Goal: Task Accomplishment & Management: Manage account settings

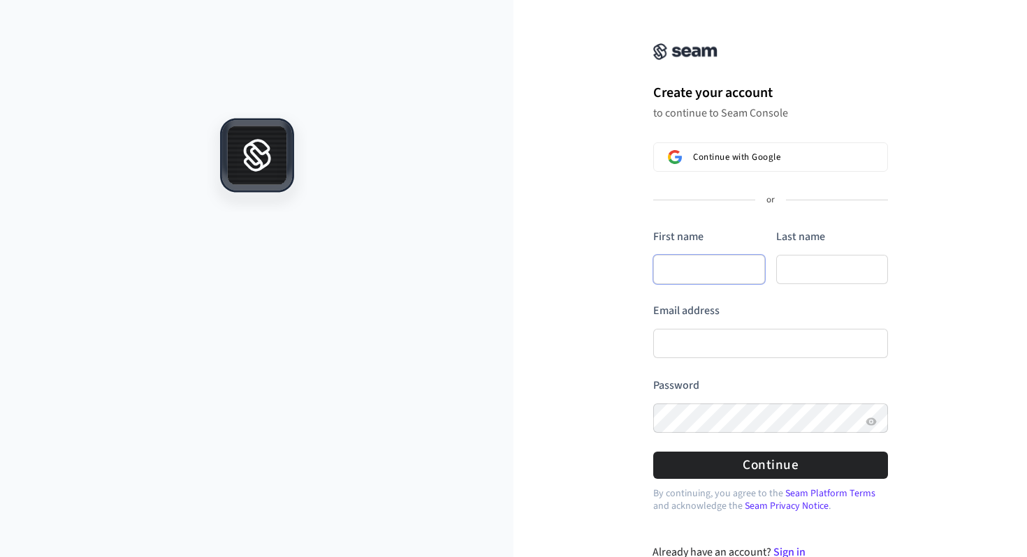
click at [677, 278] on input "First name" at bounding box center [709, 269] width 112 height 29
type input "*"
type input "**"
type input "****"
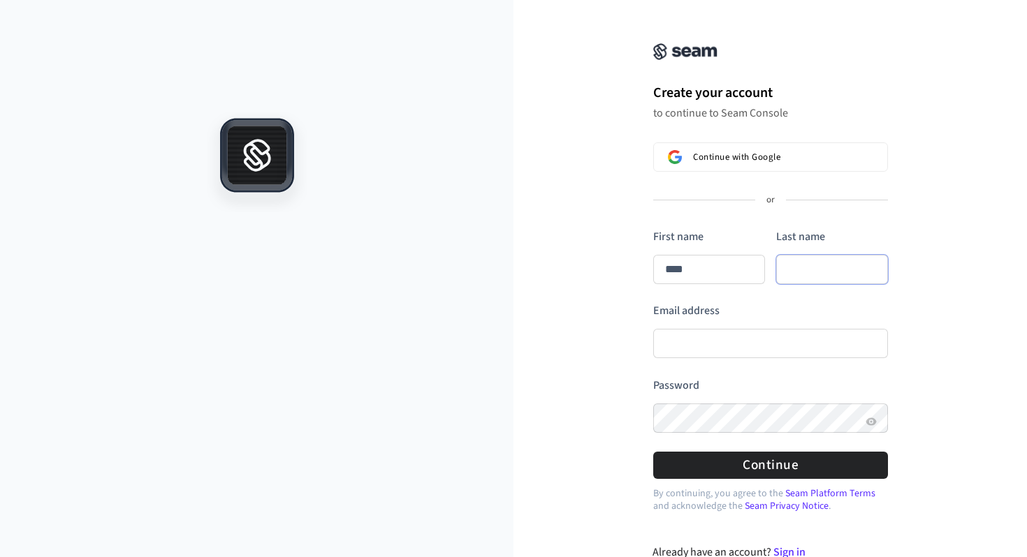
click at [810, 271] on input "Last name" at bounding box center [832, 269] width 112 height 29
type input "****"
type input "*"
type input "**"
type input "****"
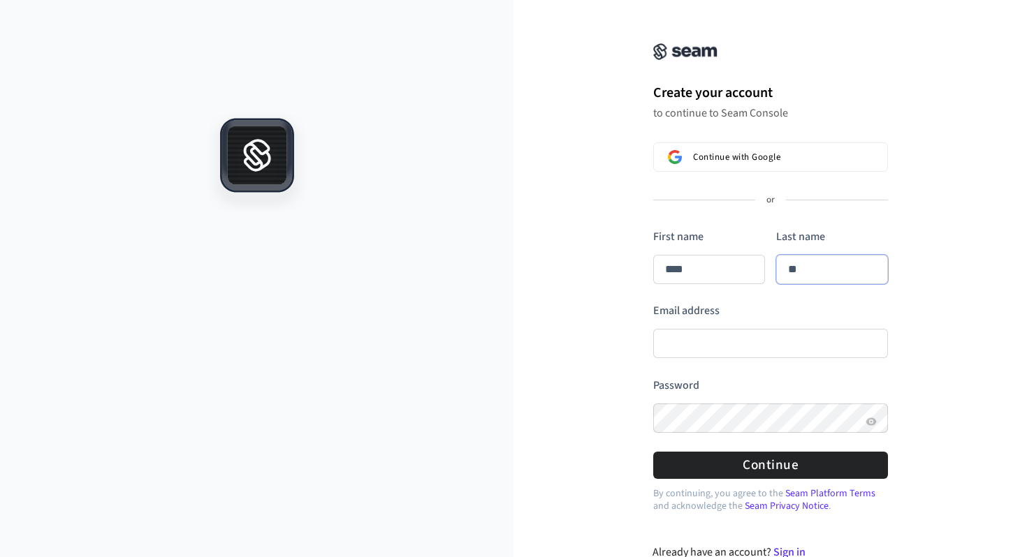
type input "**"
type input "****"
type input "***"
type input "****"
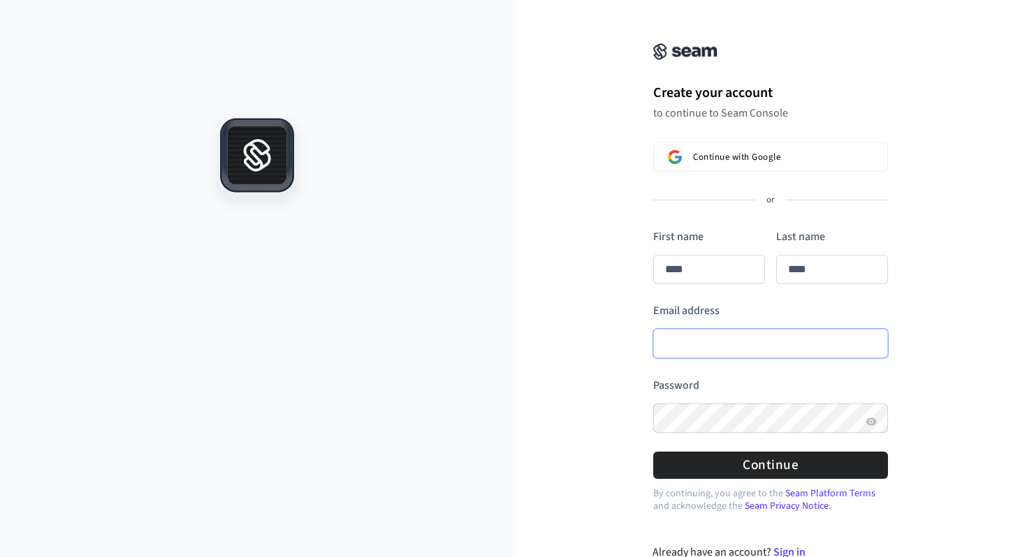
type input "****"
click at [757, 341] on input "Email address" at bounding box center [770, 343] width 235 height 29
type input "**********"
type input "****"
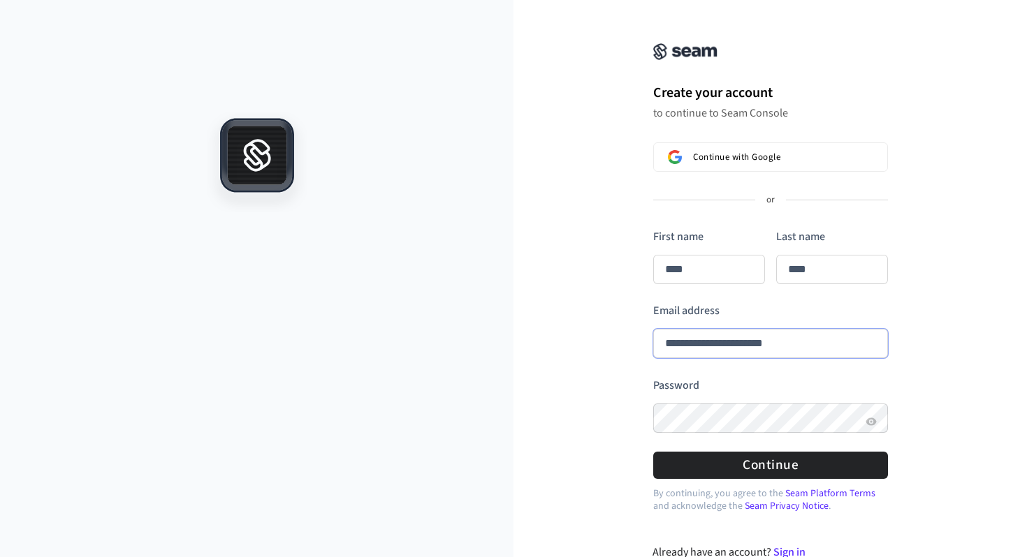
type input "**********"
type input "****"
type input "**********"
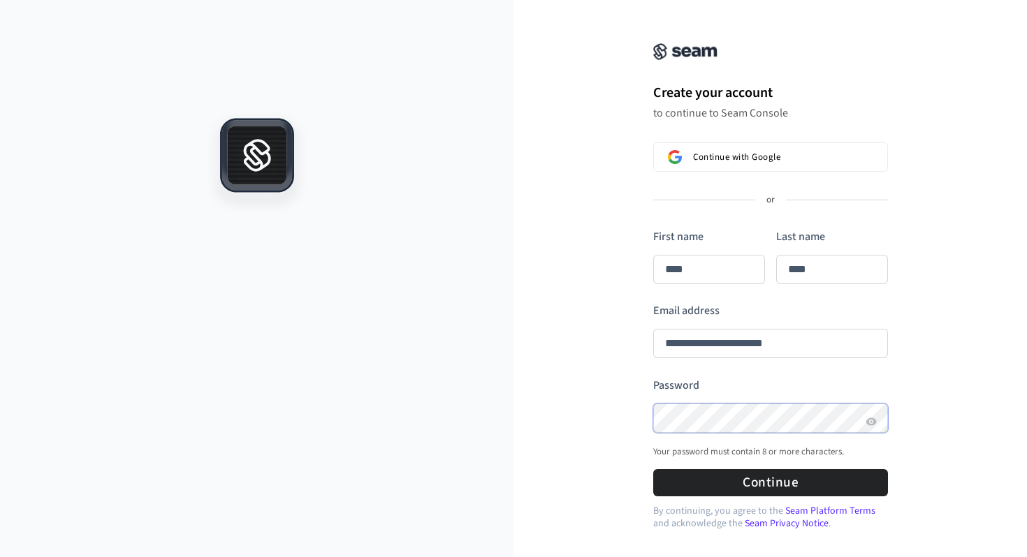
type input "****"
type input "**********"
type input "****"
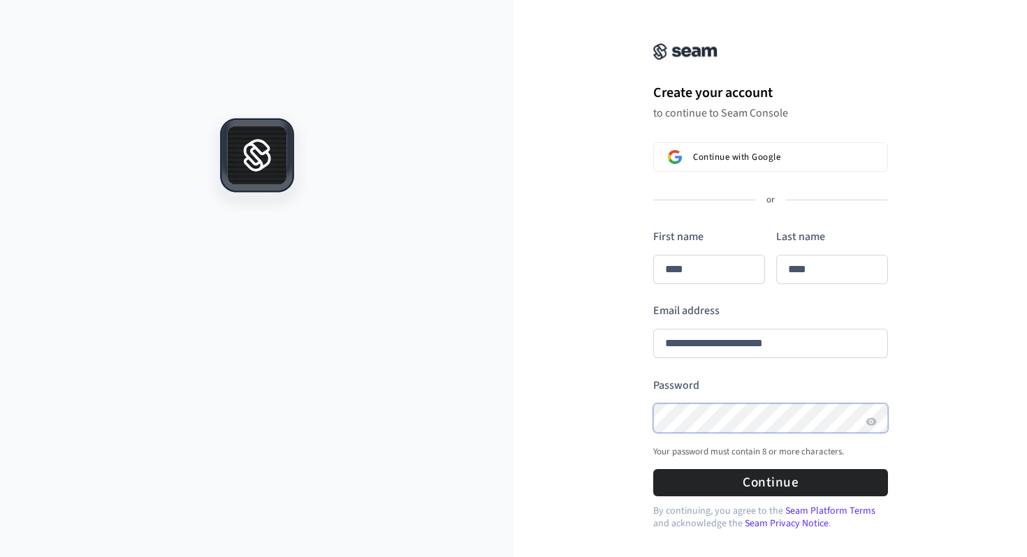
type input "**********"
type input "****"
type input "**********"
type input "****"
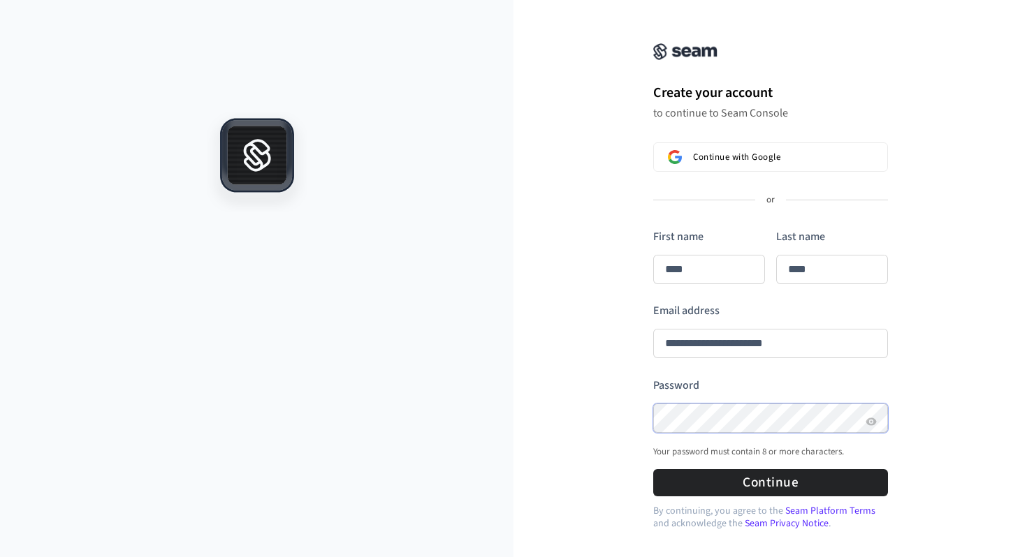
type input "****"
type input "**********"
type input "****"
type input "**********"
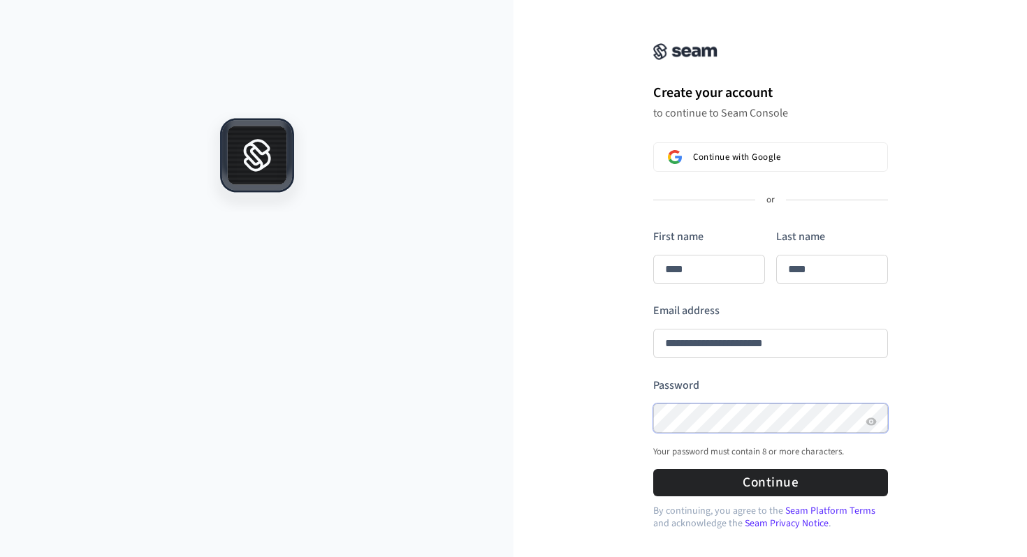
type input "****"
type input "**********"
type input "****"
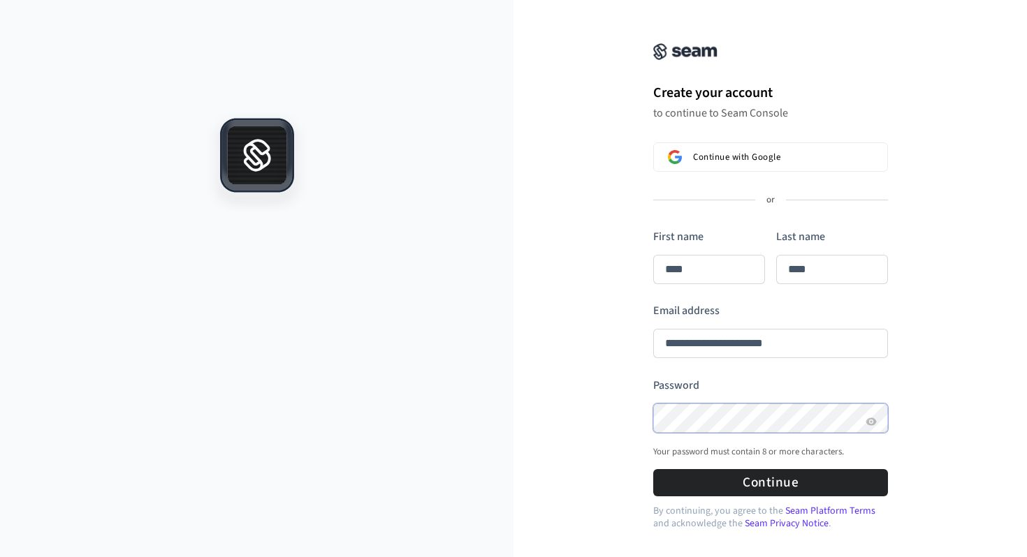
type input "**********"
type input "****"
type input "**********"
type input "****"
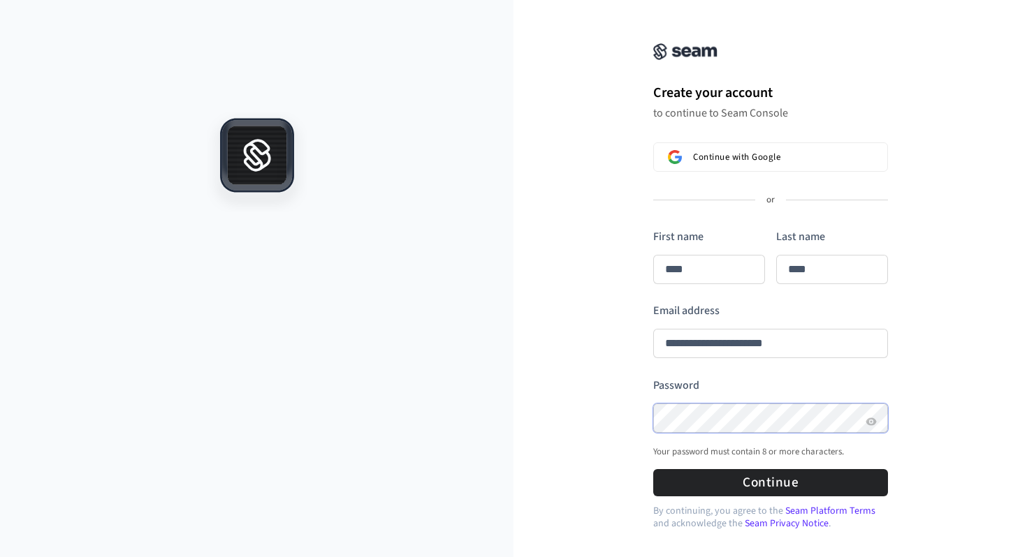
type input "****"
type input "**********"
type input "****"
type input "**********"
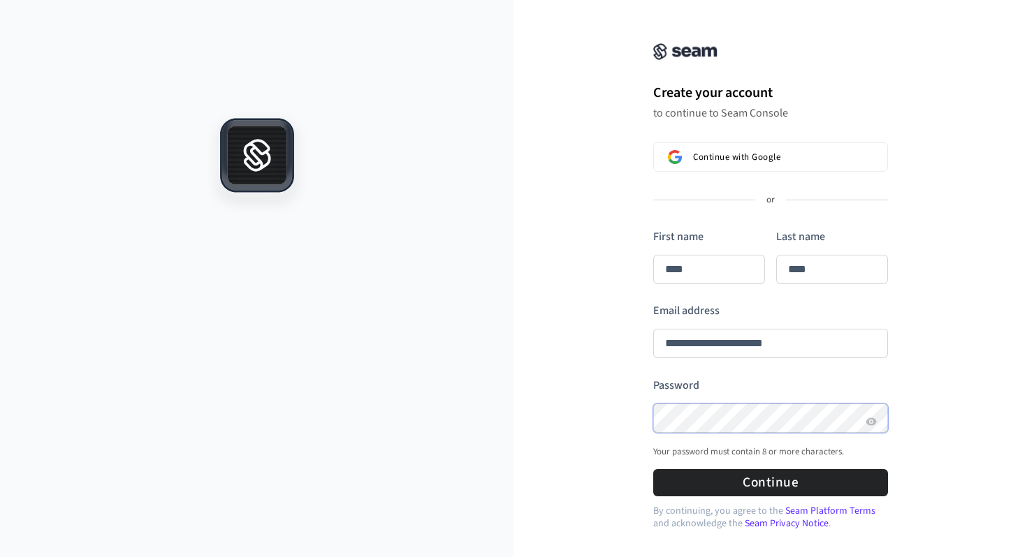
type input "****"
type input "**********"
type input "****"
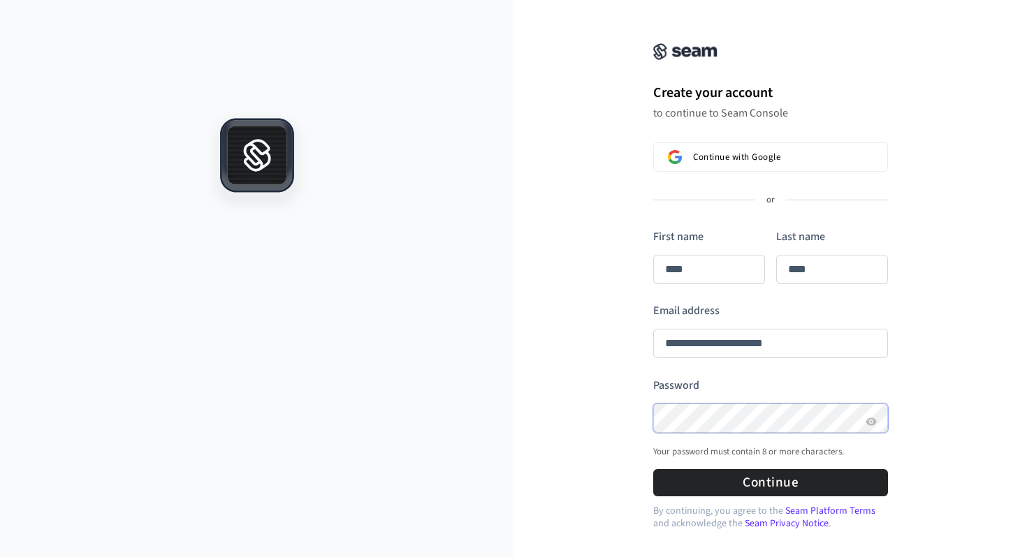
type input "**********"
type input "****"
type input "**********"
type input "****"
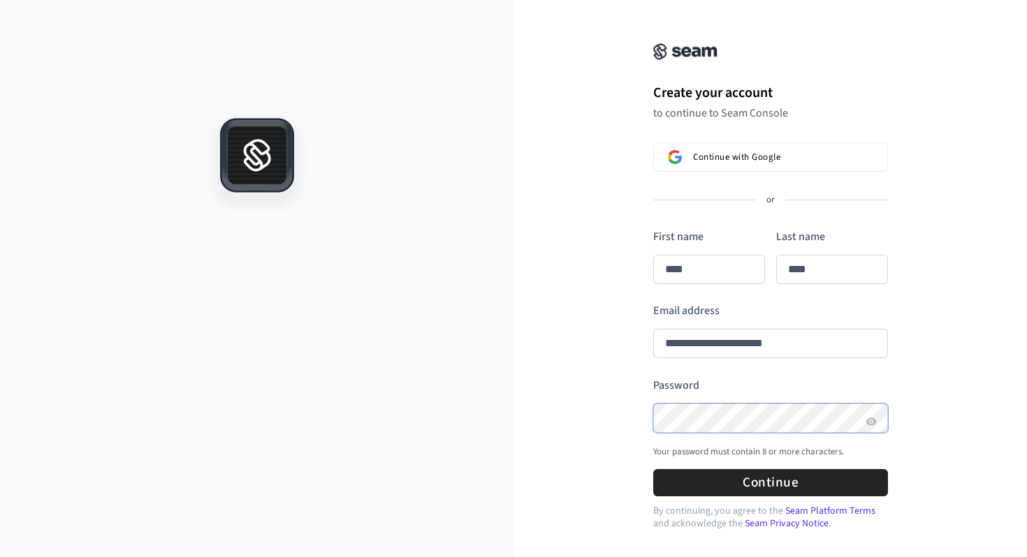
type input "****"
type input "**********"
type input "****"
type input "**********"
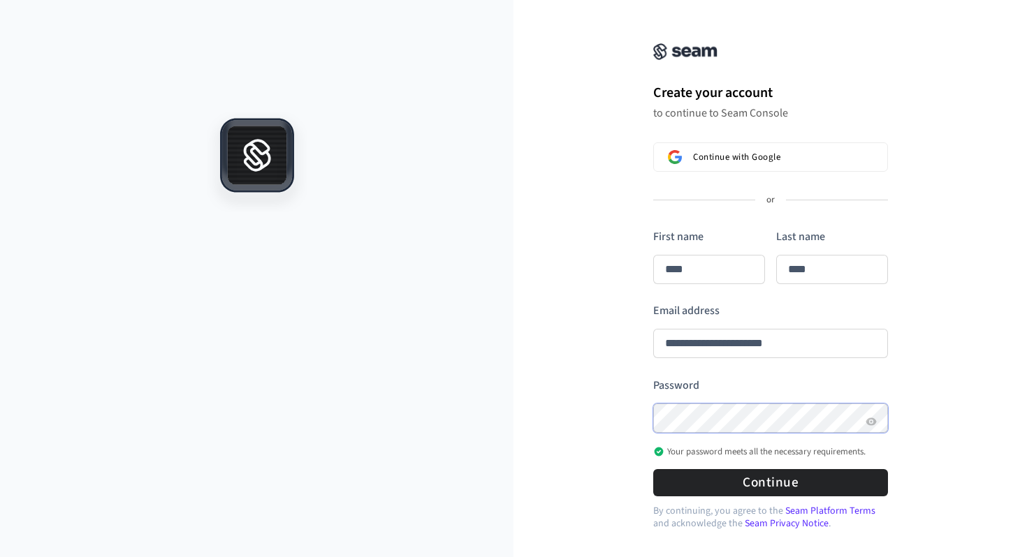
click at [653, 229] on button "submit" at bounding box center [653, 229] width 0 height 0
type input "****"
type input "**********"
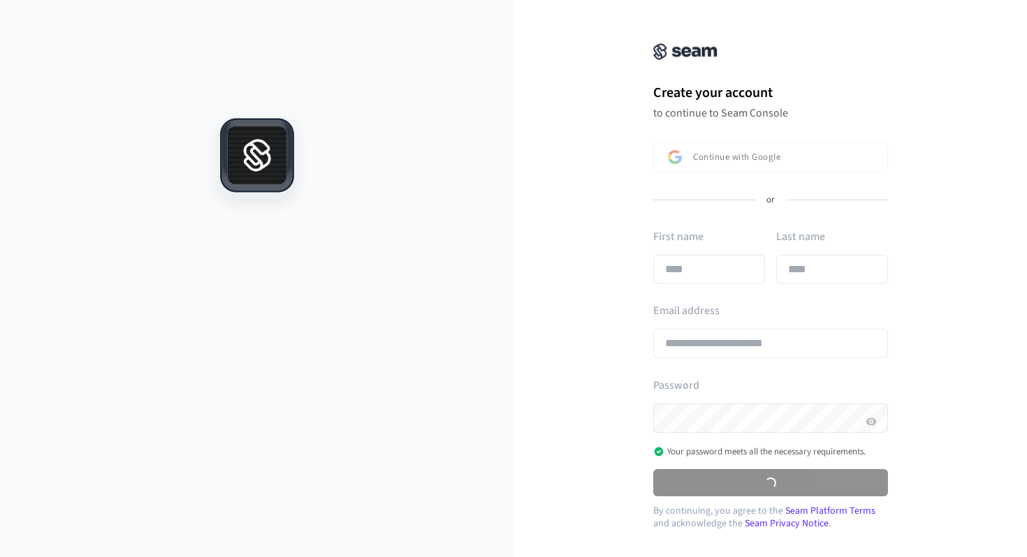
type input "****"
type input "**********"
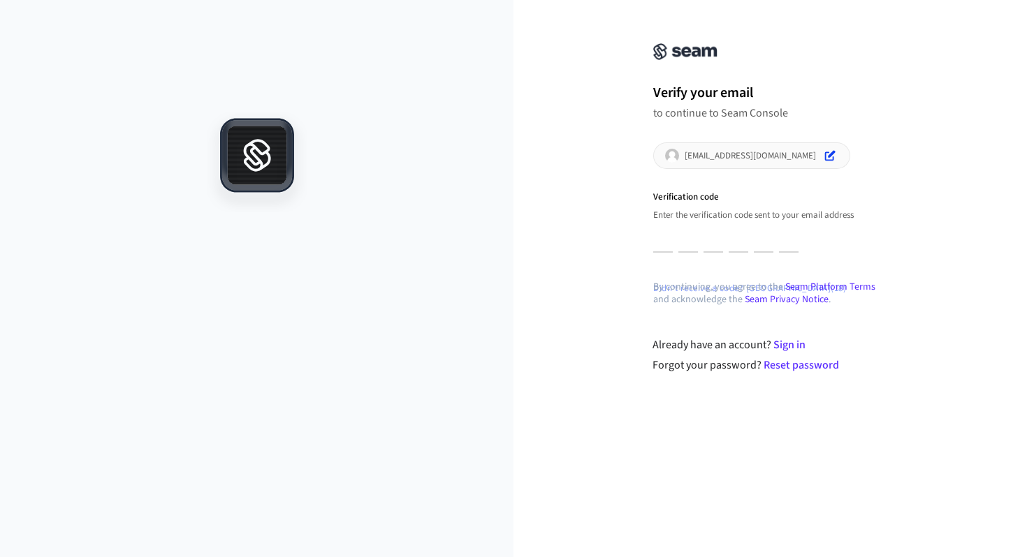
type input "*"
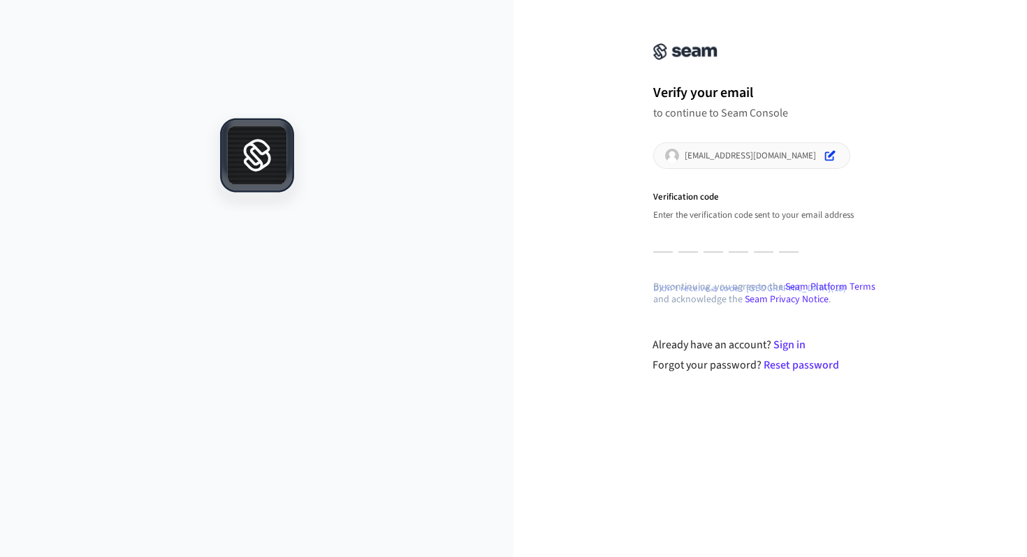
type input "*"
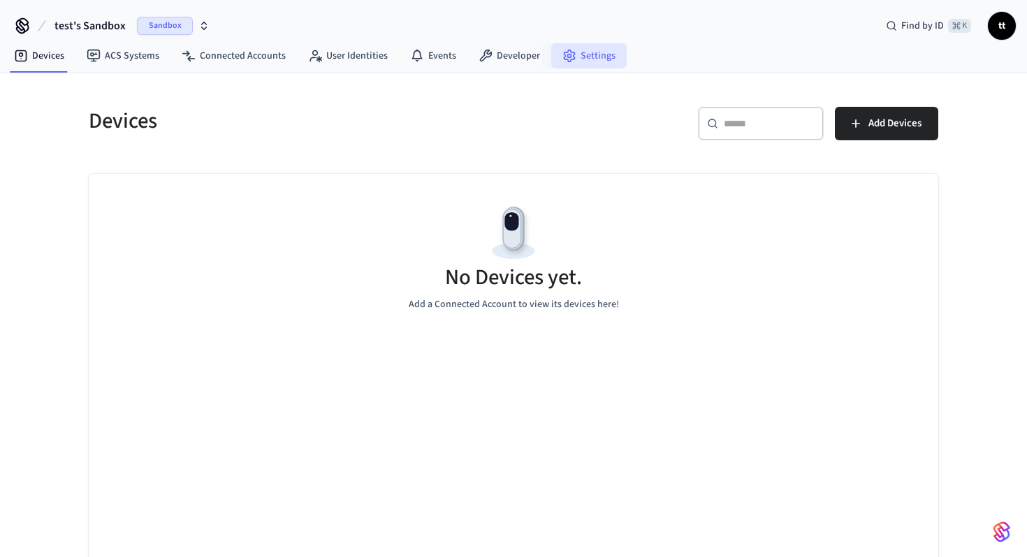
click at [563, 58] on icon at bounding box center [569, 56] width 14 height 14
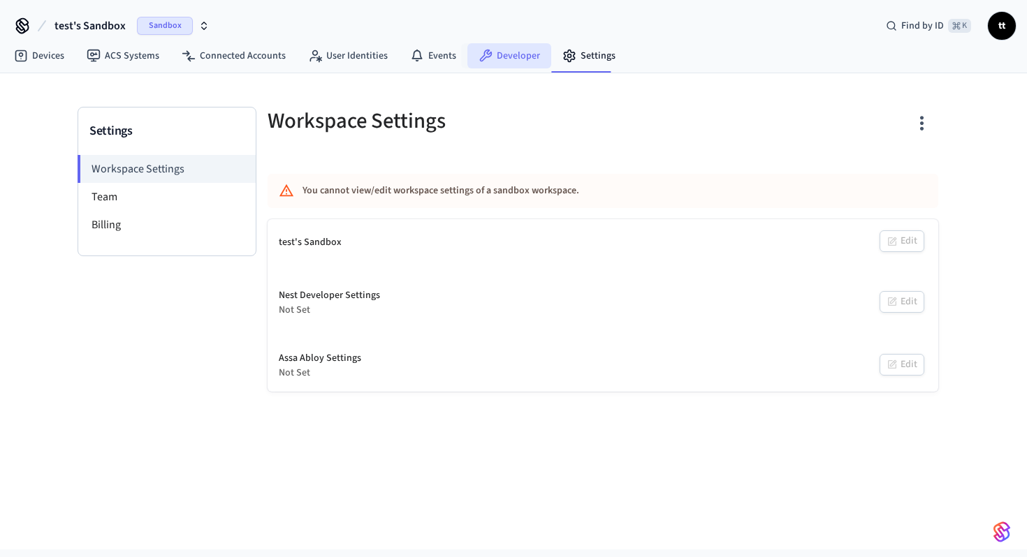
click at [499, 64] on link "Developer" at bounding box center [509, 55] width 84 height 25
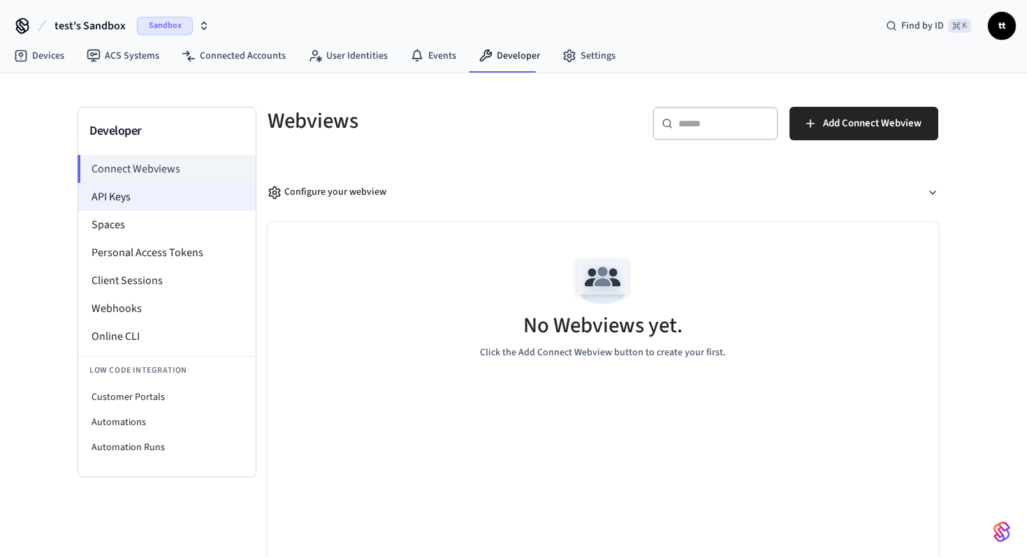
click at [142, 206] on li "API Keys" at bounding box center [166, 197] width 177 height 28
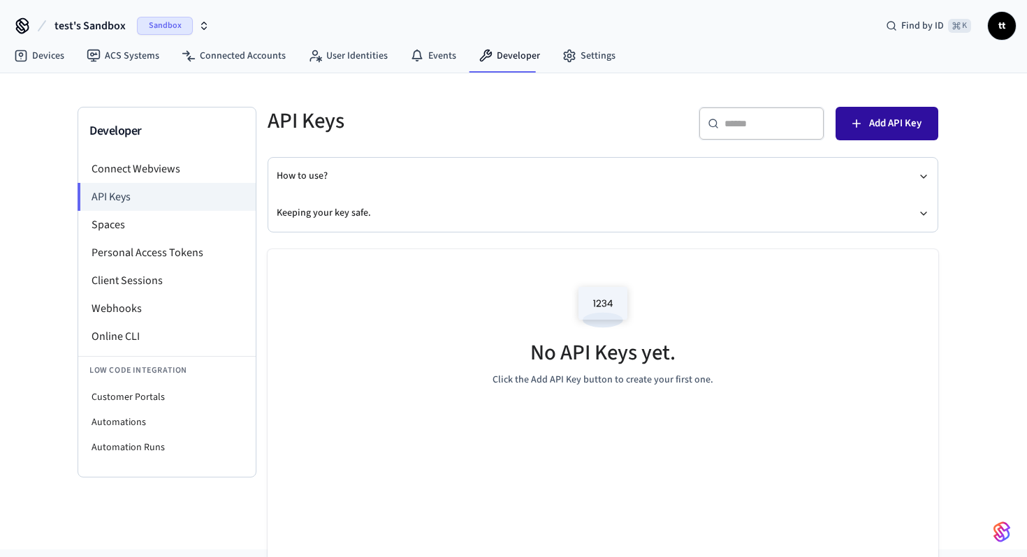
click at [904, 116] on span "Add API Key" at bounding box center [895, 124] width 52 height 18
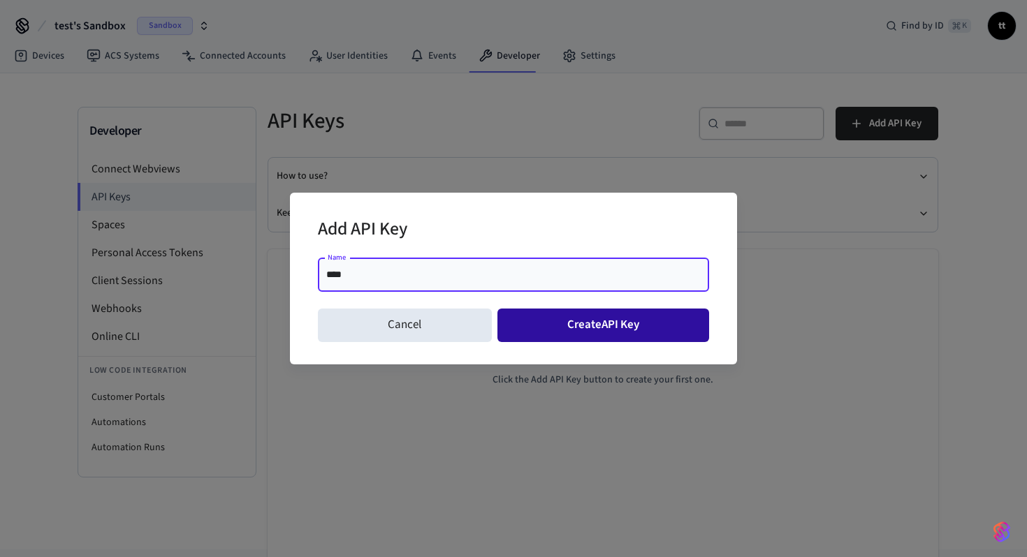
type input "****"
click at [589, 330] on button "Create API Key" at bounding box center [603, 326] width 212 height 34
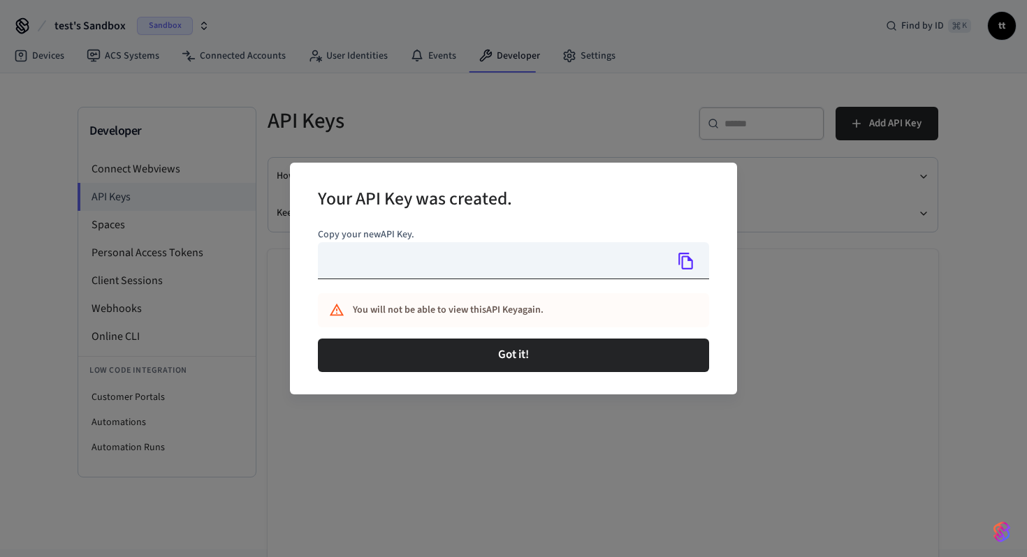
type input "**********"
click at [404, 265] on input "**********" at bounding box center [492, 260] width 348 height 37
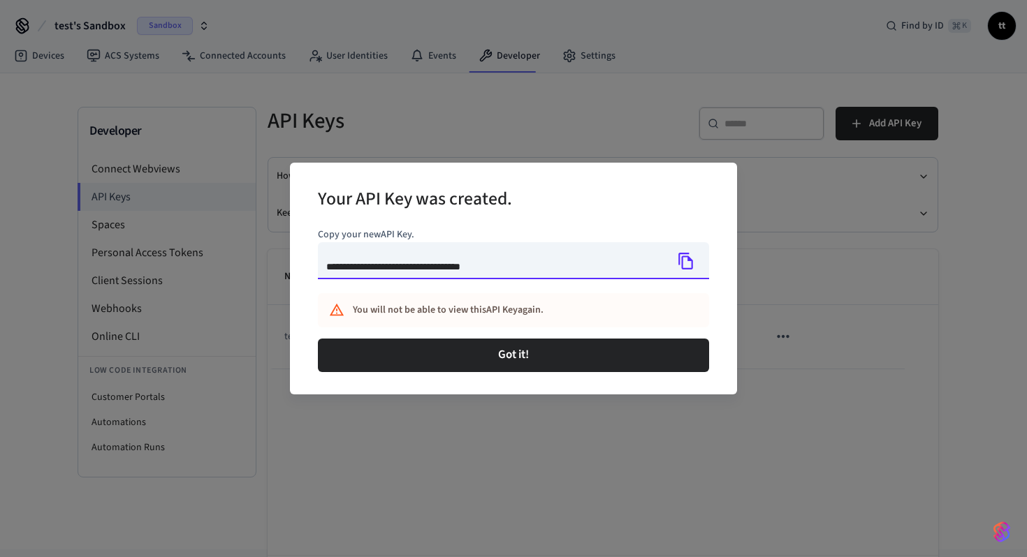
click at [404, 265] on input "**********" at bounding box center [492, 260] width 348 height 37
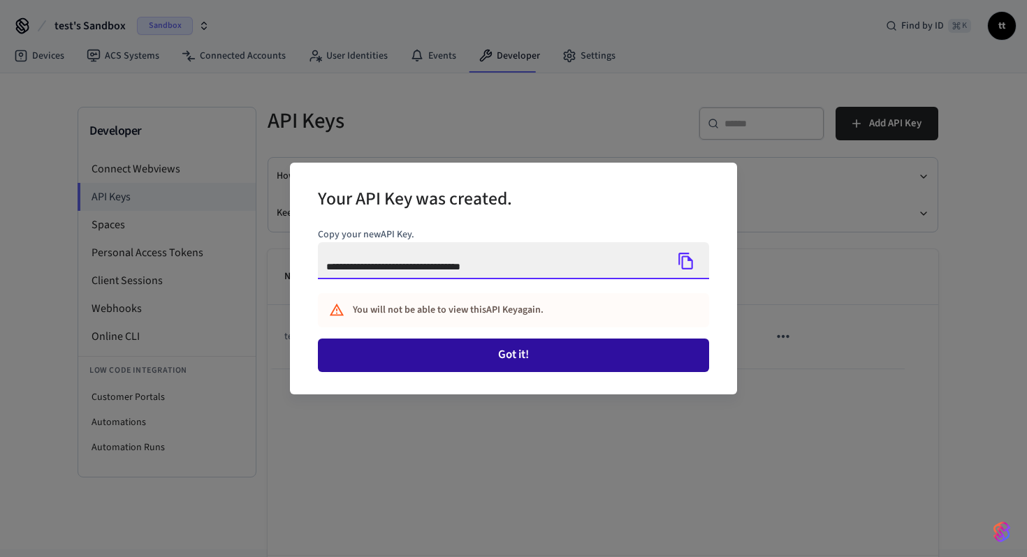
click at [568, 362] on button "Got it!" at bounding box center [513, 356] width 391 height 34
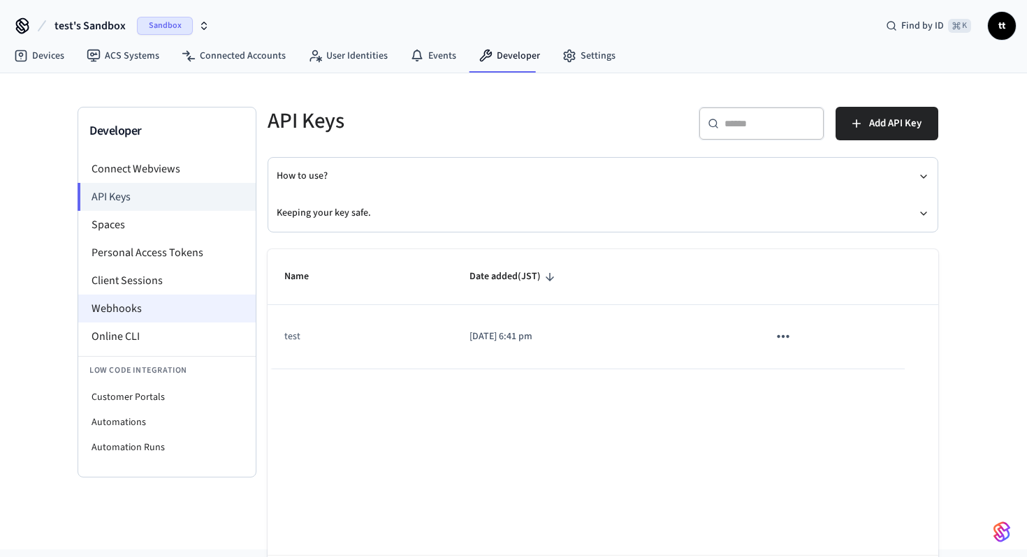
click at [114, 307] on li "Webhooks" at bounding box center [166, 309] width 177 height 28
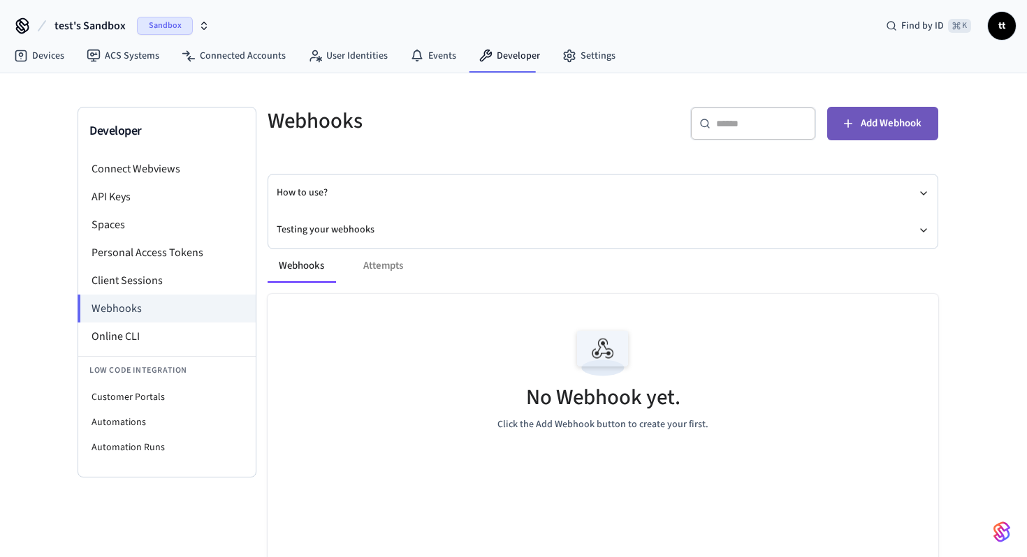
click at [873, 131] on span "Add Webhook" at bounding box center [890, 124] width 61 height 18
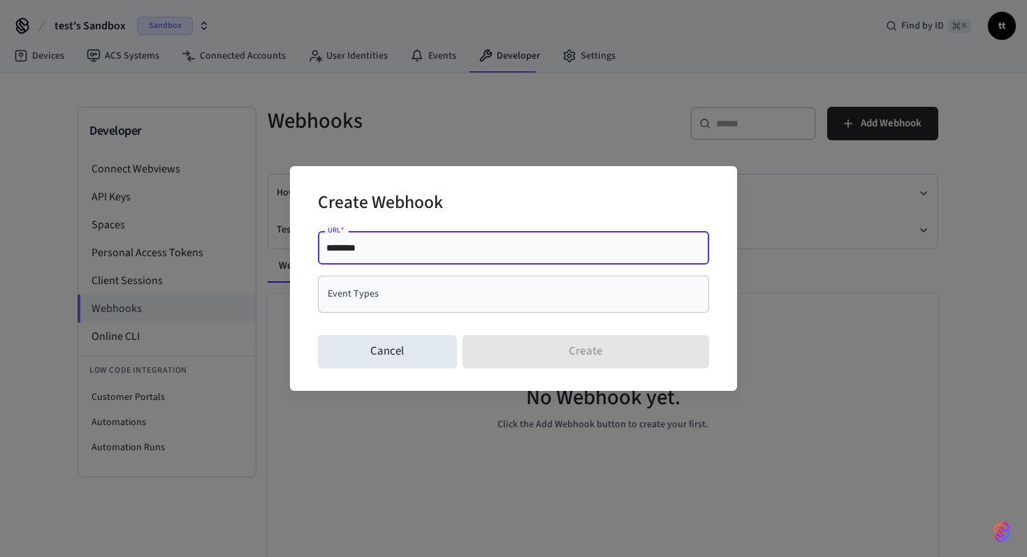
click at [413, 306] on input "Event Types" at bounding box center [503, 294] width 358 height 24
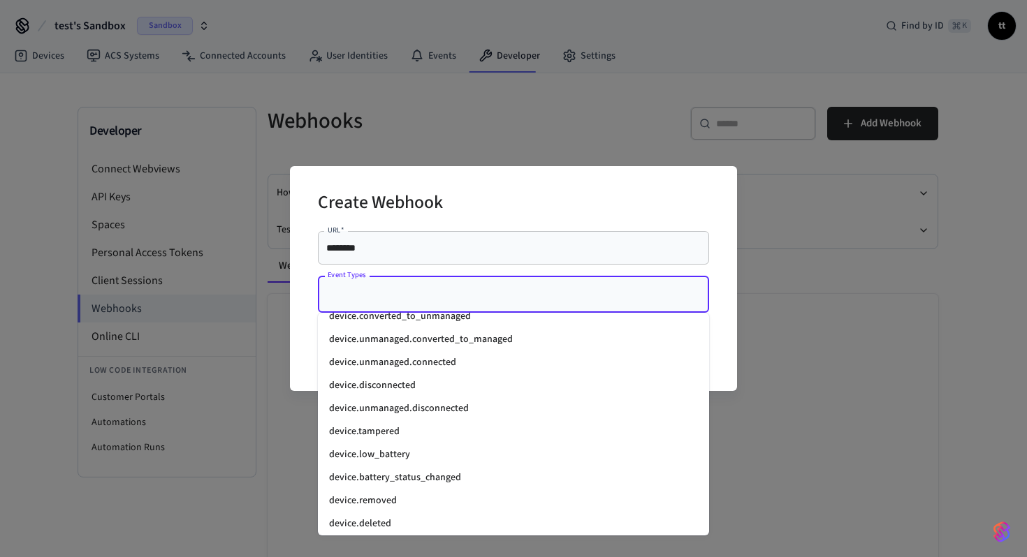
scroll to position [1862, 0]
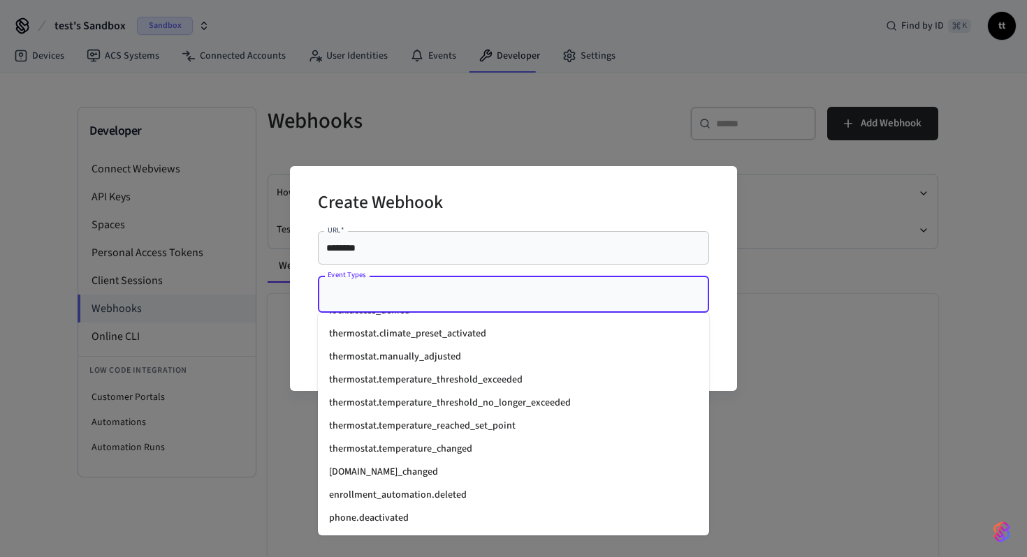
drag, startPoint x: 415, startPoint y: 518, endPoint x: 356, endPoint y: 413, distance: 121.0
click at [356, 413] on ul "access_code.created access_code.changed access_code.scheduled_on_device access_…" at bounding box center [513, 424] width 391 height 223
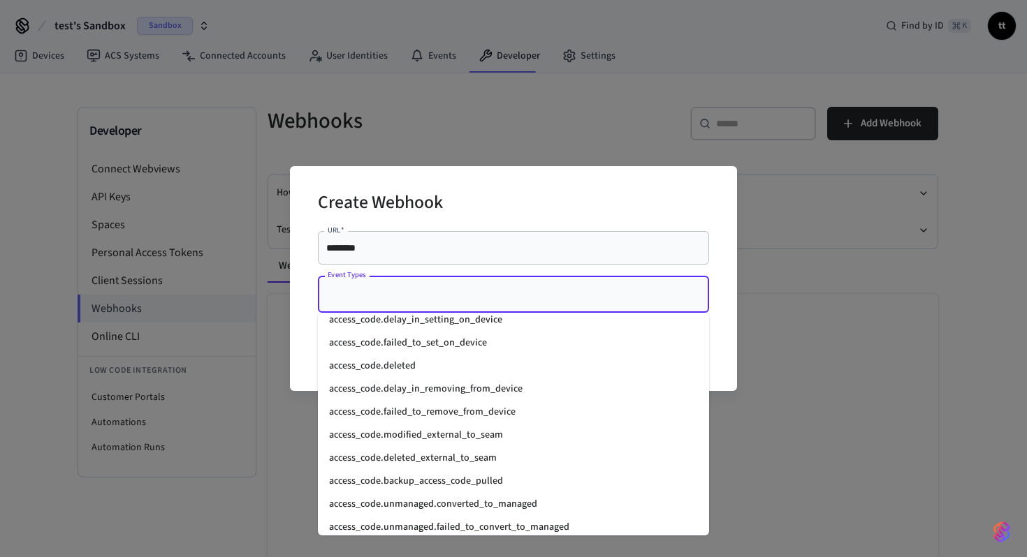
scroll to position [0, 0]
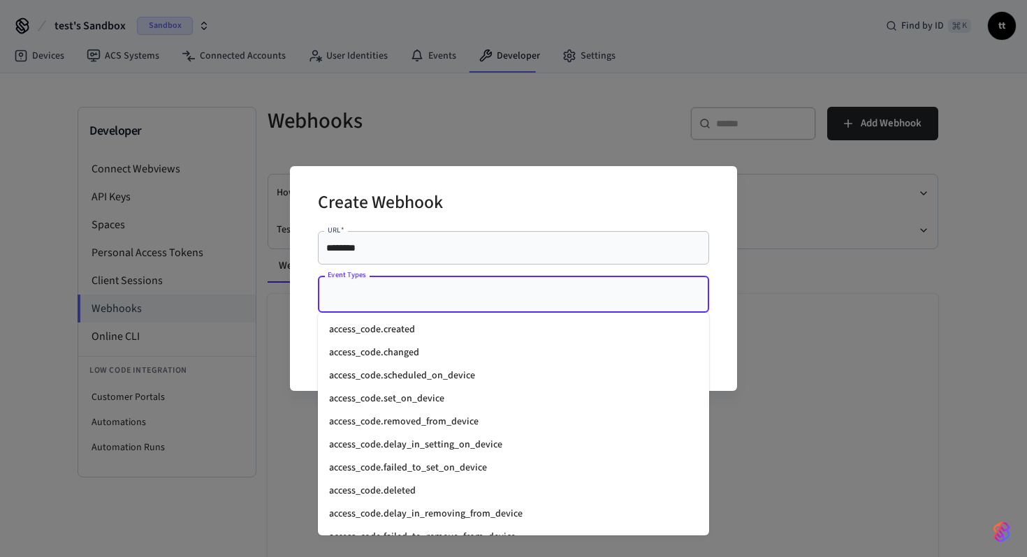
click at [355, 321] on li "access_code.created" at bounding box center [513, 329] width 391 height 23
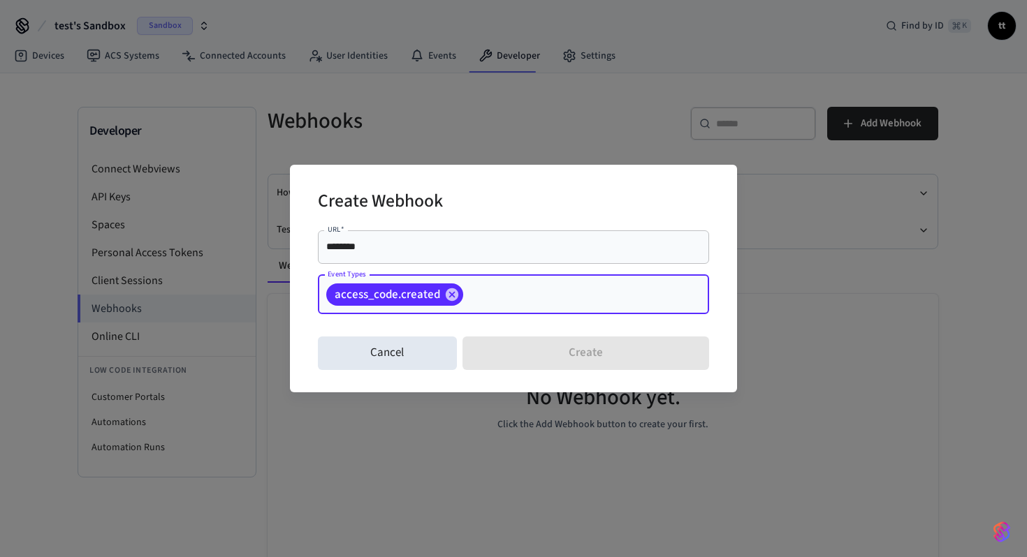
click at [481, 293] on input "Event Types" at bounding box center [564, 294] width 198 height 24
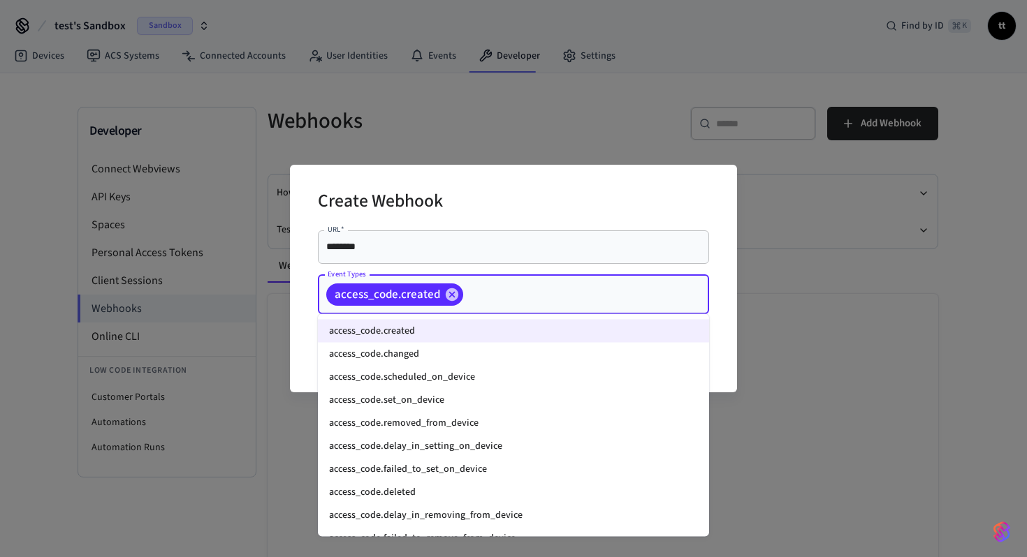
click at [418, 360] on li "access_code.changed" at bounding box center [513, 354] width 391 height 23
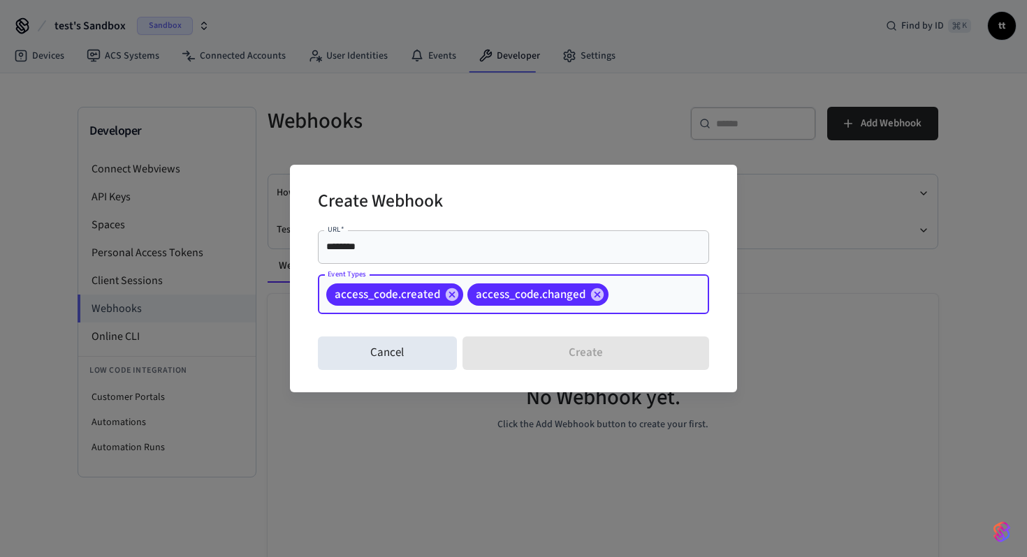
click at [628, 298] on input "Event Types" at bounding box center [636, 294] width 53 height 24
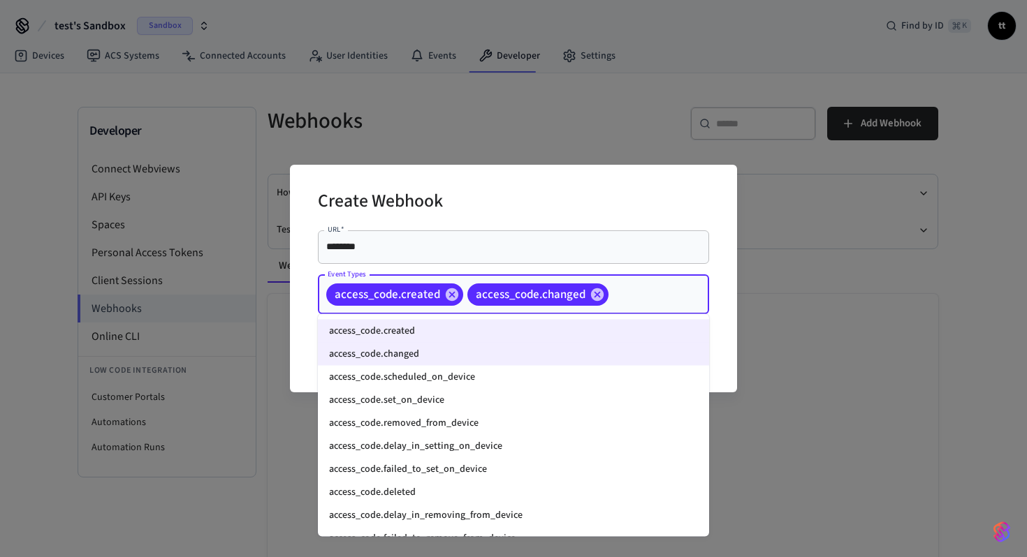
click at [440, 371] on li "access_code.scheduled_on_device" at bounding box center [513, 377] width 391 height 23
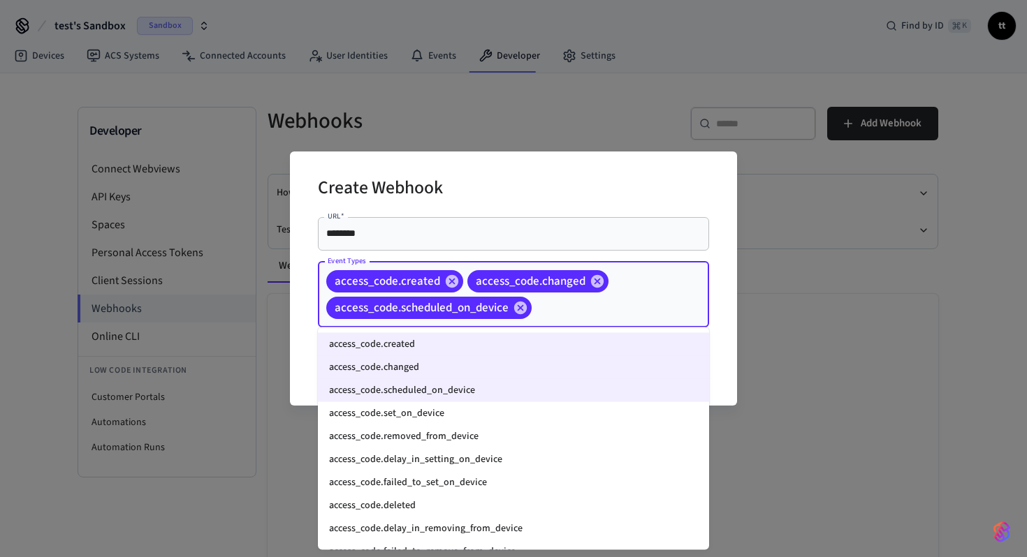
click at [627, 311] on input "Event Types" at bounding box center [599, 307] width 130 height 24
click at [436, 418] on li "access_code.set_on_device" at bounding box center [513, 413] width 391 height 23
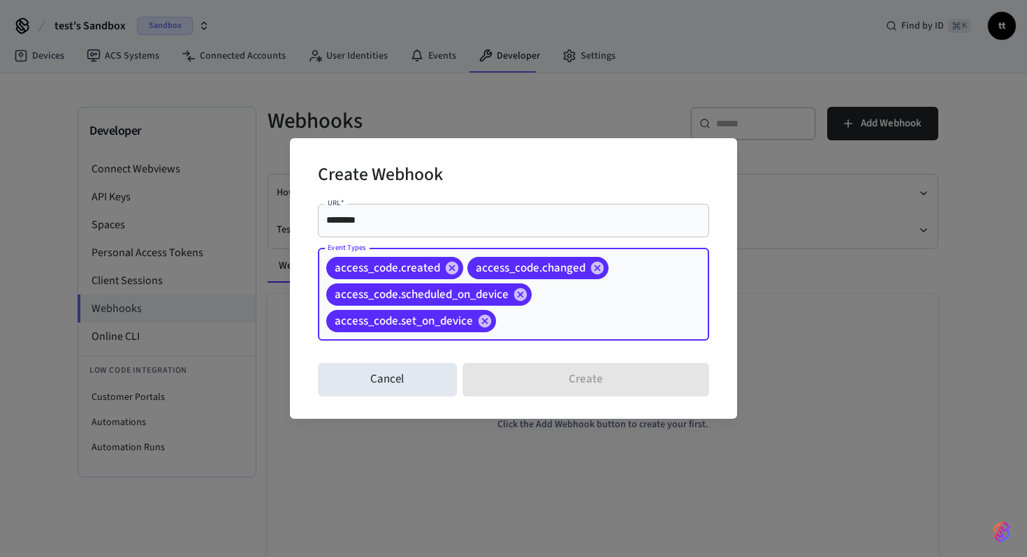
click at [628, 314] on input "Event Types" at bounding box center [580, 321] width 165 height 24
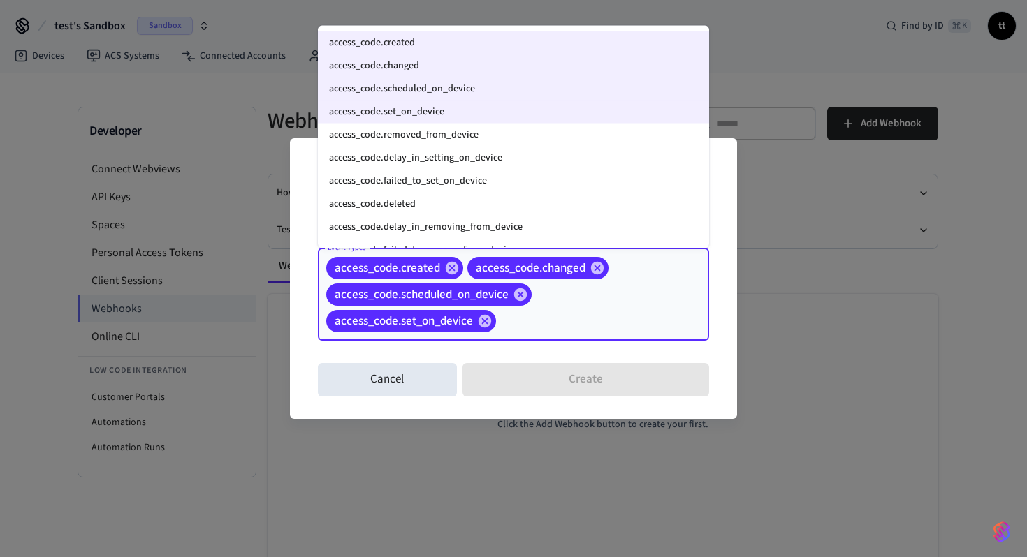
click at [466, 133] on li "access_code.removed_from_device" at bounding box center [513, 134] width 391 height 23
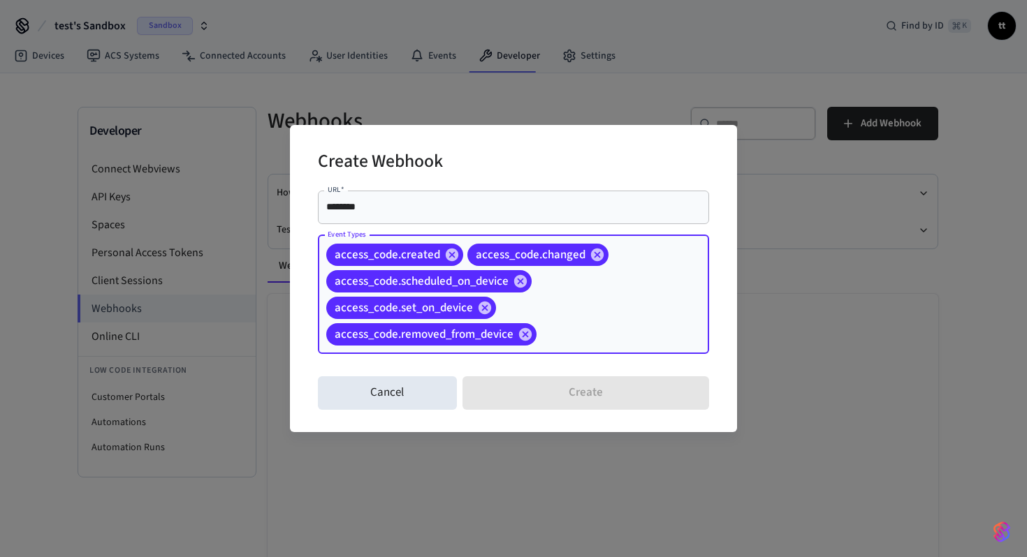
click at [576, 316] on div "access_code.created access_code.changed access_code.scheduled_on_device access_…" at bounding box center [513, 294] width 391 height 119
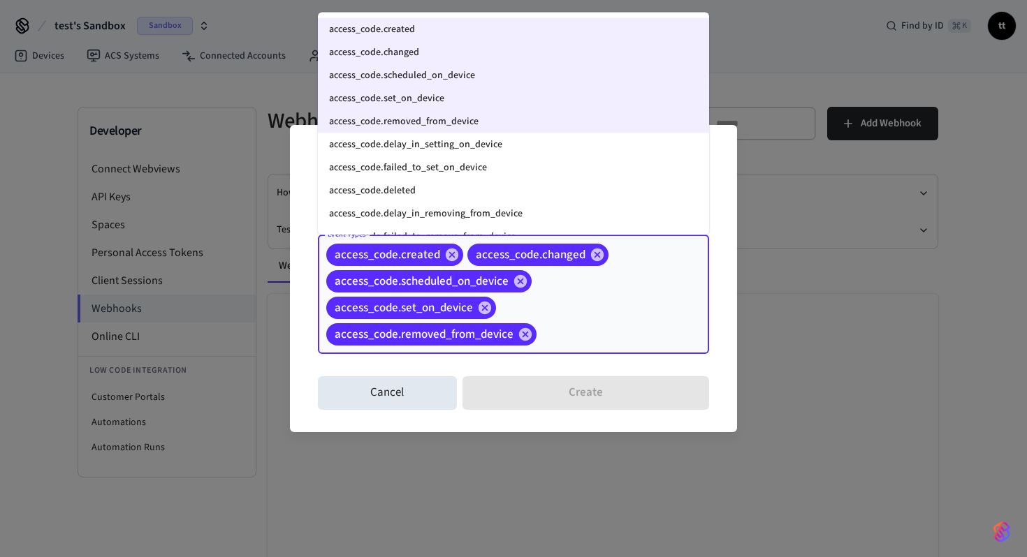
click at [429, 143] on li "access_code.delay_in_setting_on_device" at bounding box center [513, 144] width 391 height 23
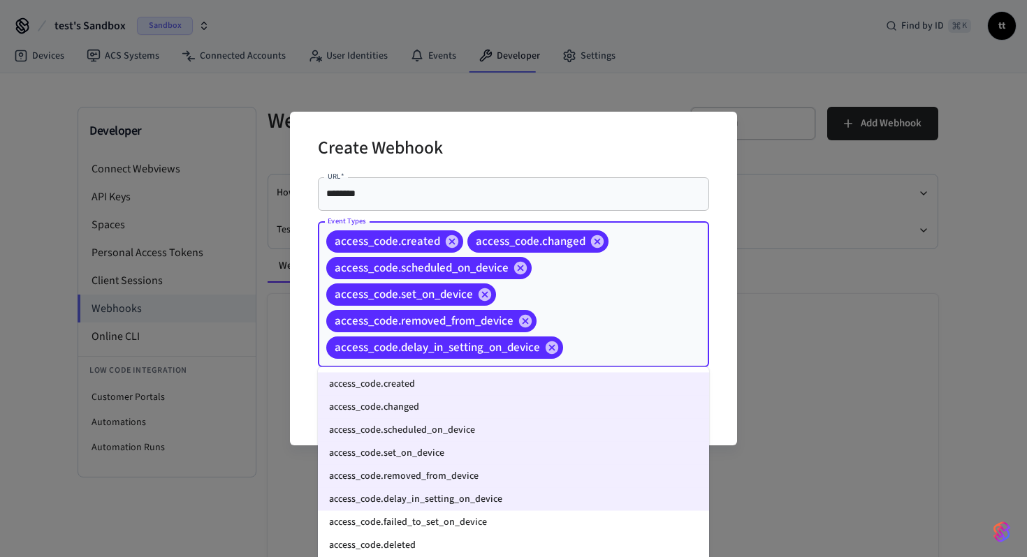
click at [592, 349] on input "Event Types" at bounding box center [614, 347] width 98 height 24
click at [418, 516] on li "access_code.failed_to_set_on_device" at bounding box center [513, 522] width 391 height 23
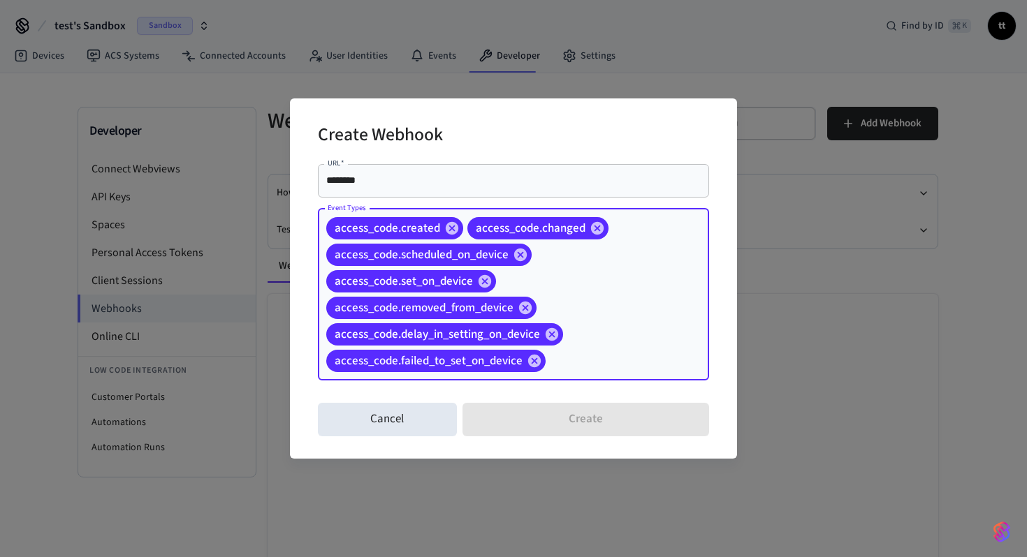
click at [626, 362] on input "Event Types" at bounding box center [605, 360] width 116 height 24
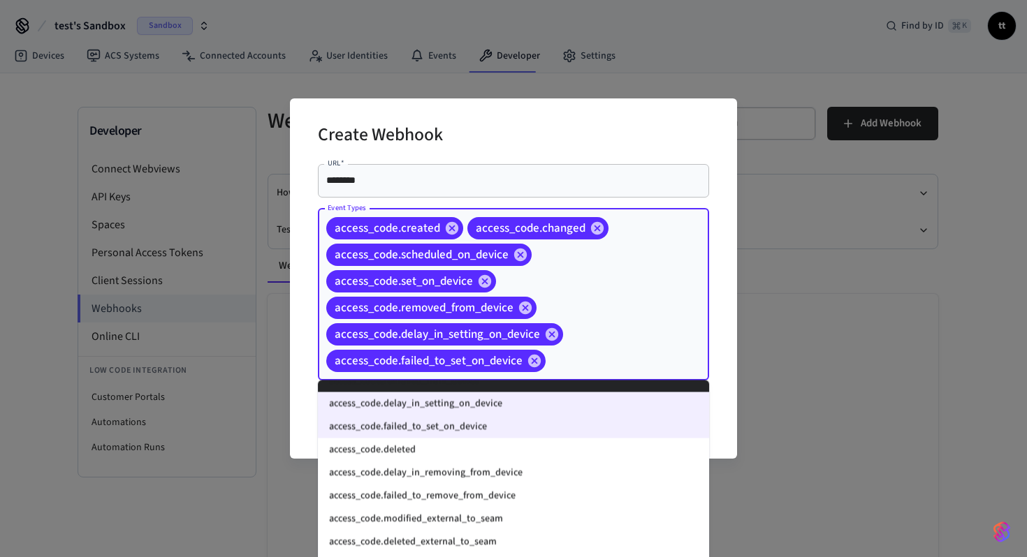
scroll to position [114, 0]
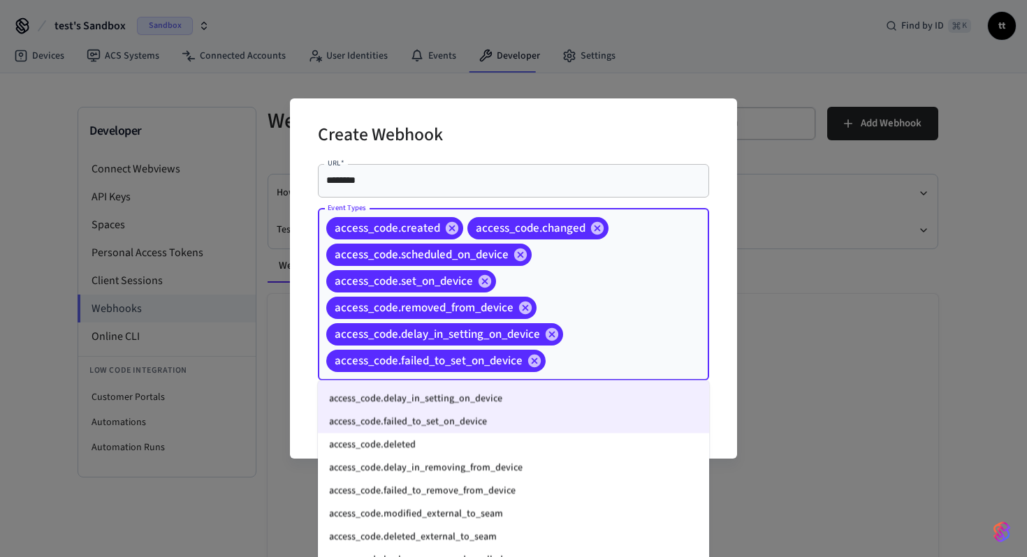
click at [463, 441] on li "access_code.deleted" at bounding box center [513, 445] width 391 height 23
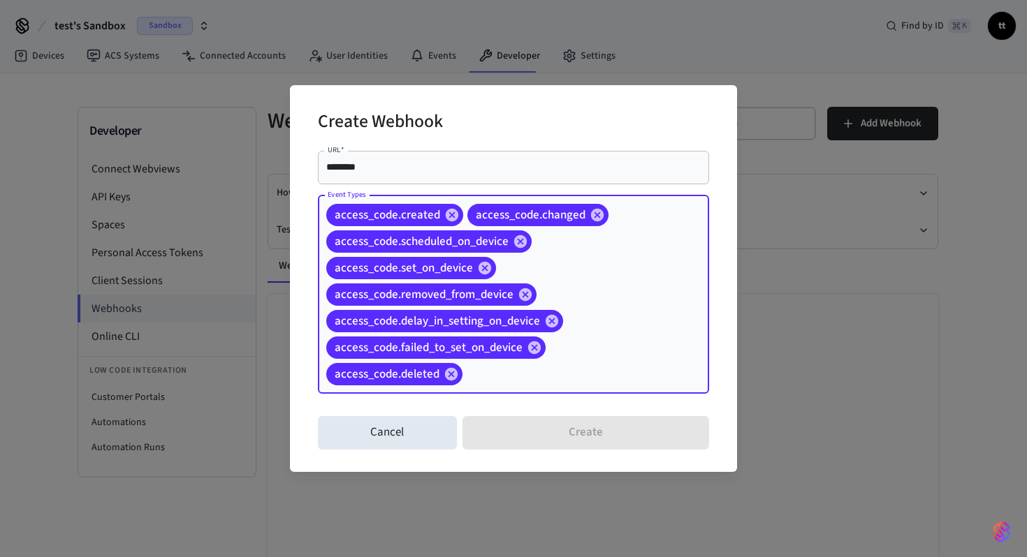
click at [635, 368] on input "Event Types" at bounding box center [563, 374] width 199 height 24
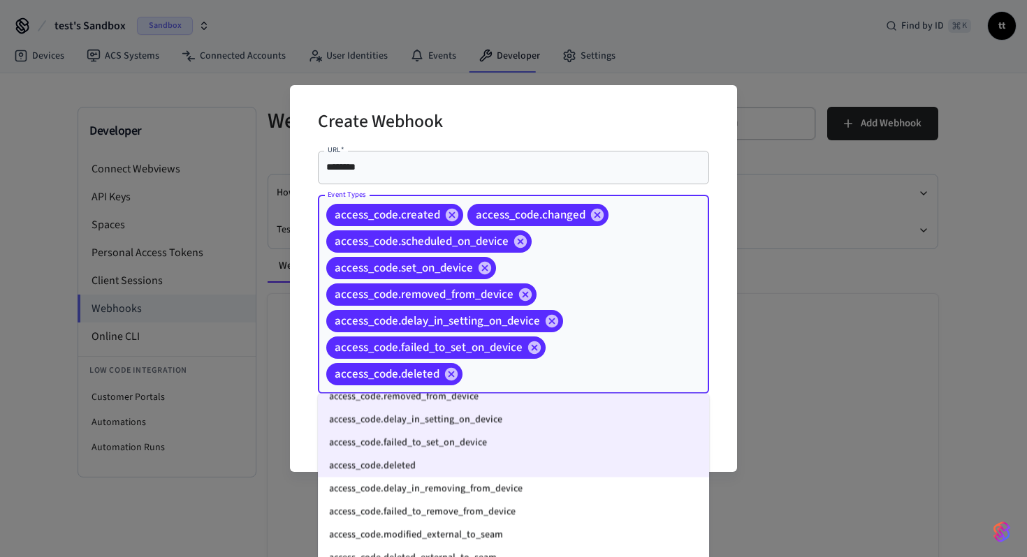
scroll to position [116, 0]
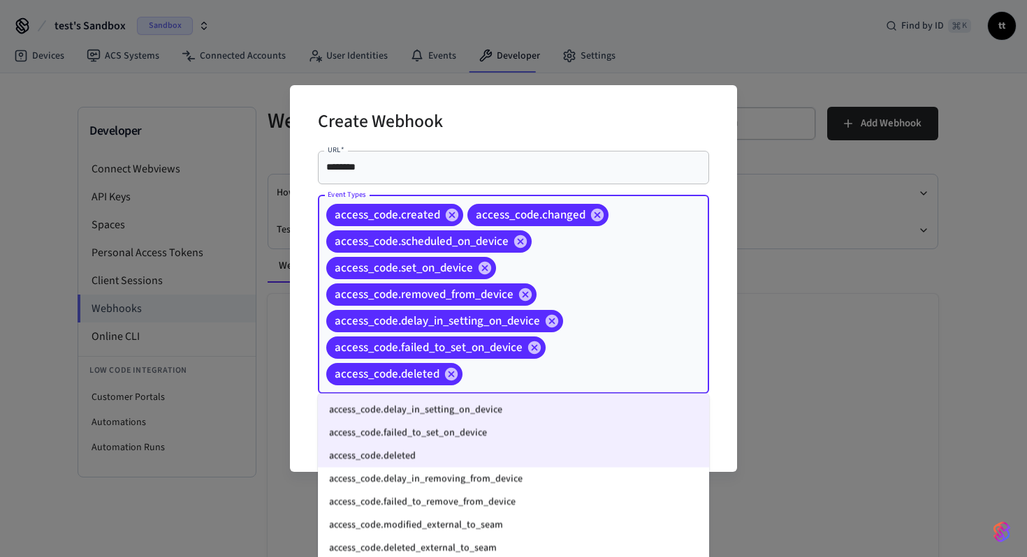
click at [430, 480] on li "access_code.delay_in_removing_from_device" at bounding box center [513, 479] width 391 height 23
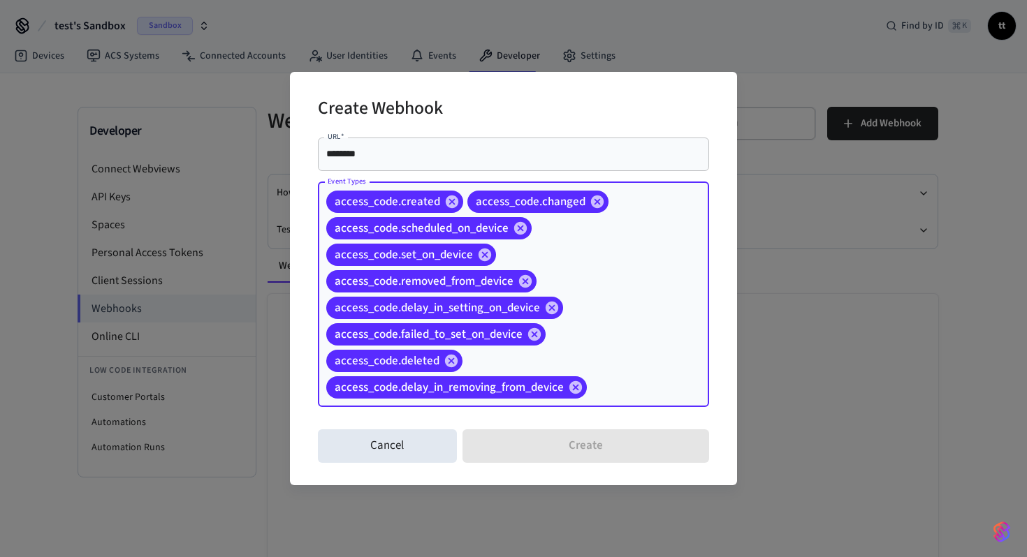
click at [637, 376] on input "Event Types" at bounding box center [626, 387] width 75 height 24
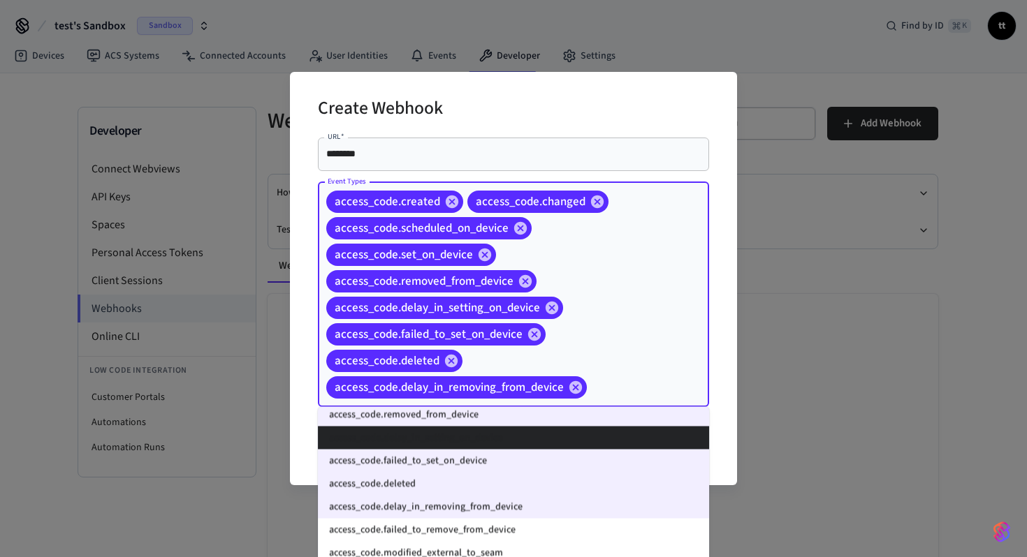
scroll to position [102, 0]
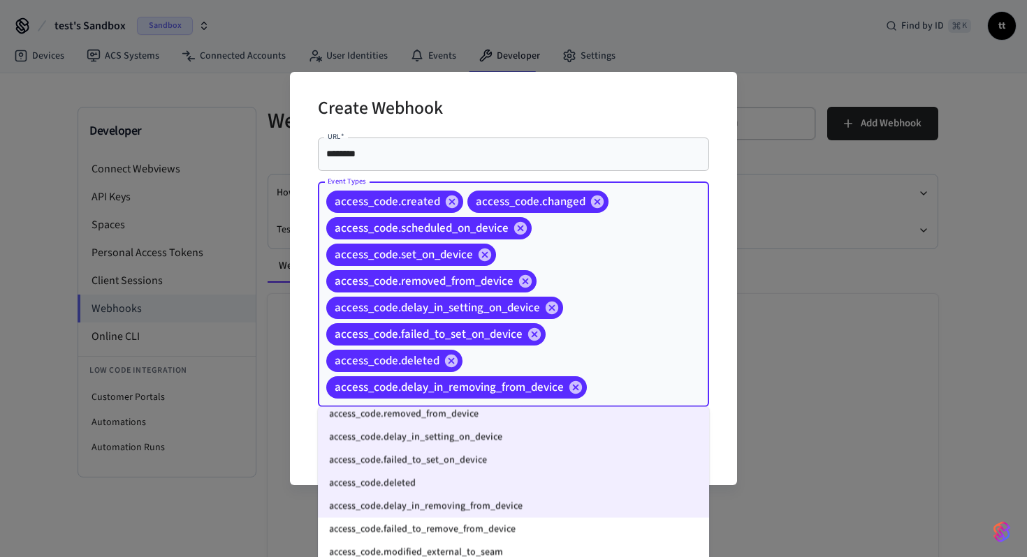
click at [445, 521] on li "access_code.failed_to_remove_from_device" at bounding box center [513, 529] width 391 height 23
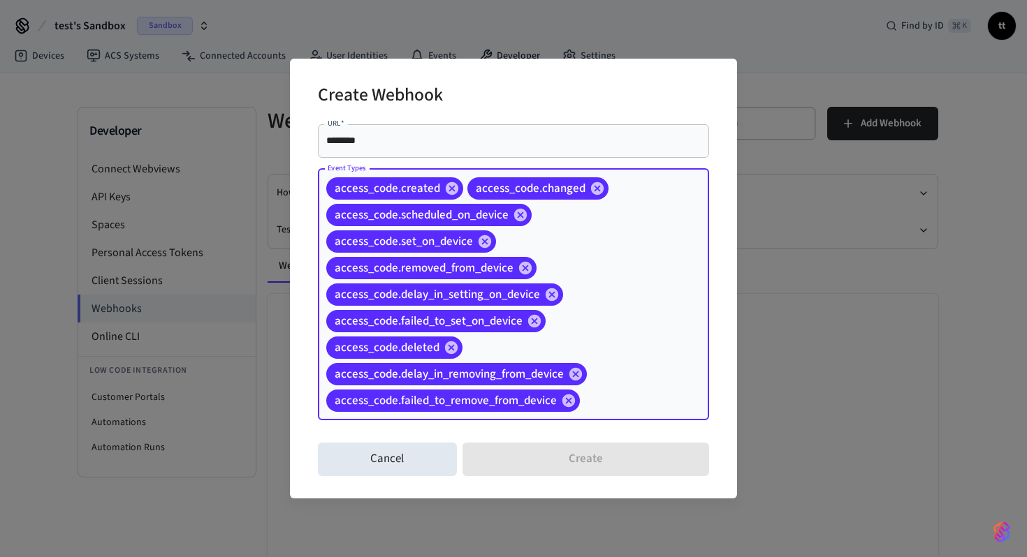
click at [607, 404] on input "Event Types" at bounding box center [623, 400] width 82 height 24
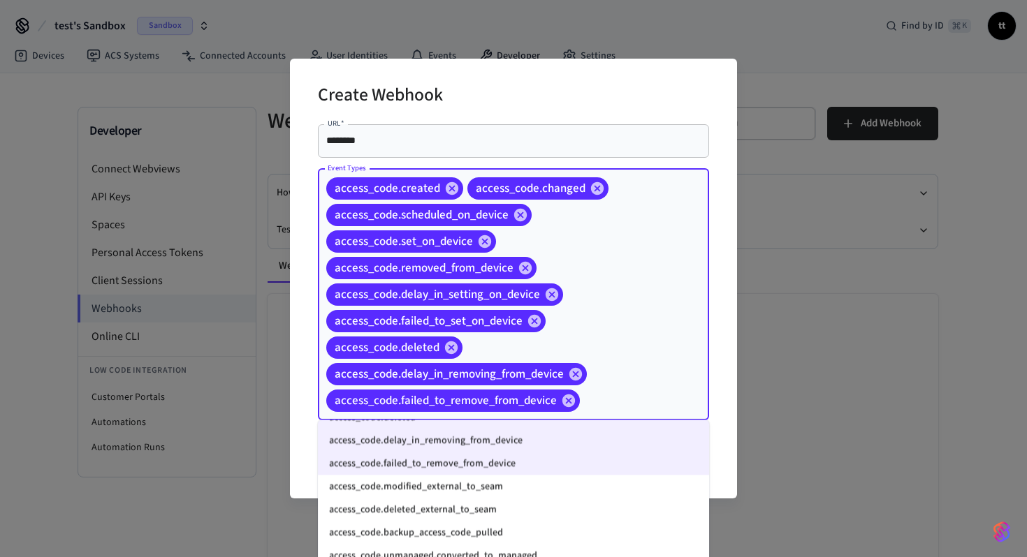
scroll to position [182, 0]
click at [527, 487] on li "access_code.modified_external_to_seam" at bounding box center [513, 485] width 391 height 23
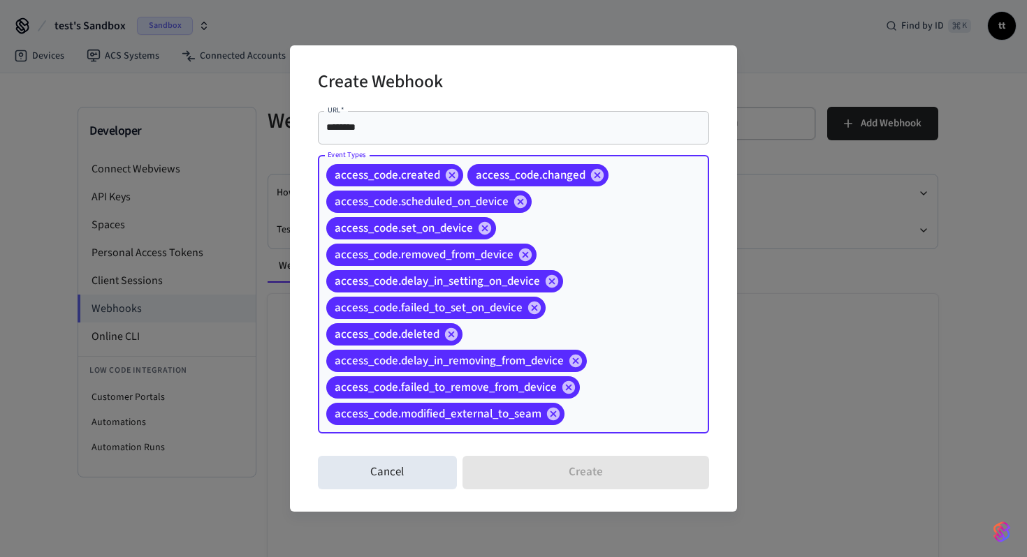
click at [619, 416] on input "Event Types" at bounding box center [614, 414] width 97 height 24
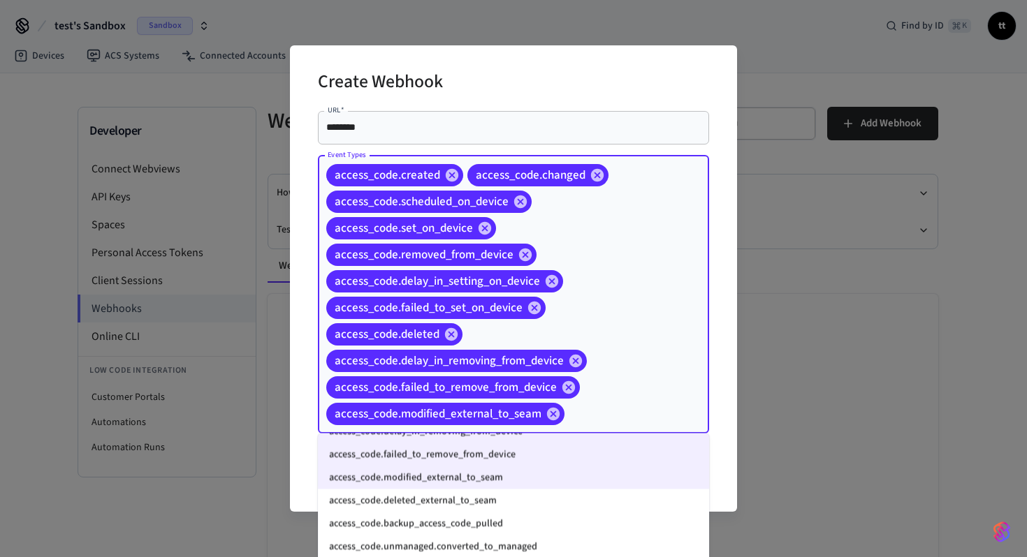
scroll to position [205, 0]
click at [539, 501] on li "access_code.deleted_external_to_seam" at bounding box center [513, 499] width 391 height 23
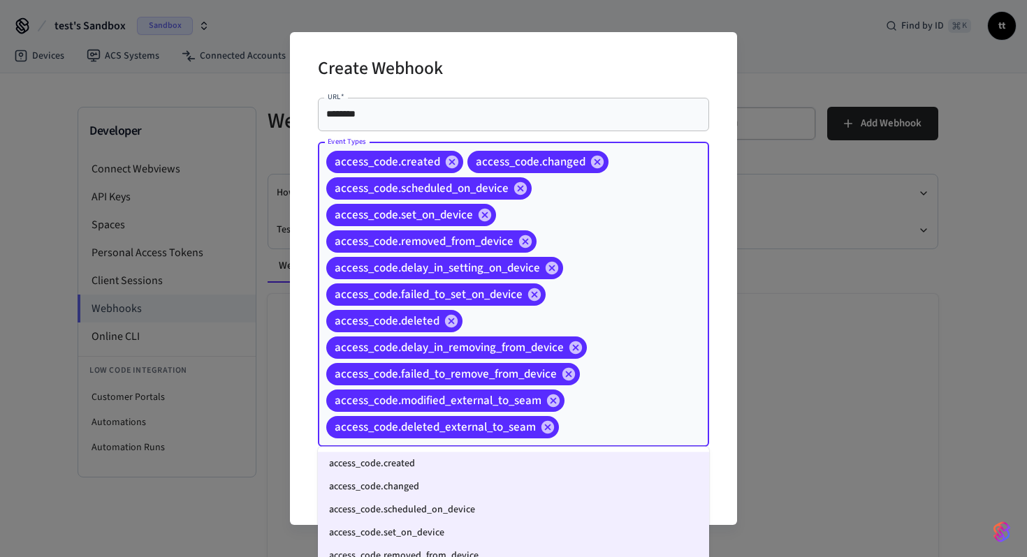
click at [616, 432] on input "Event Types" at bounding box center [612, 427] width 103 height 24
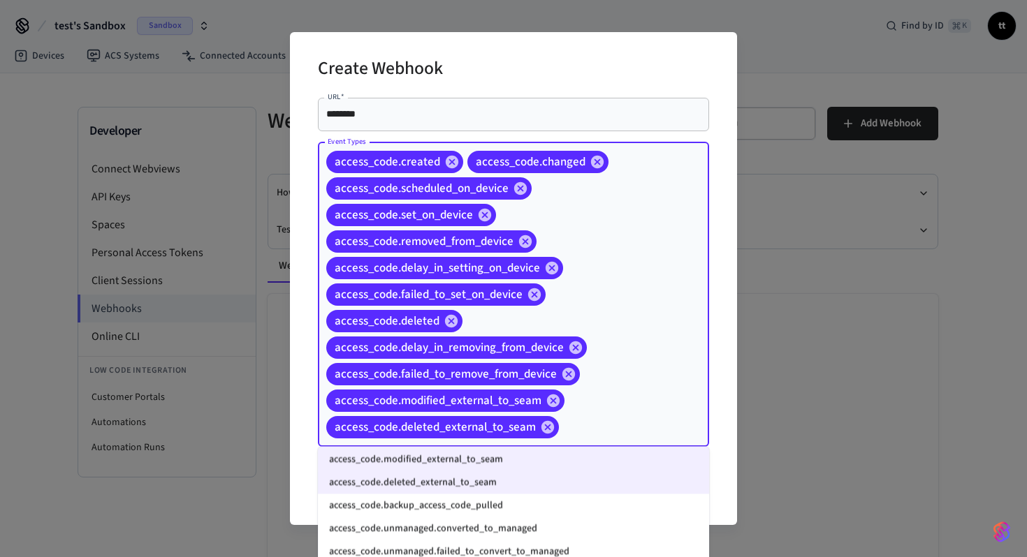
scroll to position [229, 0]
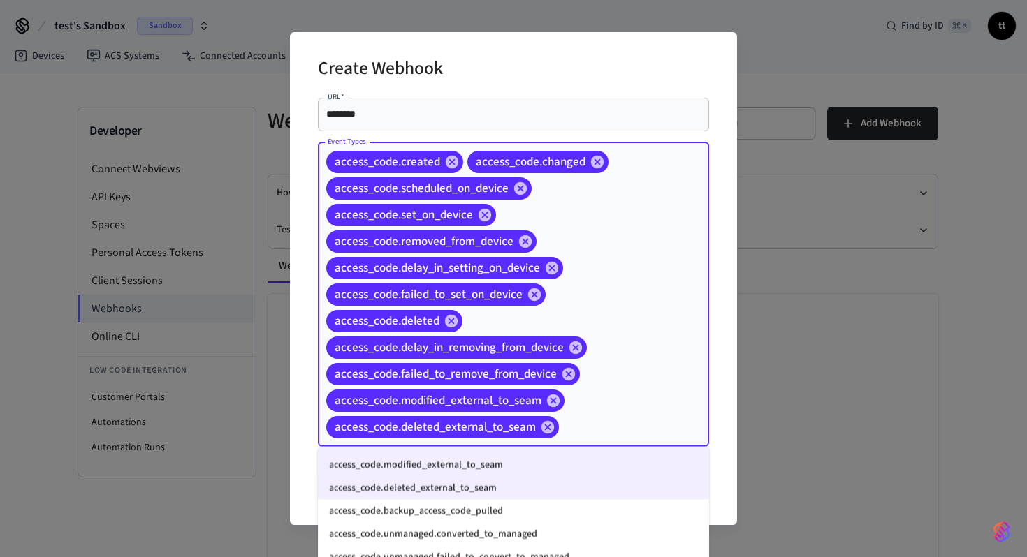
click at [522, 510] on li "access_code.backup_access_code_pulled" at bounding box center [513, 511] width 391 height 23
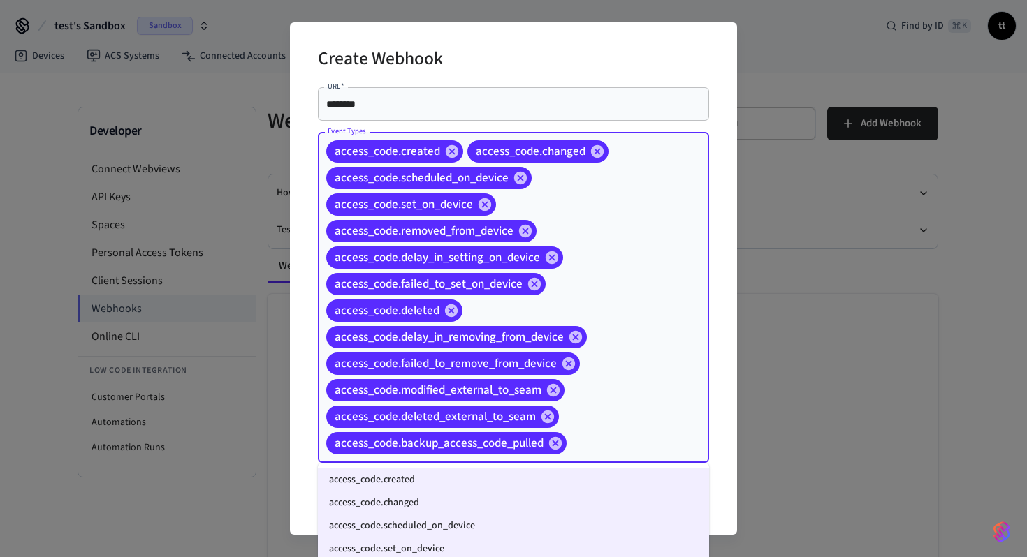
click at [610, 451] on input "Event Types" at bounding box center [615, 444] width 95 height 24
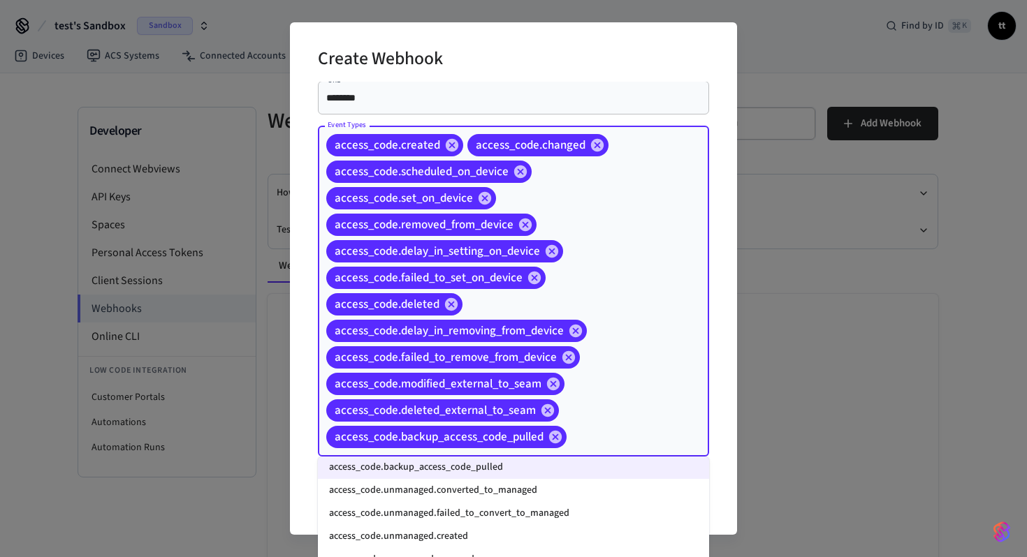
scroll to position [276, 0]
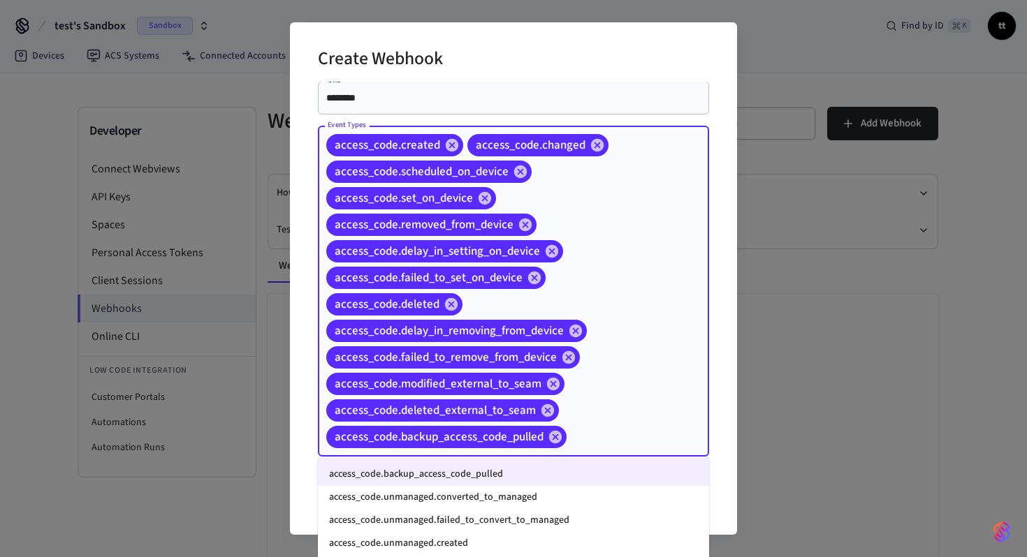
click at [544, 501] on li "access_code.unmanaged.converted_to_managed" at bounding box center [513, 497] width 391 height 23
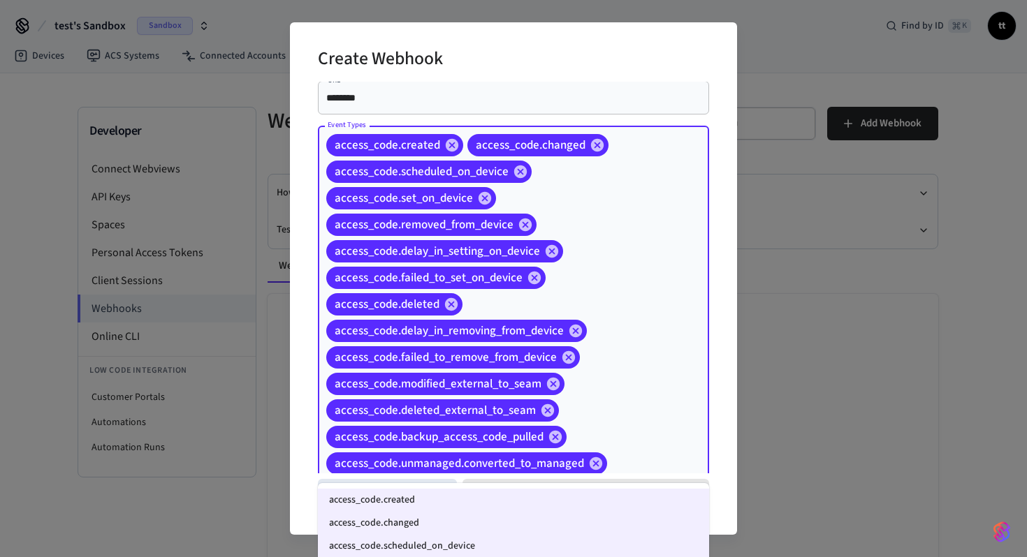
click at [631, 452] on input "Event Types" at bounding box center [636, 464] width 54 height 24
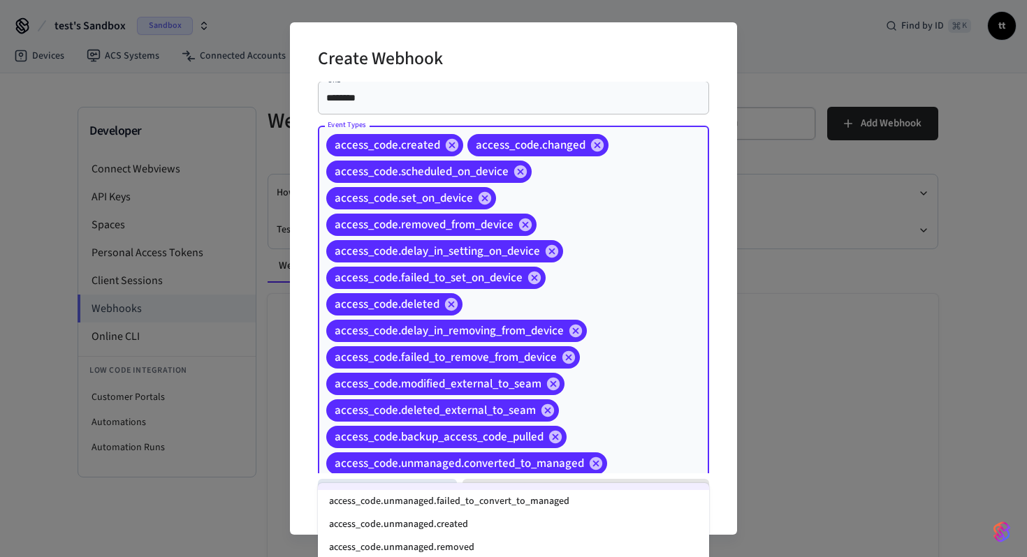
scroll to position [319, 0]
click at [538, 507] on li "access_code.unmanaged.failed_to_convert_to_managed" at bounding box center [513, 503] width 391 height 23
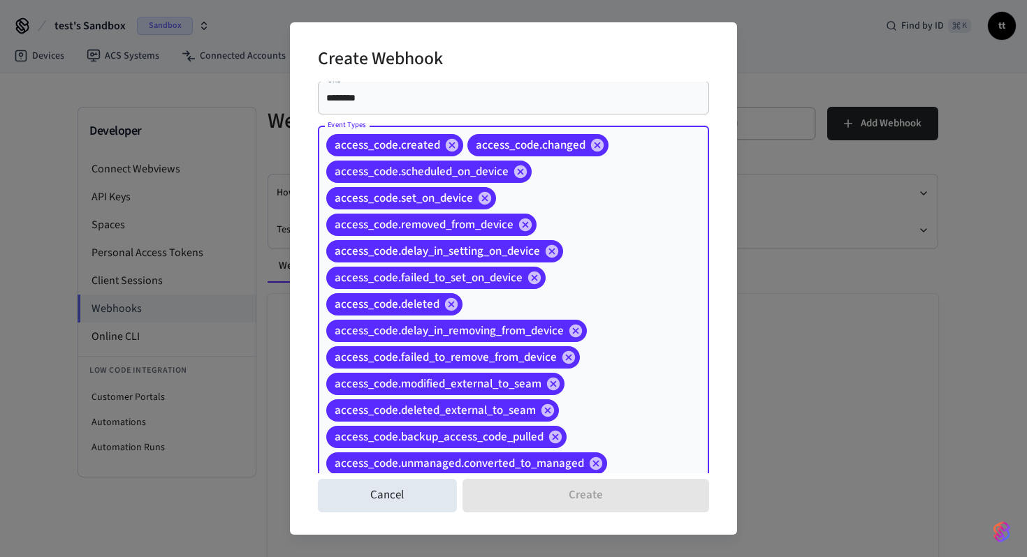
click at [663, 462] on div "access_code.created access_code.changed access_code.scheduled_on_device access_…" at bounding box center [513, 330] width 391 height 409
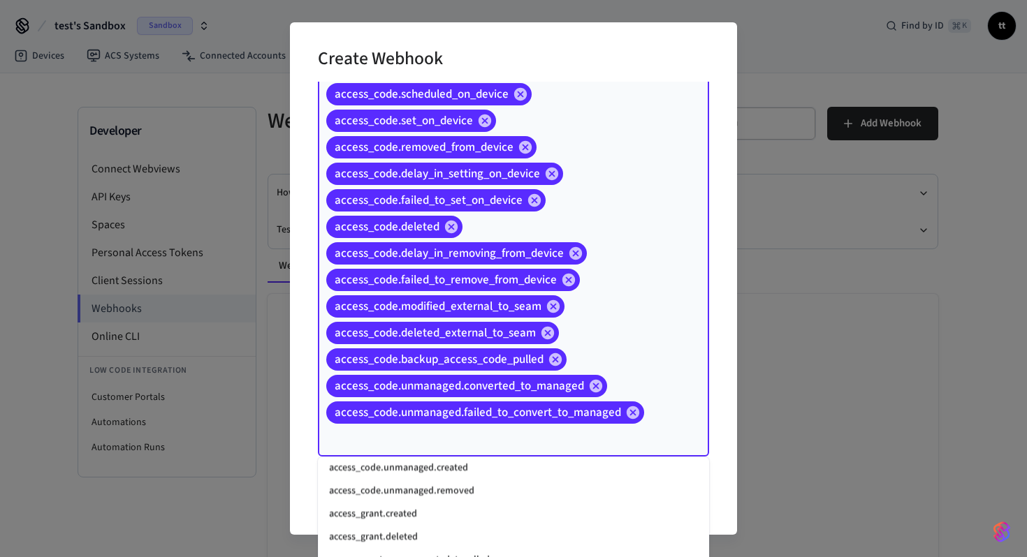
scroll to position [343, 0]
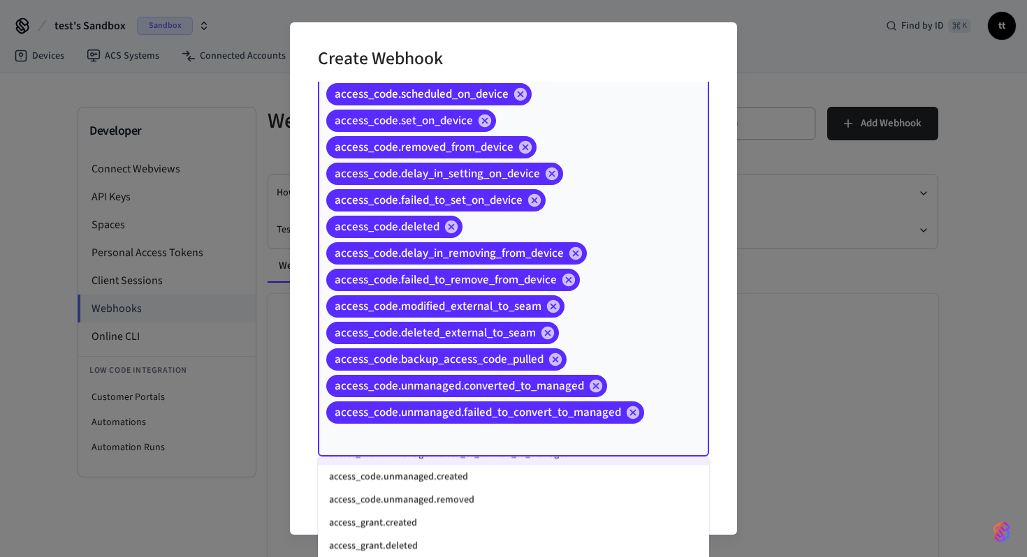
click at [481, 478] on li "access_code.unmanaged.created" at bounding box center [513, 477] width 391 height 23
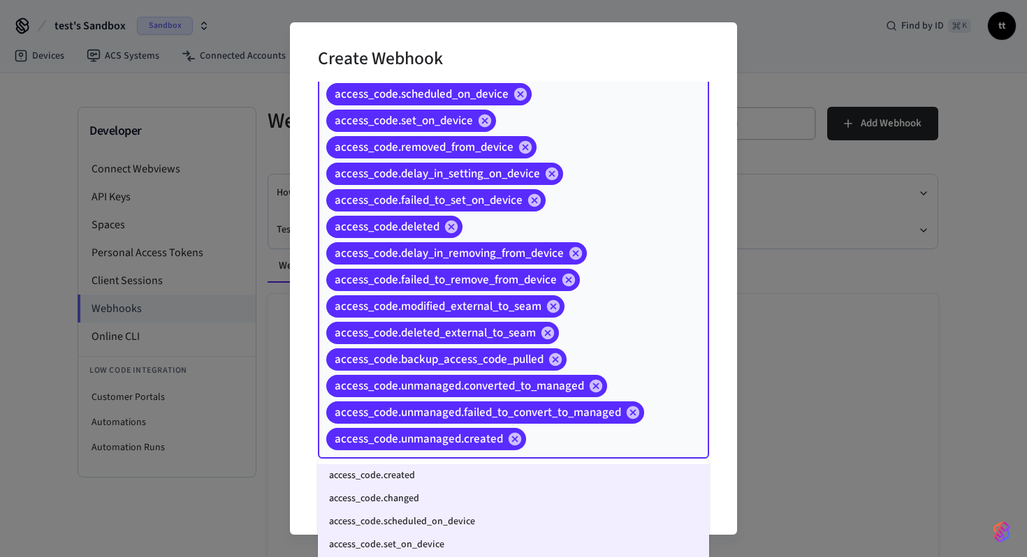
click at [642, 448] on input "Event Types" at bounding box center [595, 439] width 135 height 24
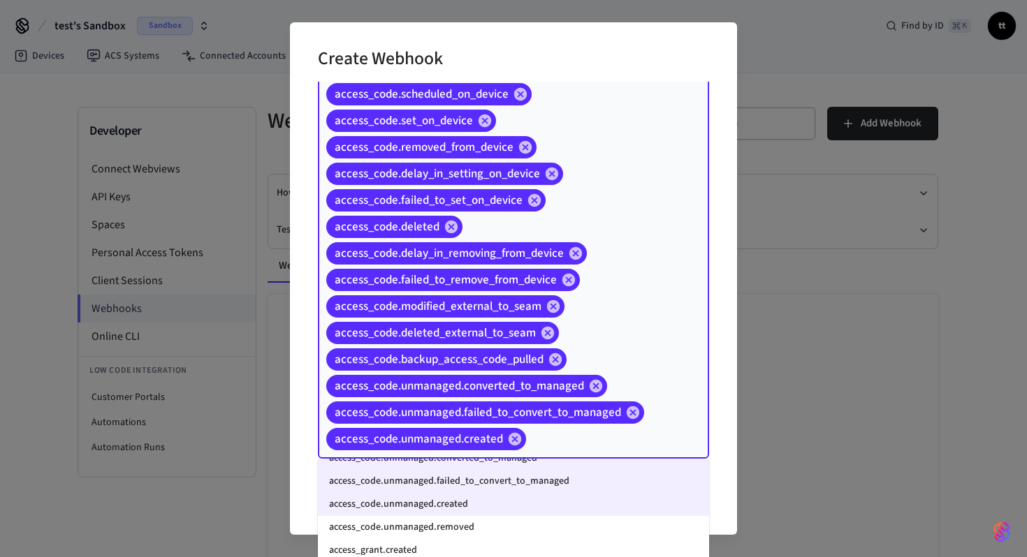
scroll to position [321, 0]
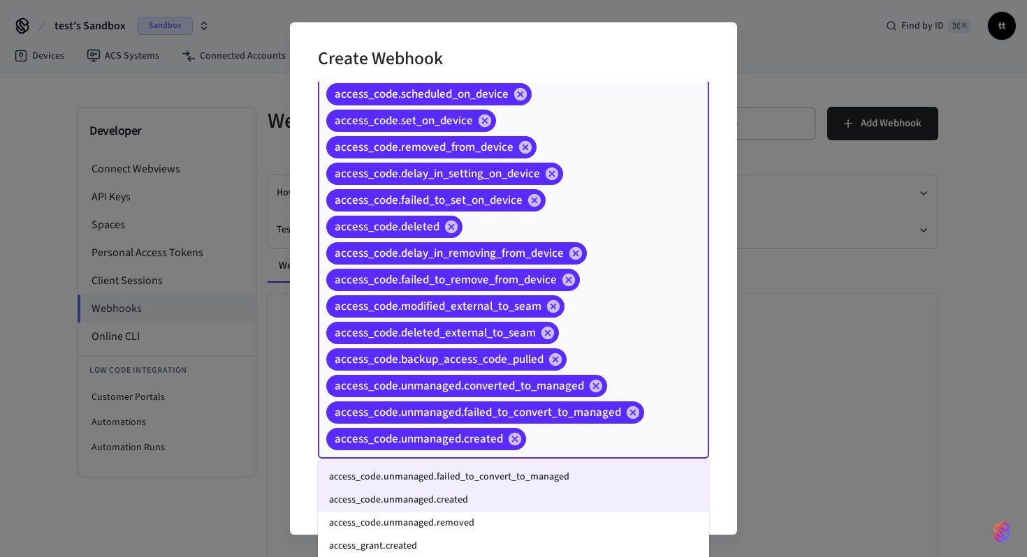
click at [490, 526] on li "access_code.unmanaged.removed" at bounding box center [513, 523] width 391 height 23
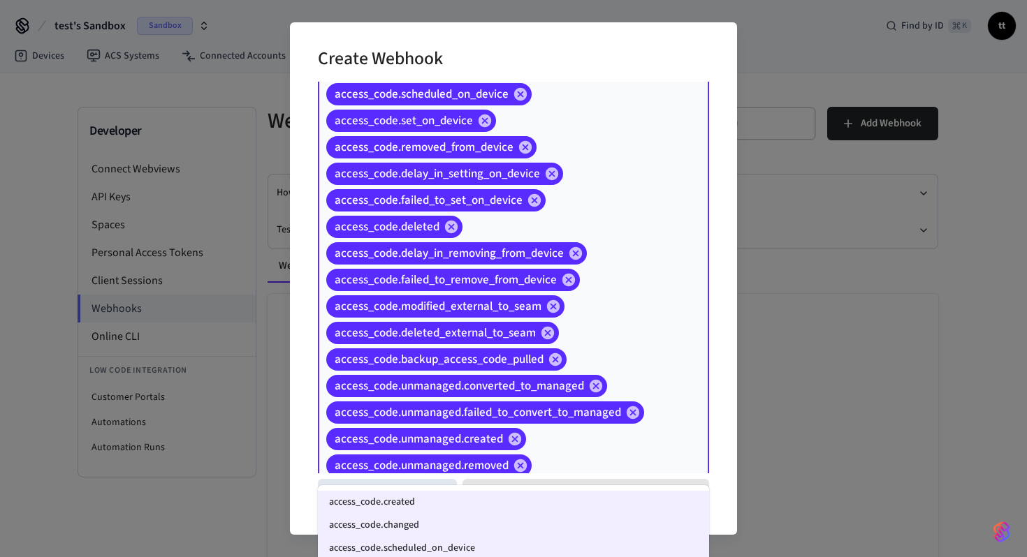
click at [584, 466] on input "Event Types" at bounding box center [599, 466] width 130 height 24
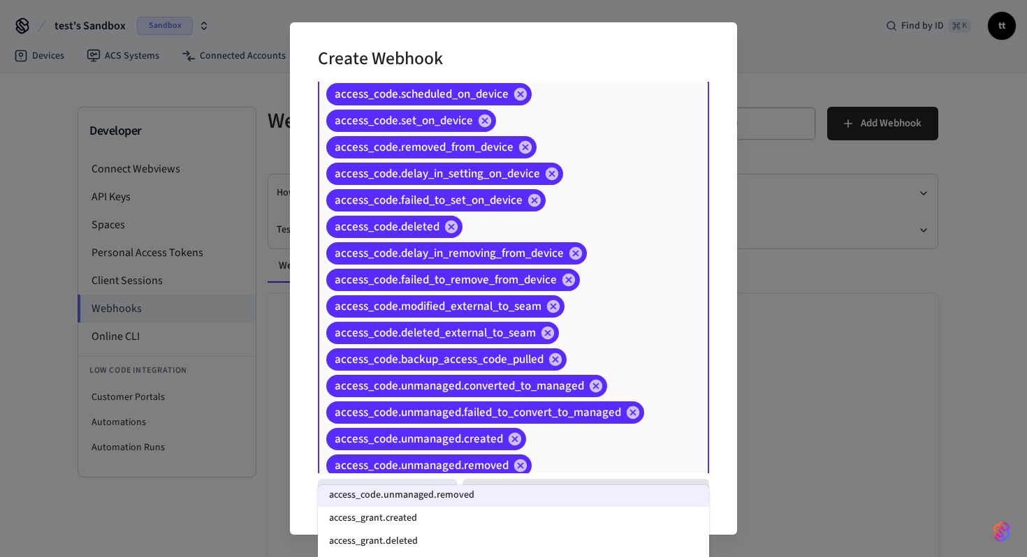
scroll to position [368, 0]
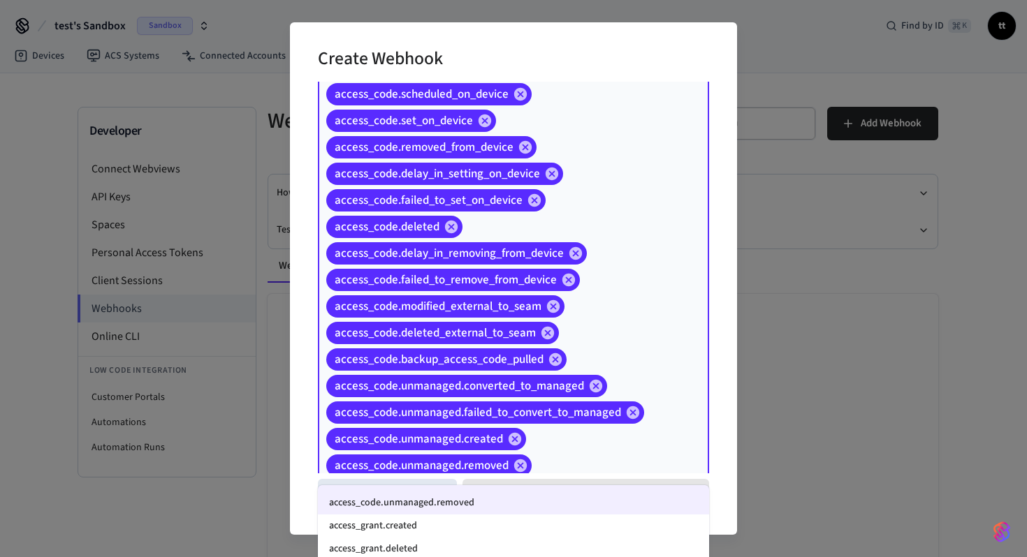
click at [478, 521] on li "access_grant.created" at bounding box center [513, 526] width 391 height 23
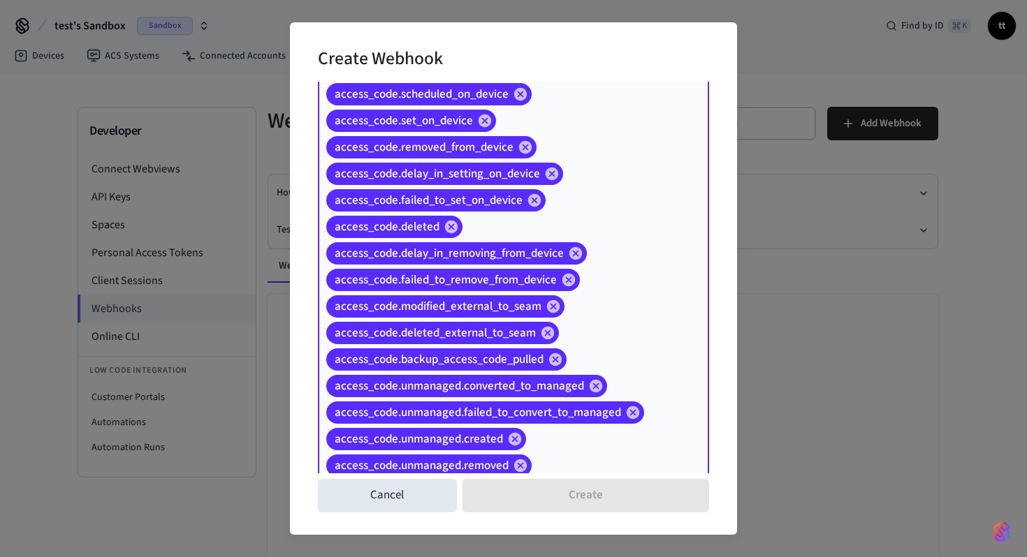
click at [595, 459] on div "access_code.created access_code.changed access_code.scheduled_on_device access_…" at bounding box center [513, 280] width 391 height 464
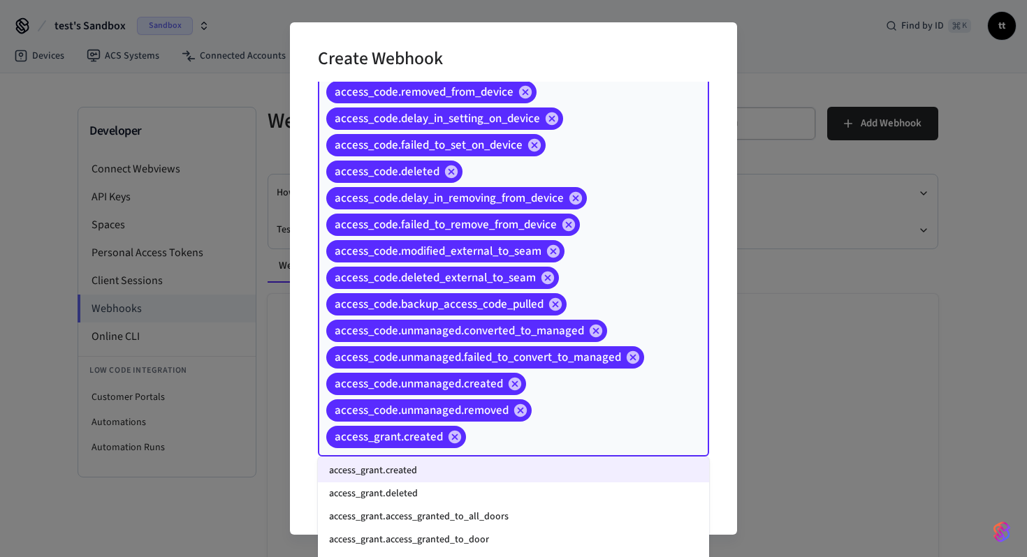
scroll to position [395, 0]
click at [480, 490] on li "access_grant.deleted" at bounding box center [513, 493] width 391 height 23
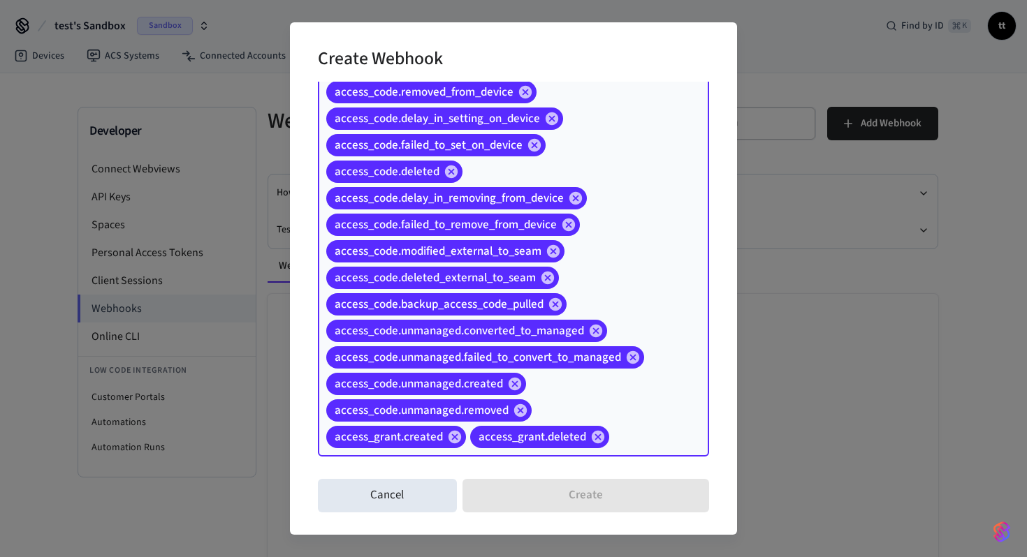
click at [642, 441] on input "Event Types" at bounding box center [637, 437] width 52 height 24
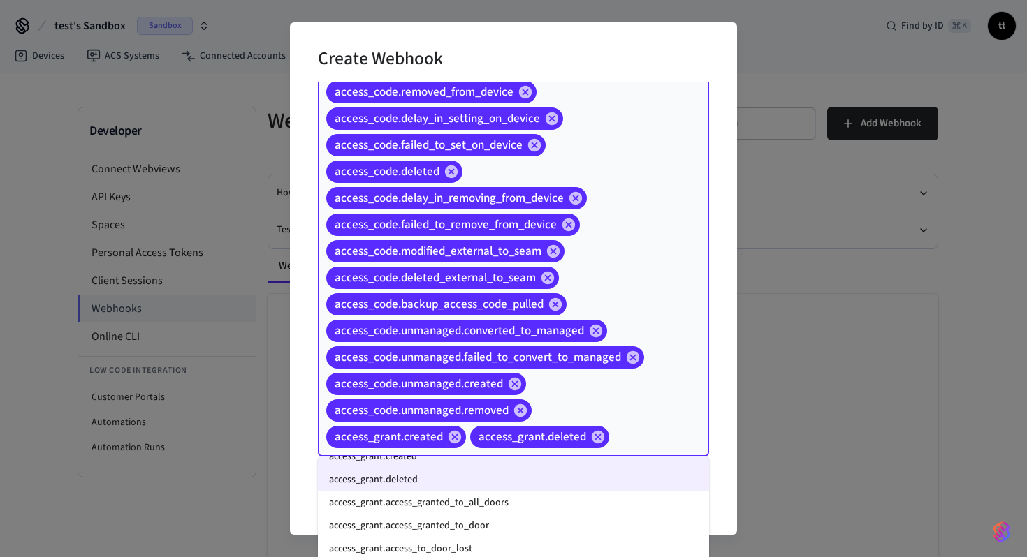
scroll to position [408, 0]
click at [422, 506] on li "access_grant.access_granted_to_all_doors" at bounding box center [513, 503] width 391 height 23
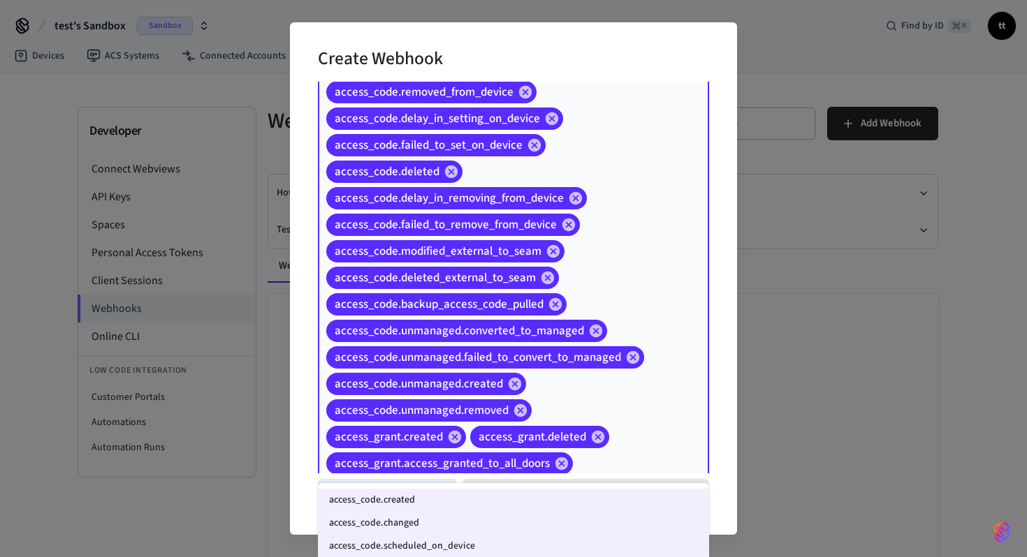
click at [627, 458] on input "Event Types" at bounding box center [619, 464] width 89 height 24
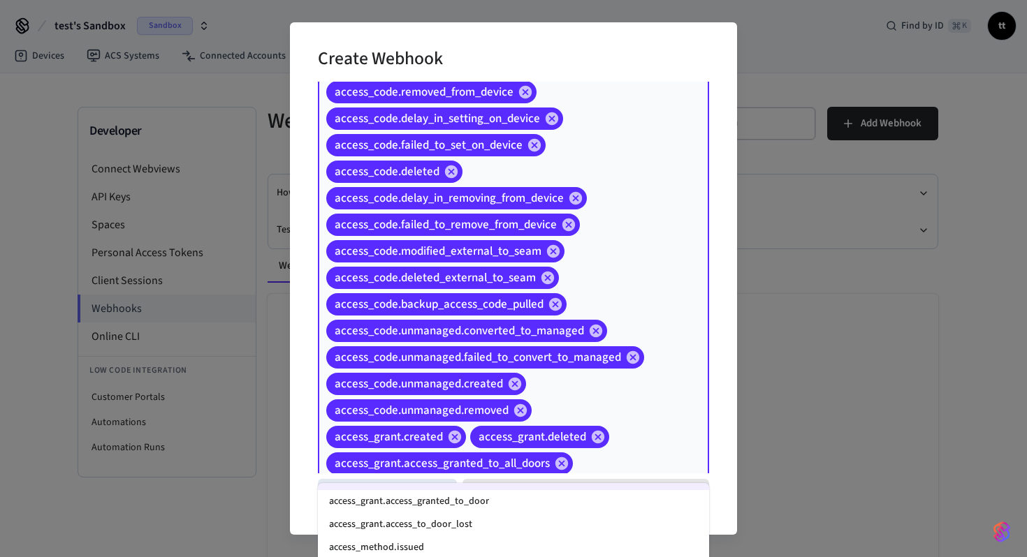
scroll to position [459, 0]
click at [476, 503] on li "access_grant.access_granted_to_door" at bounding box center [513, 502] width 391 height 23
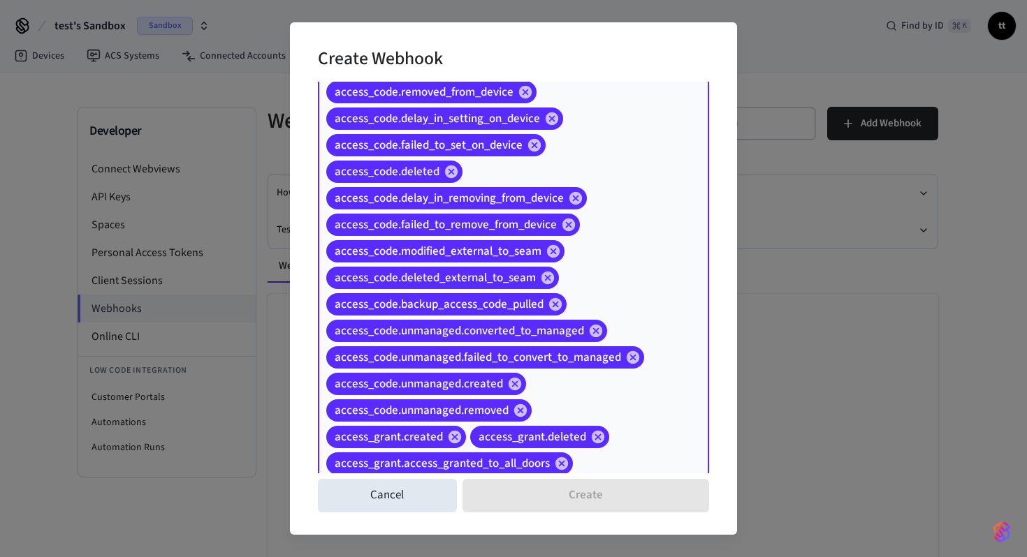
click at [632, 462] on div "access_code.created access_code.changed access_code.scheduled_on_device access_…" at bounding box center [513, 251] width 391 height 517
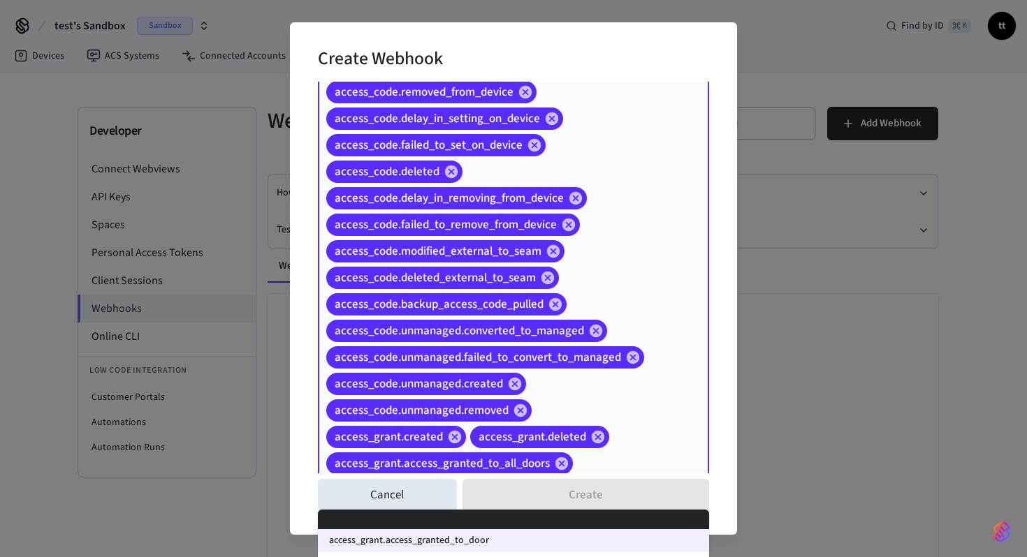
scroll to position [483, 0]
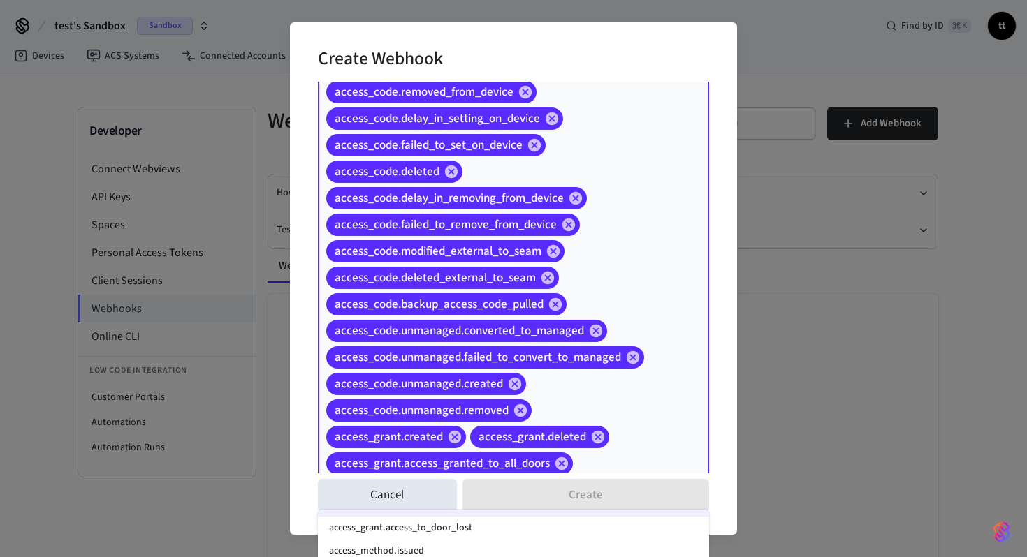
click at [467, 521] on li "access_grant.access_to_door_lost" at bounding box center [513, 528] width 391 height 23
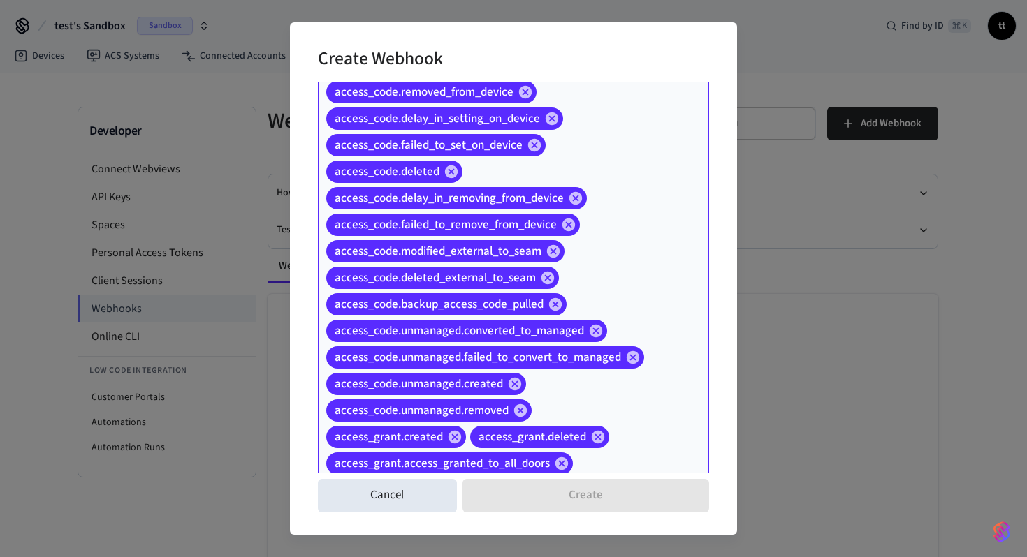
click at [624, 470] on div "access_code.created access_code.changed access_code.scheduled_on_device access_…" at bounding box center [513, 264] width 391 height 543
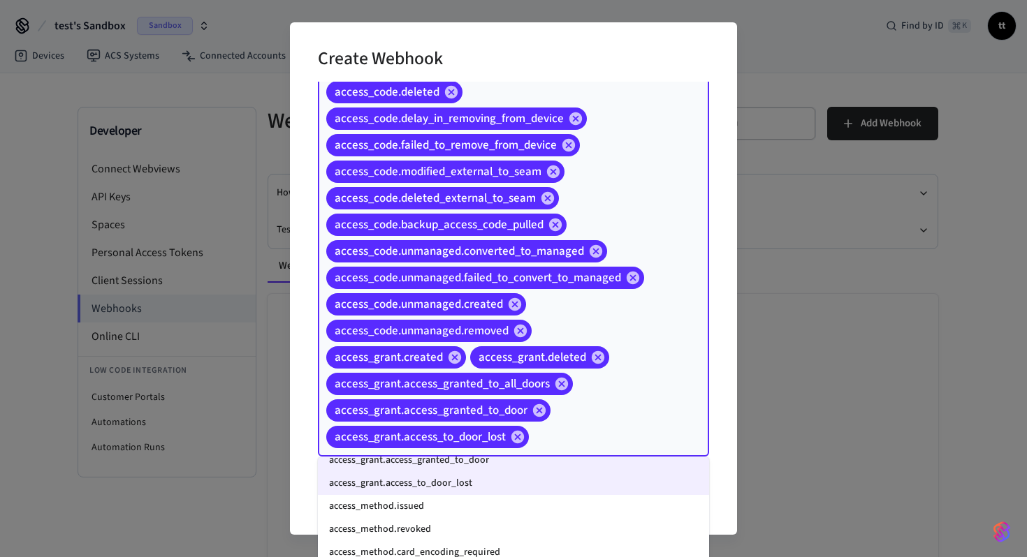
scroll to position [473, 0]
click at [467, 504] on li "access_method.issued" at bounding box center [513, 507] width 391 height 23
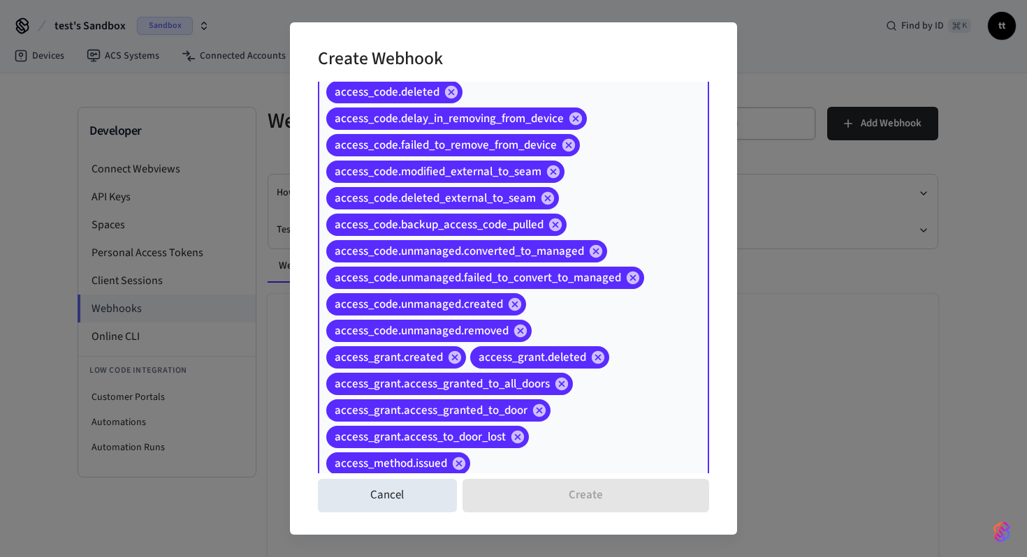
click at [610, 462] on input "Event Types" at bounding box center [567, 464] width 191 height 24
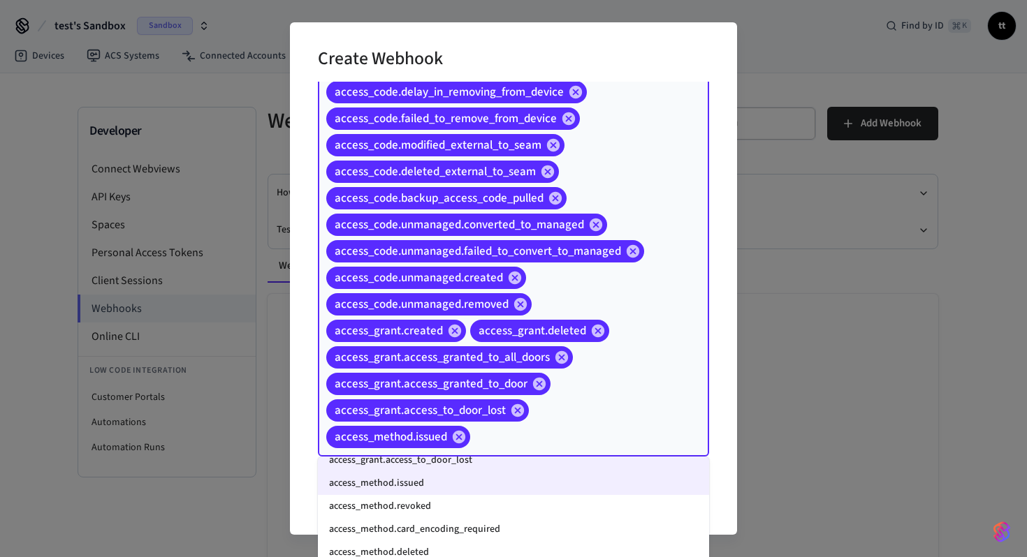
scroll to position [501, 0]
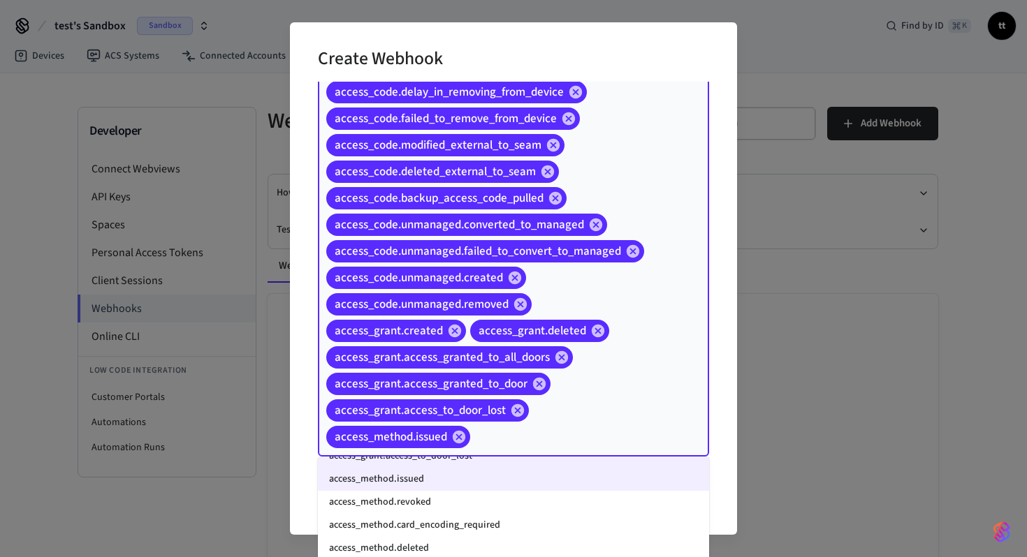
click at [508, 510] on li "access_method.revoked" at bounding box center [513, 502] width 391 height 23
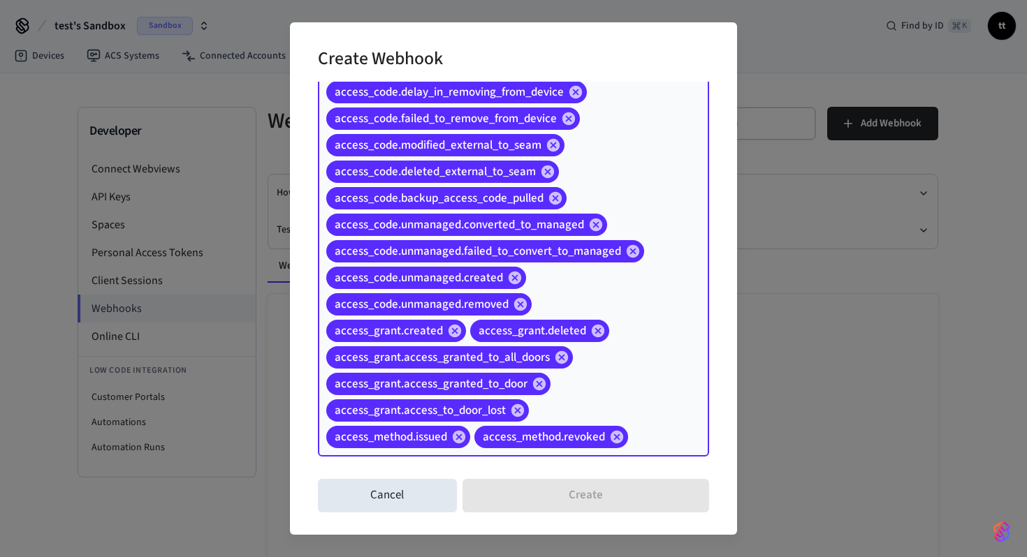
click at [662, 436] on input "Event Types" at bounding box center [647, 437] width 34 height 24
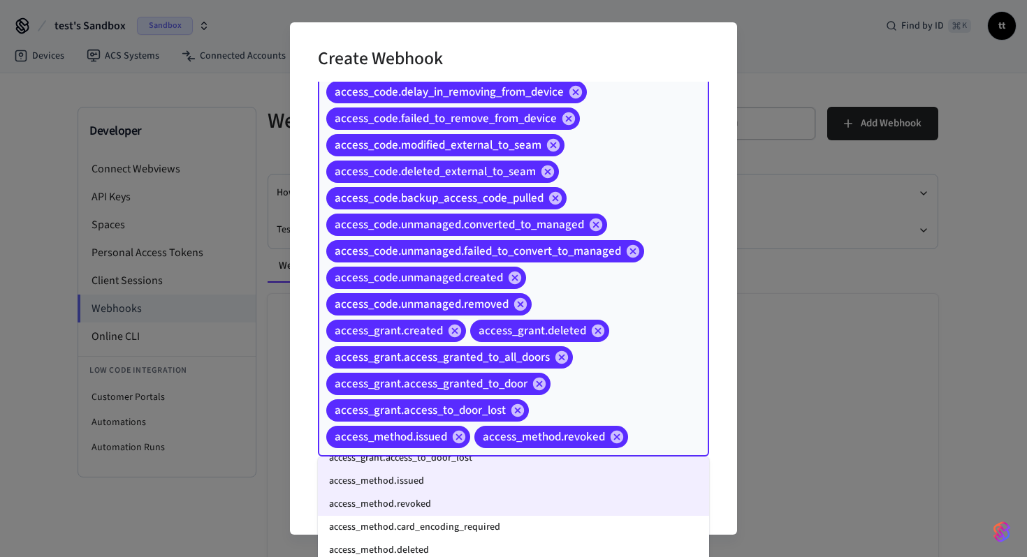
scroll to position [513, 0]
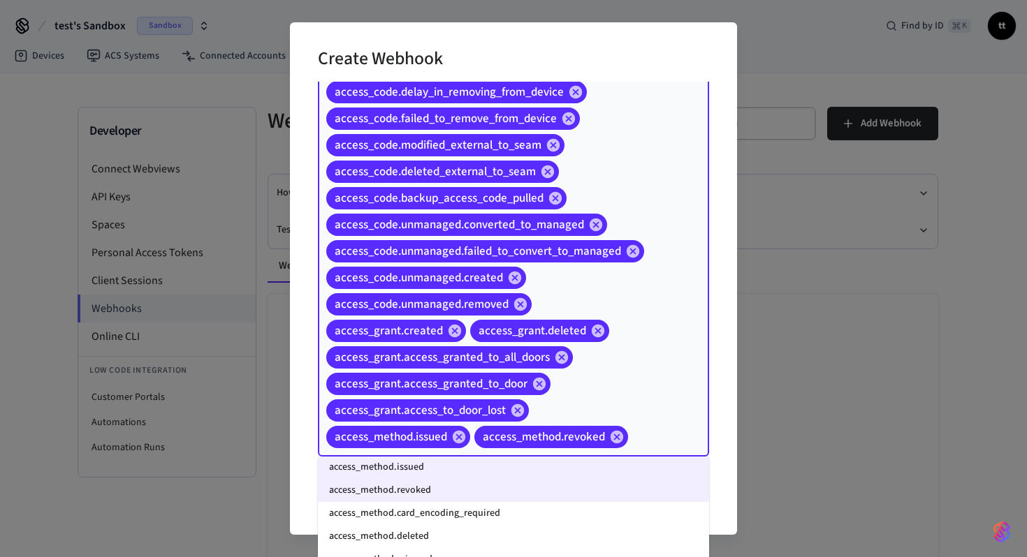
click at [485, 518] on li "access_method.card_encoding_required" at bounding box center [513, 513] width 391 height 23
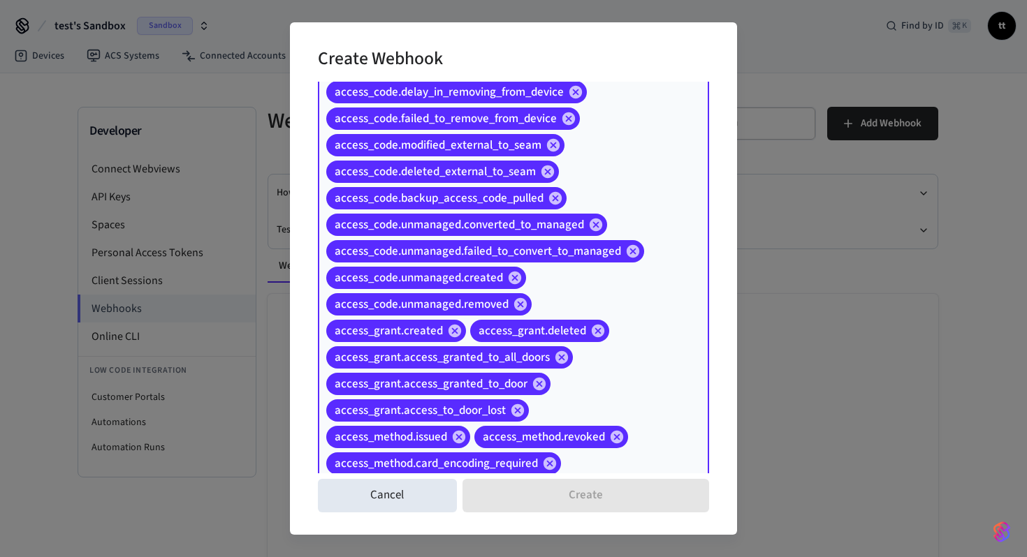
click at [648, 453] on input "Event Types" at bounding box center [613, 464] width 101 height 24
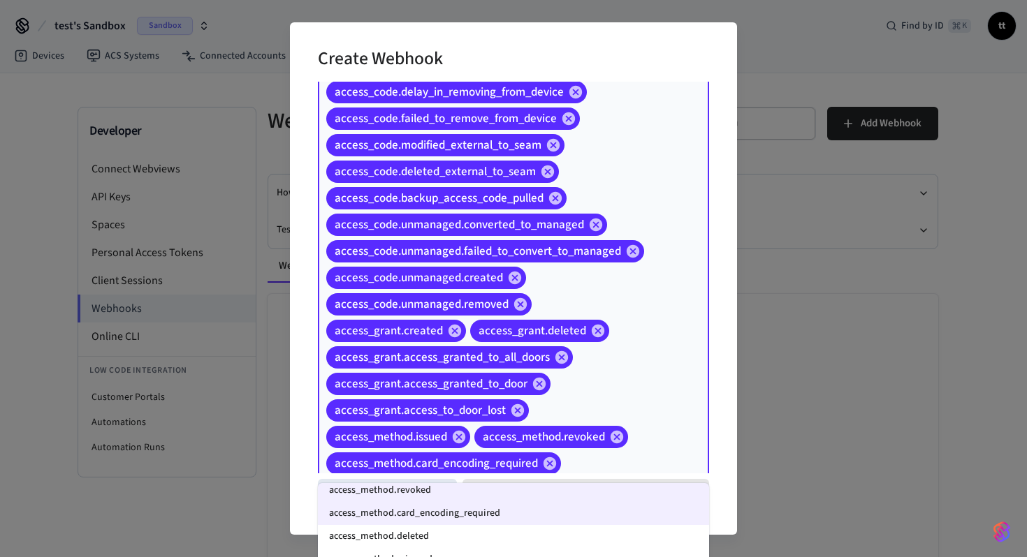
scroll to position [538, 0]
click at [471, 532] on li "access_method.deleted" at bounding box center [513, 538] width 391 height 23
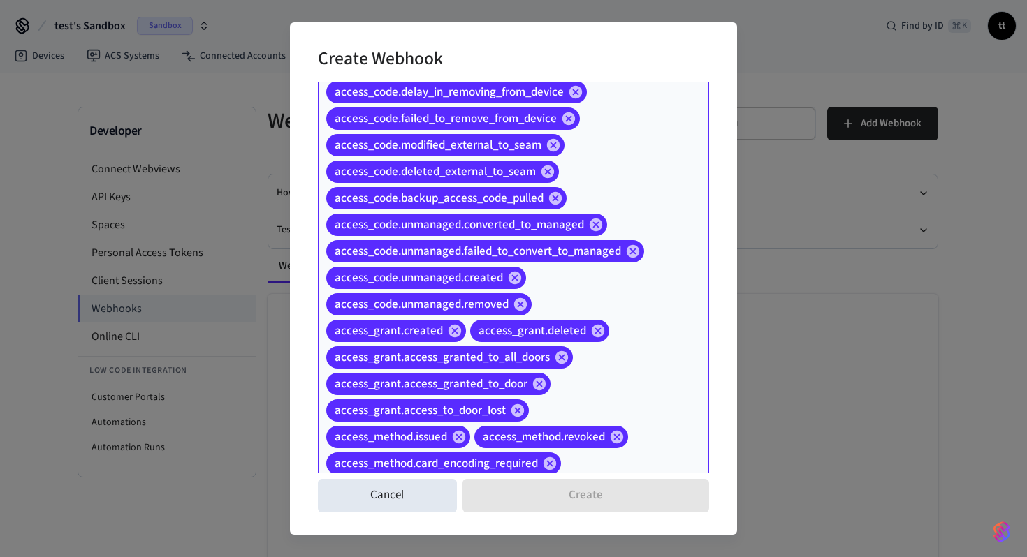
click at [642, 462] on div "access_code.created access_code.changed access_code.scheduled_on_device access_…" at bounding box center [513, 198] width 391 height 623
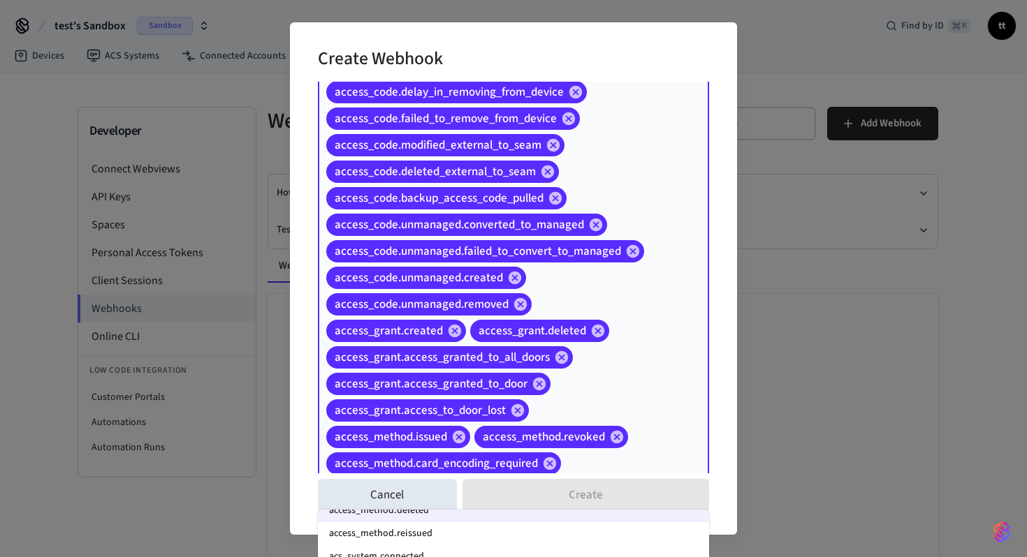
scroll to position [585, 0]
click at [441, 531] on li "access_method.reissued" at bounding box center [513, 540] width 391 height 23
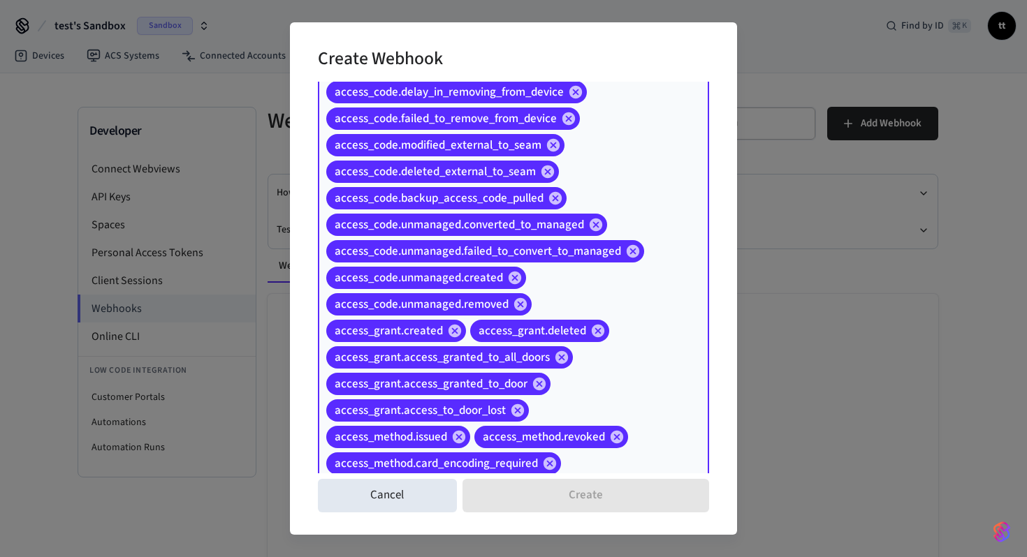
scroll to position [323, 0]
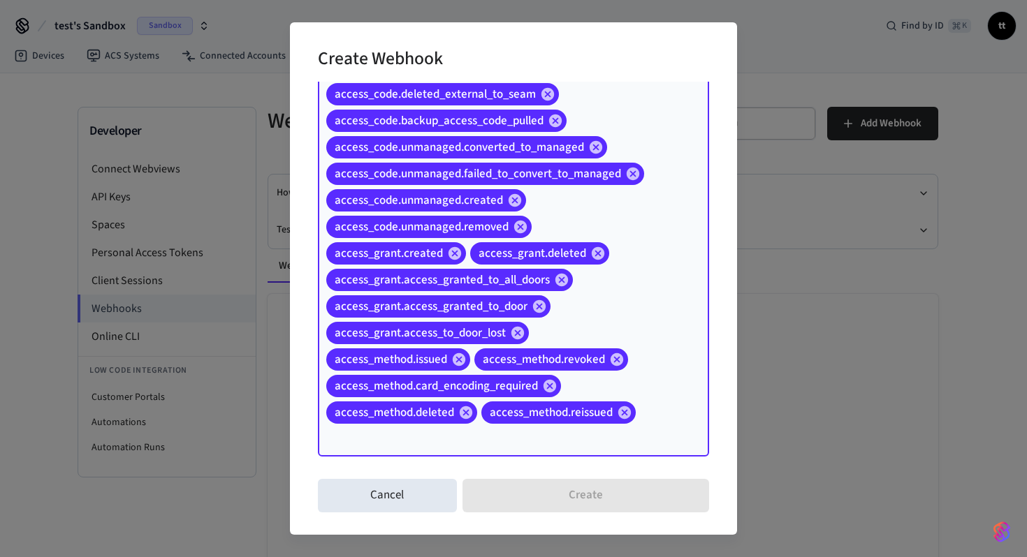
click at [600, 451] on div "access_code.created access_code.changed access_code.scheduled_on_device access_…" at bounding box center [513, 132] width 391 height 647
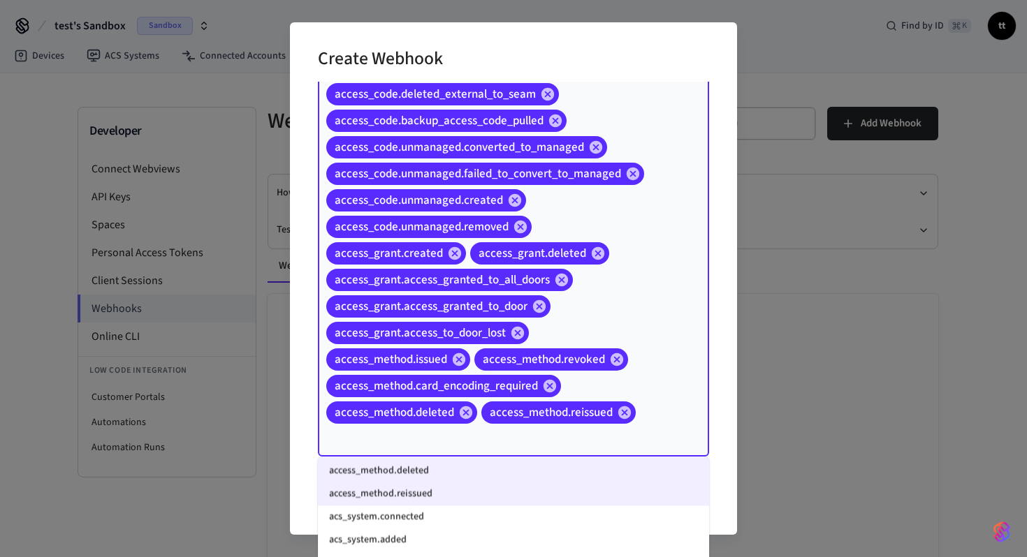
scroll to position [580, 0]
click at [422, 518] on li "acs_system.connected" at bounding box center [513, 516] width 391 height 23
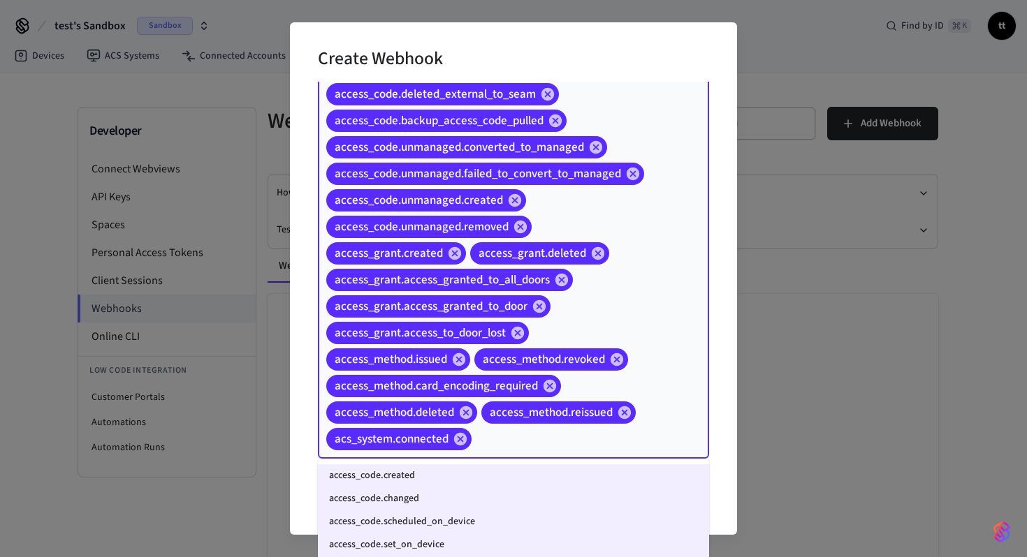
click at [509, 443] on input "Event Types" at bounding box center [568, 439] width 190 height 24
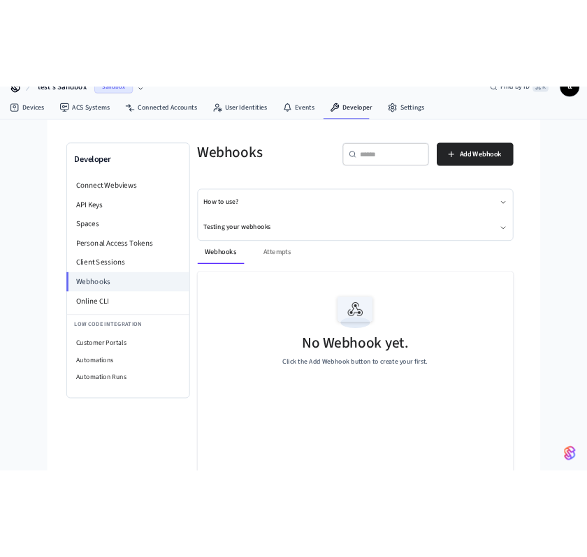
scroll to position [0, 0]
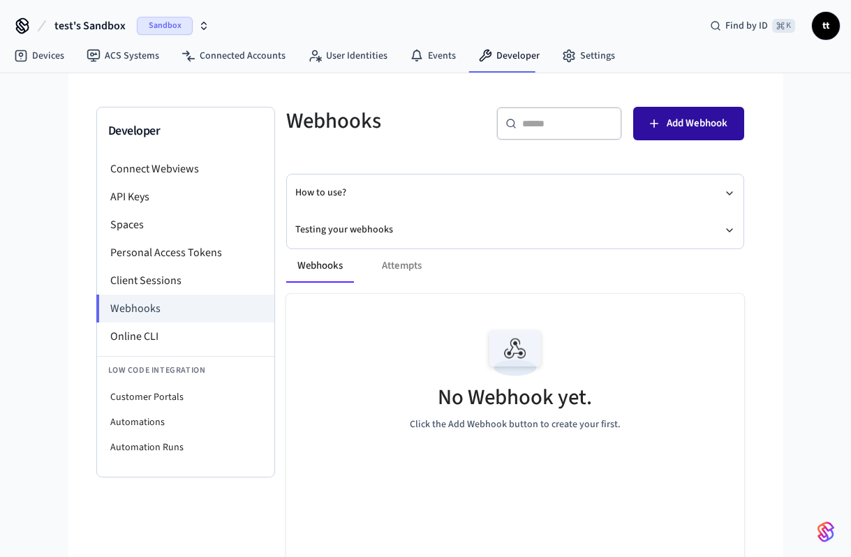
click at [694, 137] on button "Add Webhook" at bounding box center [688, 124] width 111 height 34
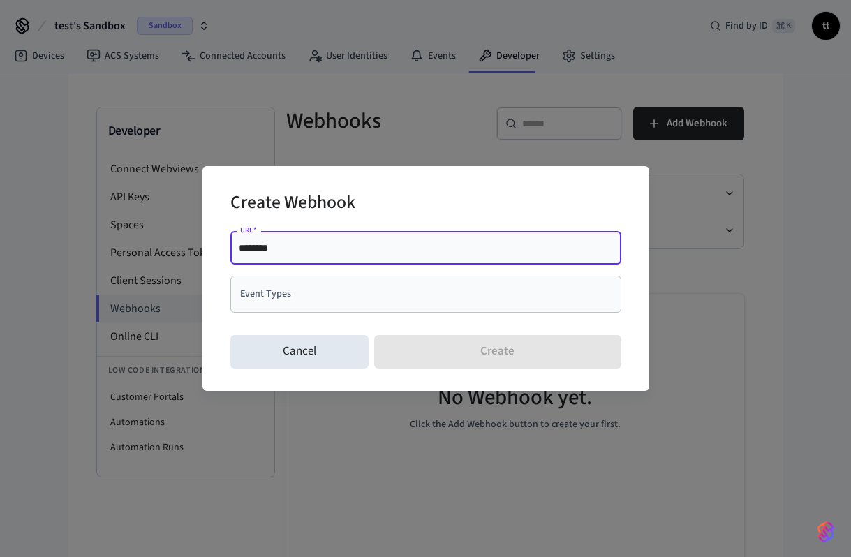
click at [414, 293] on input "Event Types" at bounding box center [416, 294] width 358 height 24
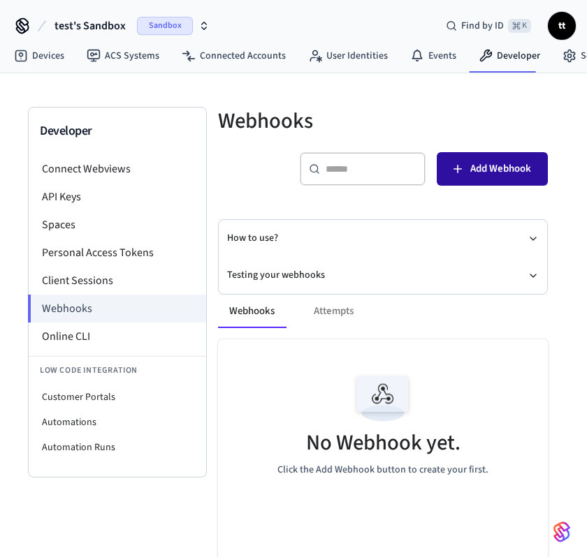
click at [513, 169] on span "Add Webhook" at bounding box center [500, 169] width 61 height 18
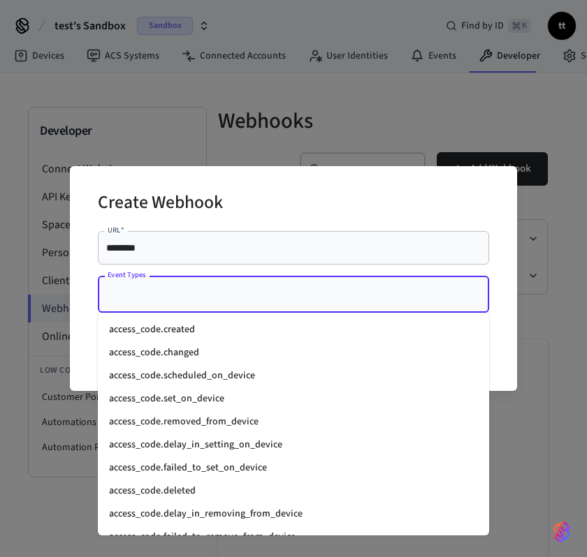
click at [404, 299] on input "Event Types" at bounding box center [283, 294] width 358 height 24
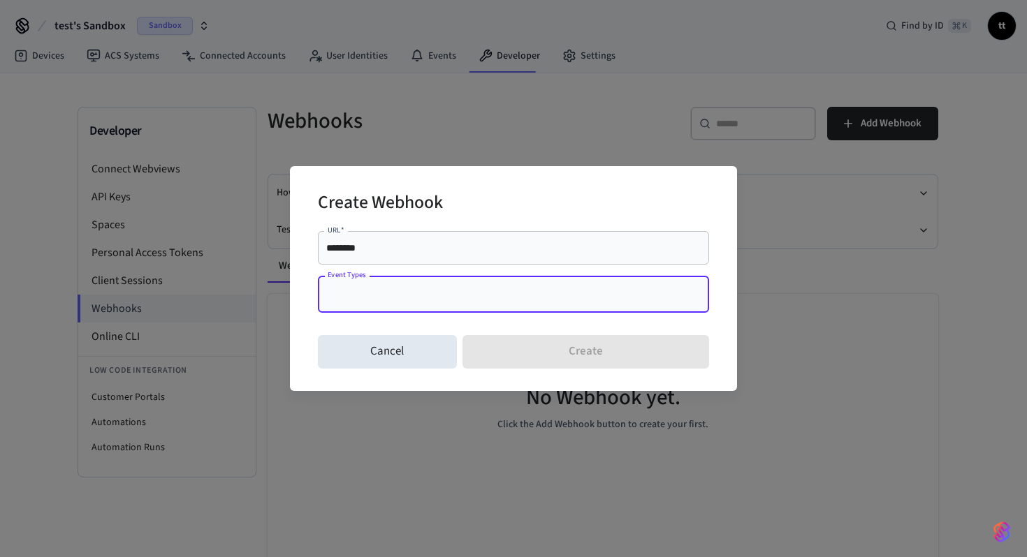
click at [516, 304] on input "Event Types" at bounding box center [503, 294] width 358 height 24
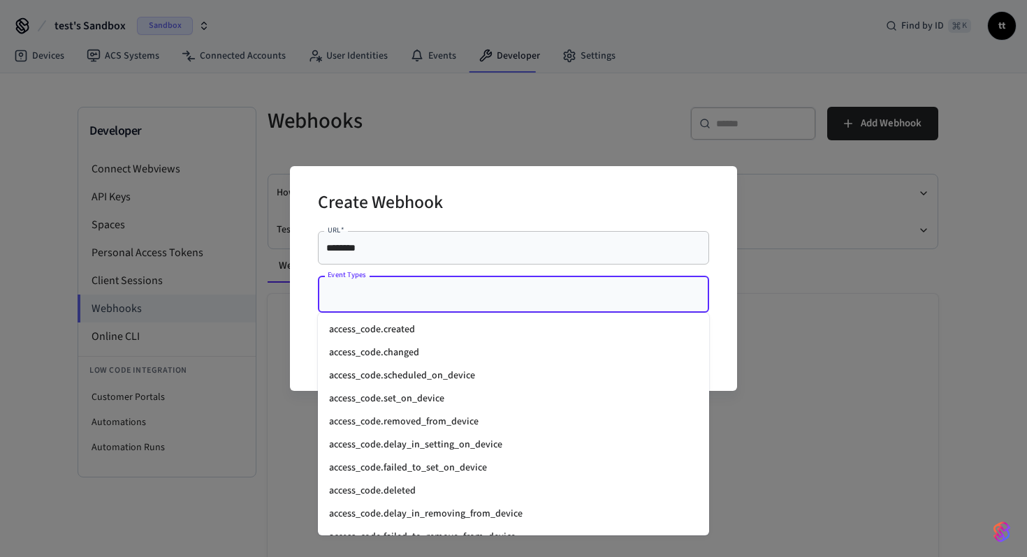
click at [404, 316] on ul "access_code.created access_code.changed access_code.scheduled_on_device access_…" at bounding box center [513, 424] width 391 height 223
click at [401, 327] on li "access_code.created" at bounding box center [513, 329] width 391 height 23
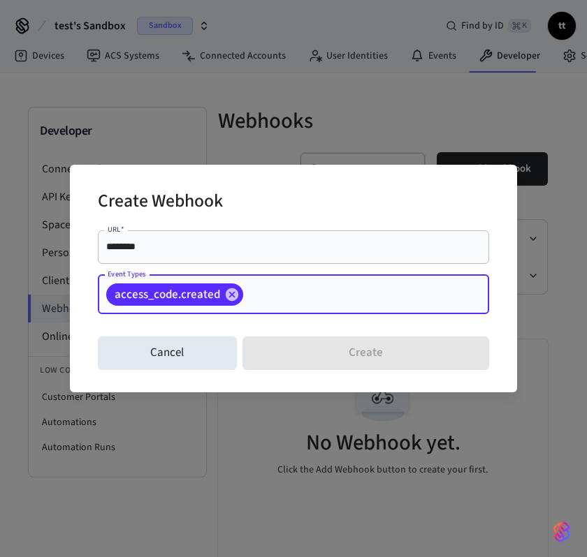
drag, startPoint x: 101, startPoint y: 286, endPoint x: 261, endPoint y: 290, distance: 160.0
click at [258, 290] on div "access_code.created Event Types" at bounding box center [293, 294] width 391 height 39
drag, startPoint x: 263, startPoint y: 290, endPoint x: 99, endPoint y: 294, distance: 164.1
click at [99, 294] on div "access_code.created Event Types" at bounding box center [293, 294] width 391 height 39
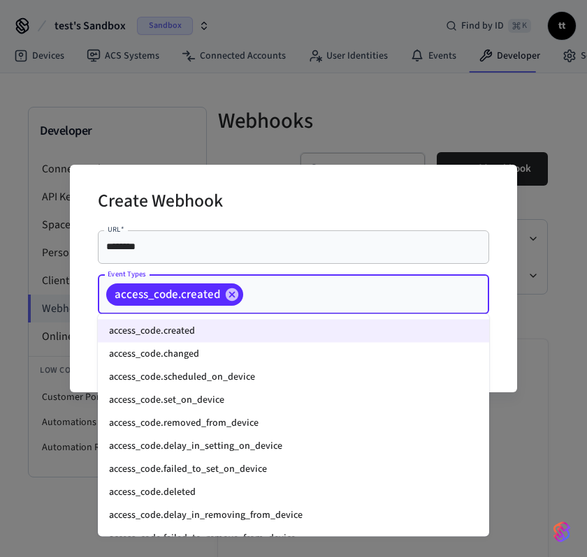
click at [121, 291] on span "access_code.created" at bounding box center [167, 295] width 122 height 14
drag, startPoint x: 121, startPoint y: 328, endPoint x: 170, endPoint y: 387, distance: 76.9
click at [170, 387] on ul "access_code.created access_code.changed access_code.scheduled_on_device access_…" at bounding box center [293, 425] width 391 height 223
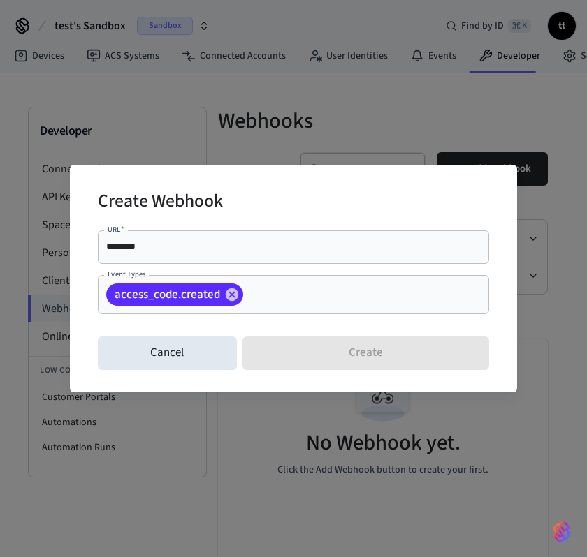
click at [193, 290] on span "access_code.created" at bounding box center [167, 295] width 122 height 14
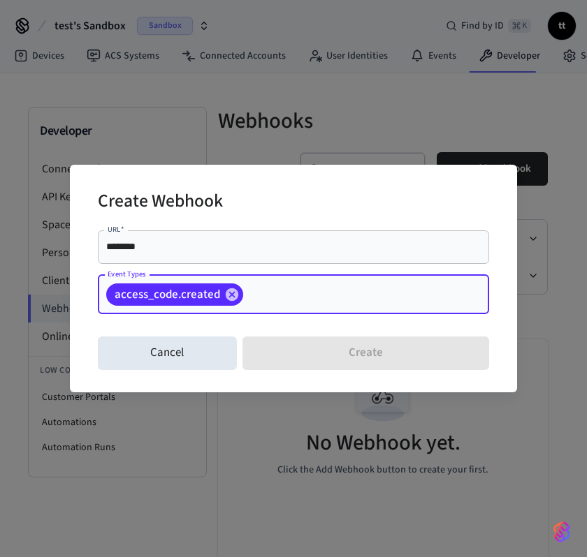
click at [244, 243] on input "********" at bounding box center [293, 247] width 374 height 14
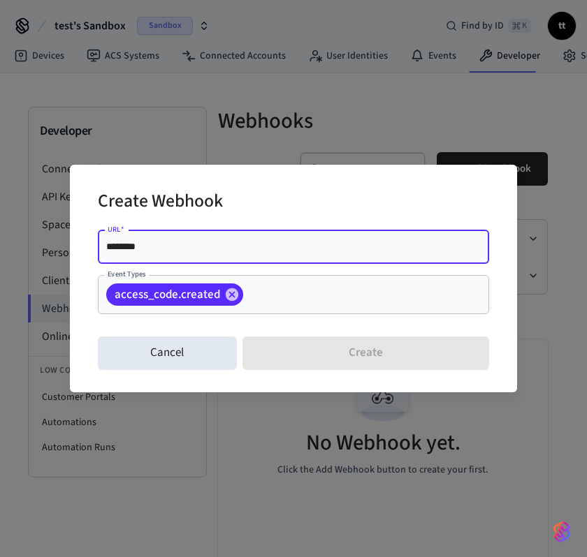
click at [219, 252] on input "********" at bounding box center [293, 247] width 374 height 14
paste input "**********"
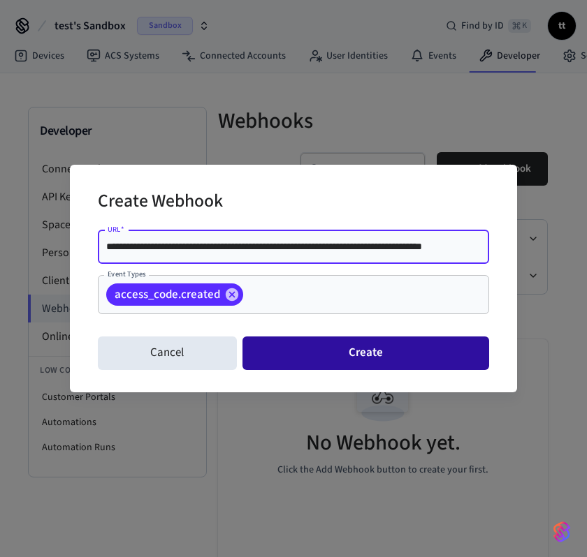
type input "**********"
click at [329, 351] on button "Create" at bounding box center [365, 354] width 247 height 34
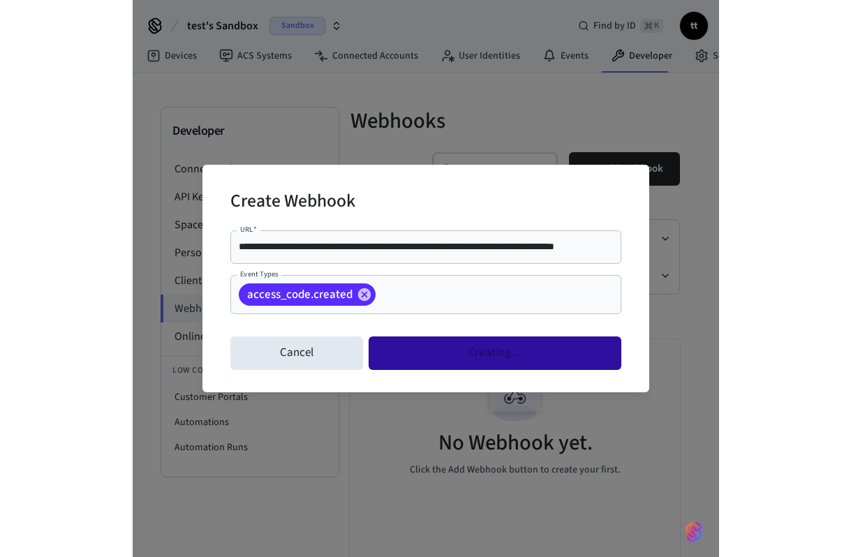
scroll to position [0, 0]
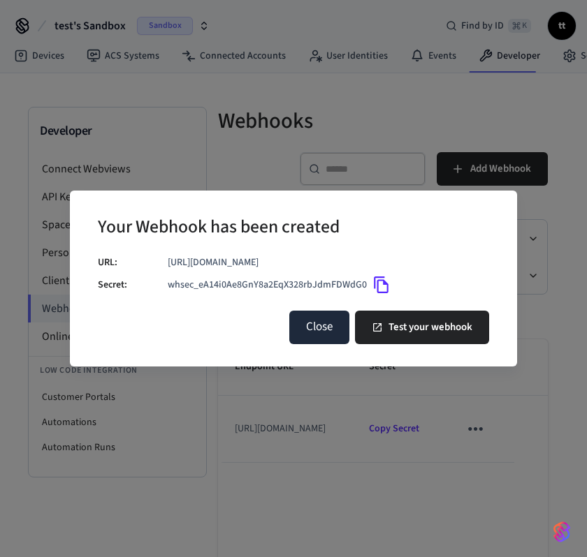
click at [304, 328] on button "Close" at bounding box center [319, 328] width 60 height 34
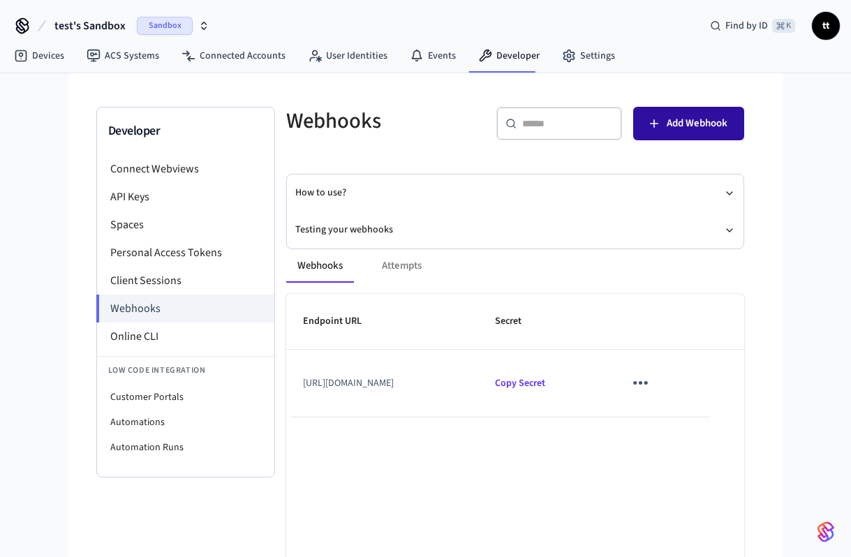
click at [679, 107] on button "Add Webhook" at bounding box center [688, 124] width 111 height 34
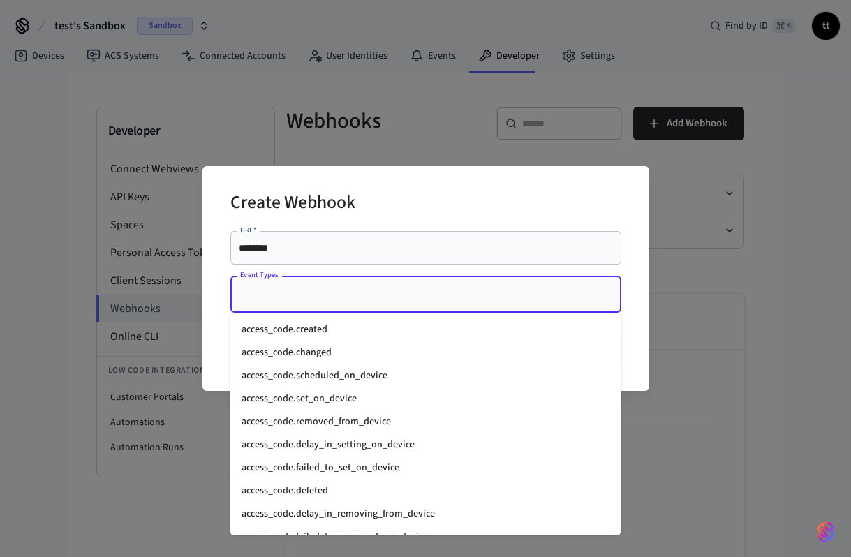
click at [365, 300] on input "Event Types" at bounding box center [416, 294] width 358 height 24
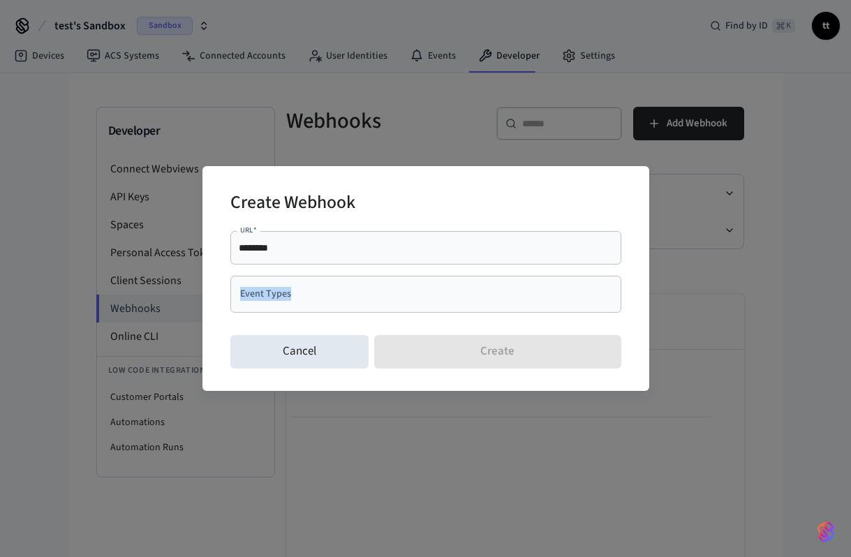
drag, startPoint x: 217, startPoint y: 323, endPoint x: 291, endPoint y: 304, distance: 76.2
click at [290, 305] on div "Create Webhook URL   * ******** URL   * Event Types Event Types Cancel Create" at bounding box center [426, 278] width 447 height 225
click at [300, 296] on input "Event Types" at bounding box center [416, 294] width 358 height 24
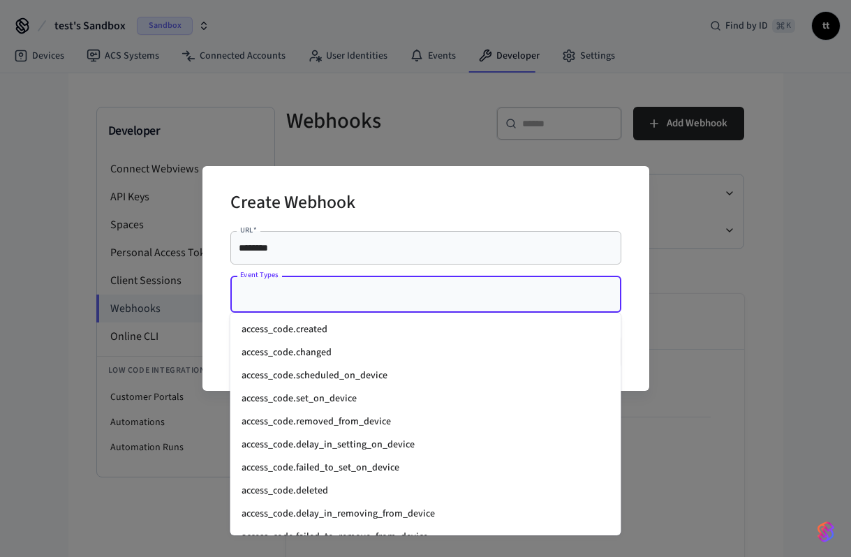
click at [288, 328] on li "access_code.created" at bounding box center [425, 329] width 391 height 23
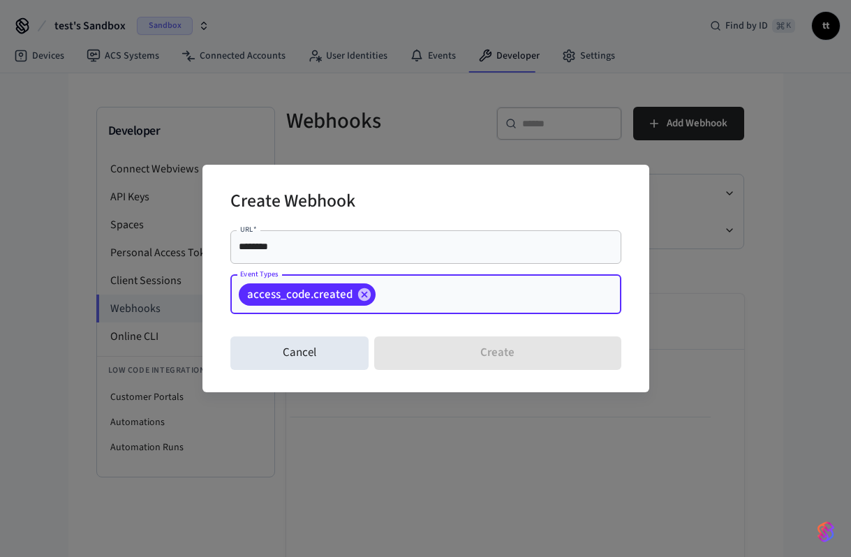
click at [297, 293] on span "access_code.created" at bounding box center [300, 295] width 122 height 14
click at [438, 302] on input "Event Types" at bounding box center [477, 294] width 198 height 24
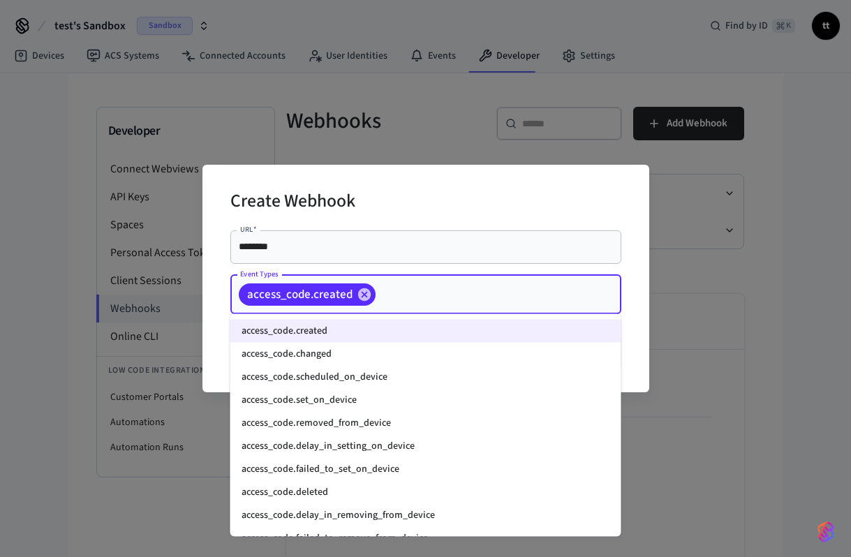
paste input "**********"
type input "**********"
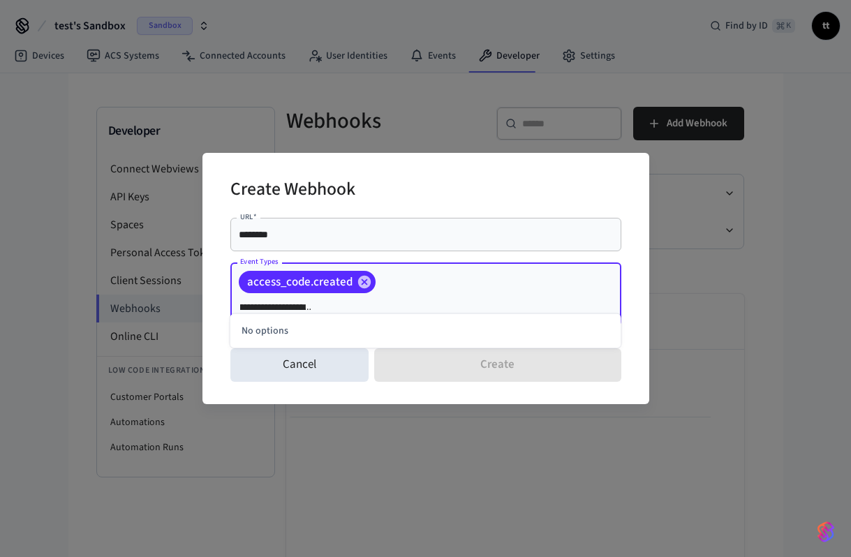
click at [437, 301] on input "**********" at bounding box center [337, 307] width 200 height 24
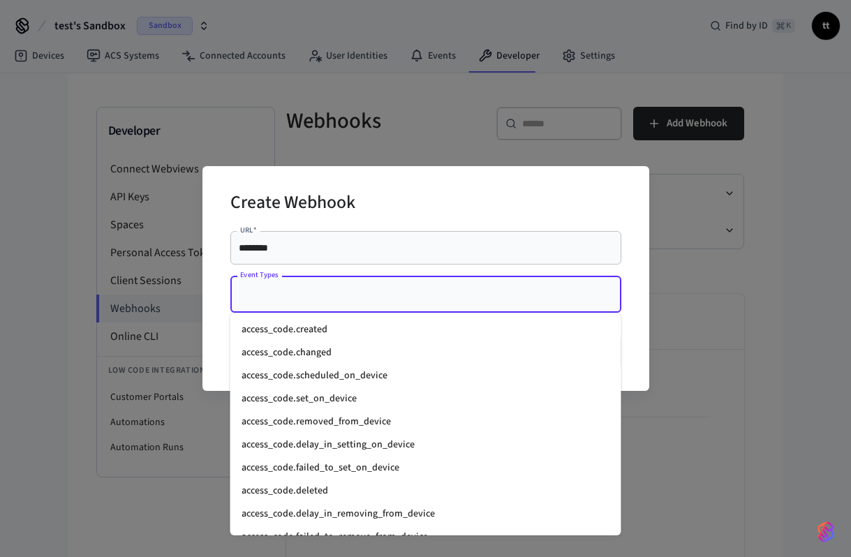
click at [361, 345] on li "access_code.changed" at bounding box center [425, 352] width 391 height 23
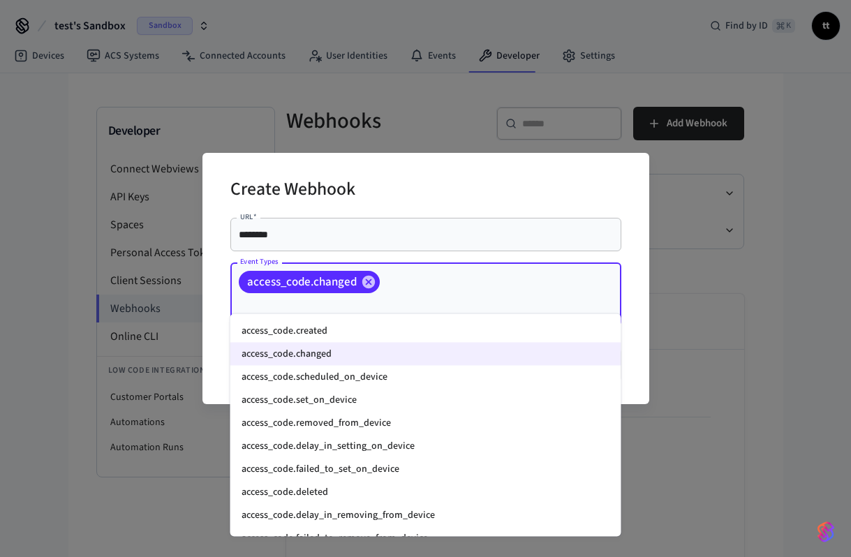
drag, startPoint x: 392, startPoint y: 302, endPoint x: 274, endPoint y: 291, distance: 117.8
click at [275, 290] on div "access_code.changed Event Types" at bounding box center [425, 295] width 391 height 64
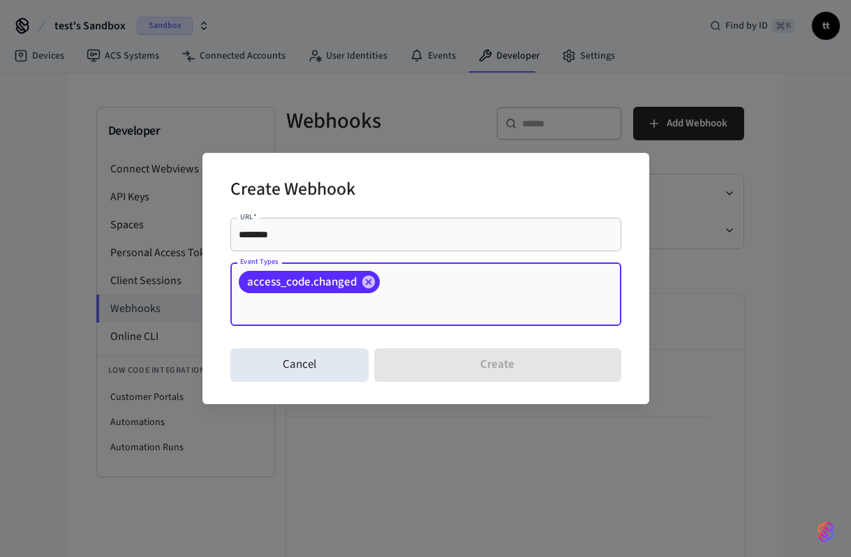
click at [292, 288] on span "access_code.changed" at bounding box center [302, 282] width 126 height 14
click at [344, 285] on div "access_code.changed" at bounding box center [309, 282] width 141 height 22
click at [365, 290] on icon at bounding box center [368, 281] width 15 height 15
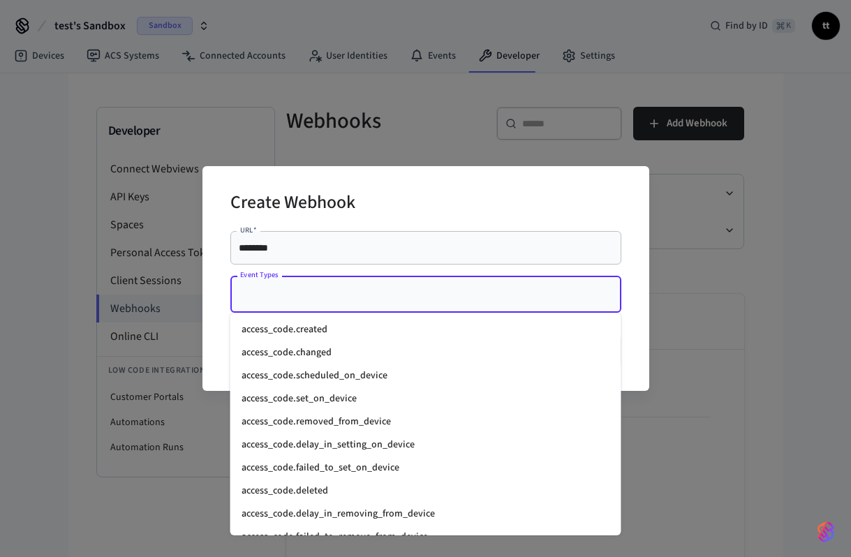
click at [396, 298] on input "Event Types" at bounding box center [416, 294] width 358 height 24
drag, startPoint x: 374, startPoint y: 334, endPoint x: 244, endPoint y: 329, distance: 130.0
click at [244, 329] on li "access_code.created" at bounding box center [425, 329] width 391 height 23
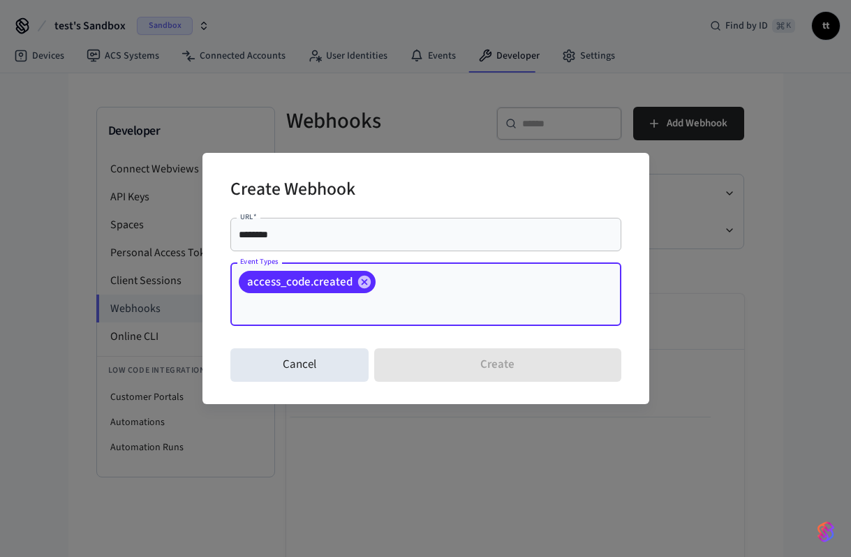
paste input "**********"
type input "**********"
click at [327, 289] on span "access_code.created" at bounding box center [300, 282] width 122 height 14
click at [420, 299] on input "**********" at bounding box center [337, 307] width 200 height 24
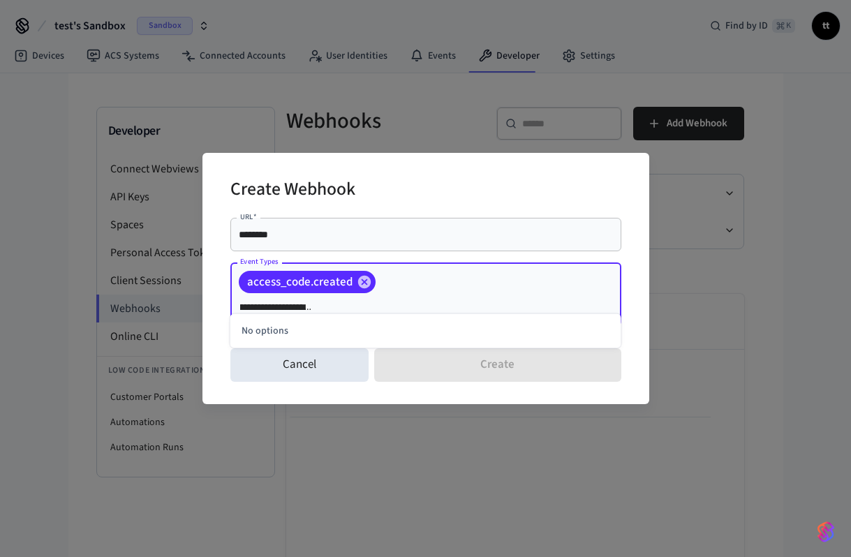
click at [420, 299] on input "**********" at bounding box center [337, 307] width 200 height 24
click at [365, 288] on icon at bounding box center [364, 282] width 13 height 13
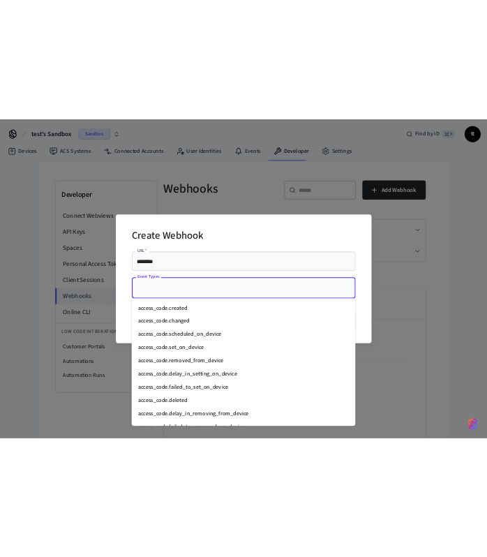
scroll to position [0, 0]
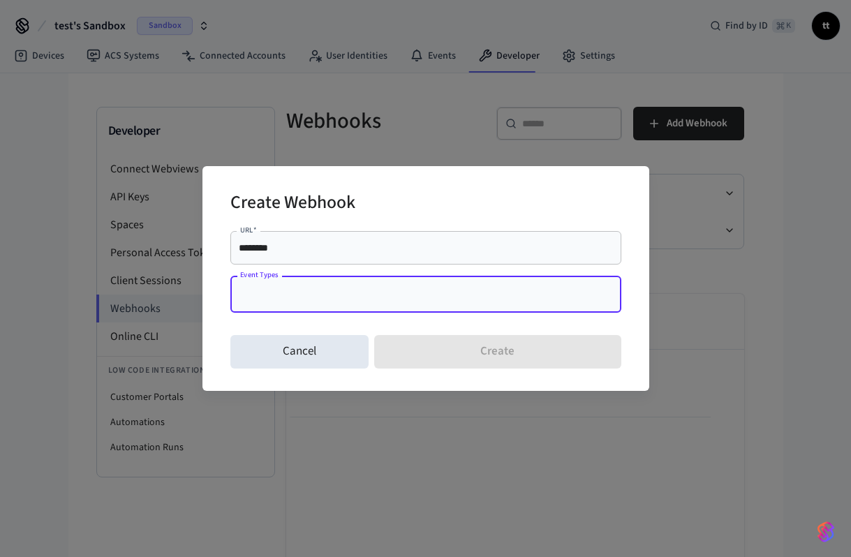
click at [237, 297] on input "Event Types" at bounding box center [416, 294] width 358 height 24
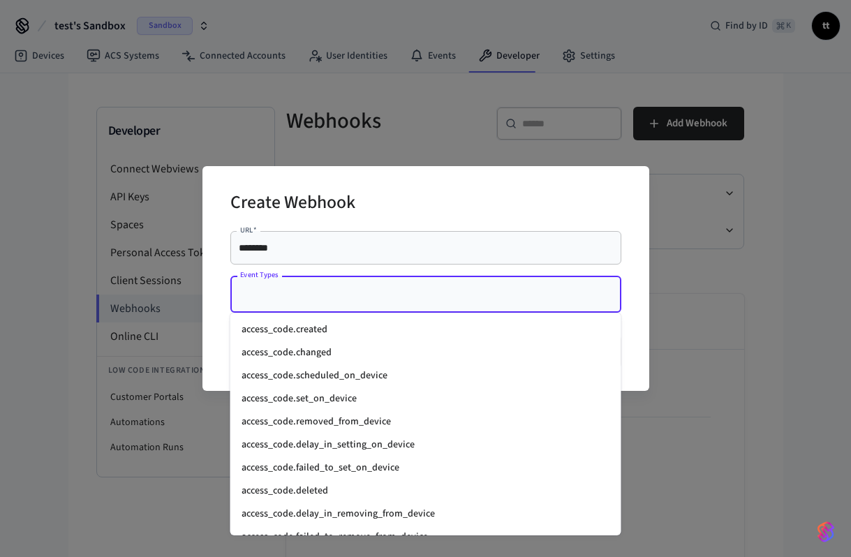
click at [288, 335] on li "access_code.created" at bounding box center [425, 329] width 391 height 23
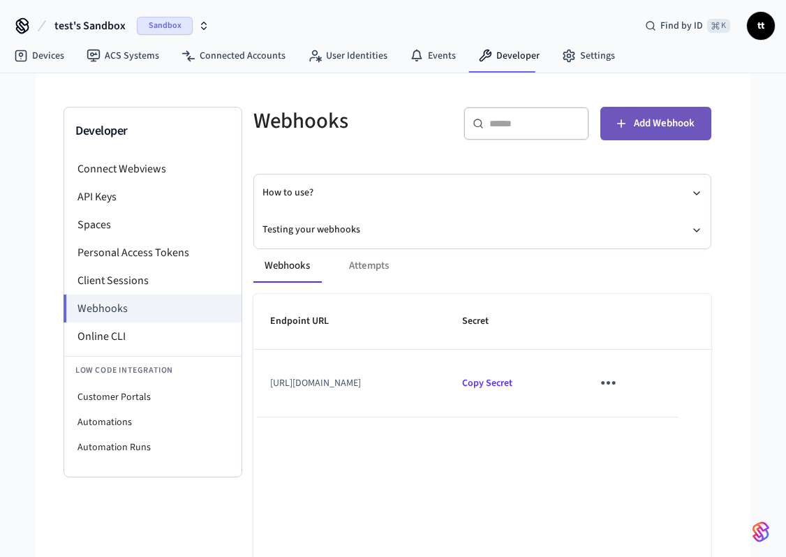
click at [664, 132] on span "Add Webhook" at bounding box center [664, 124] width 61 height 18
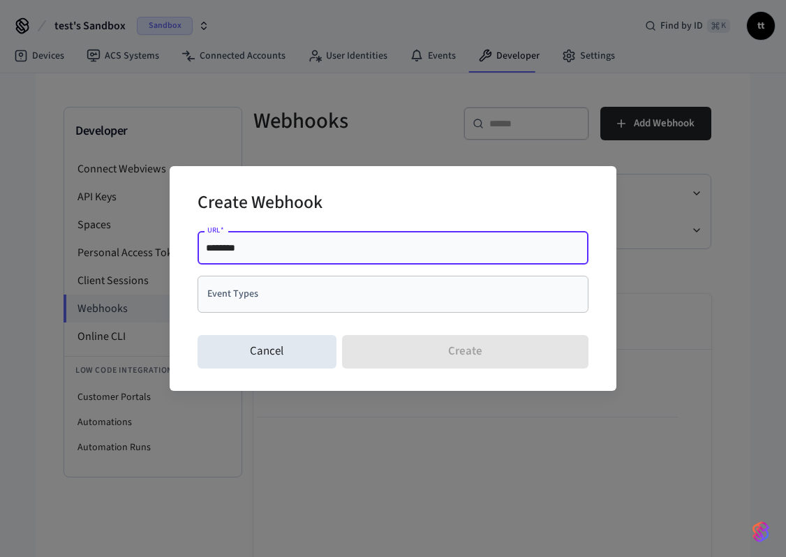
click at [265, 289] on input "Event Types" at bounding box center [383, 294] width 358 height 24
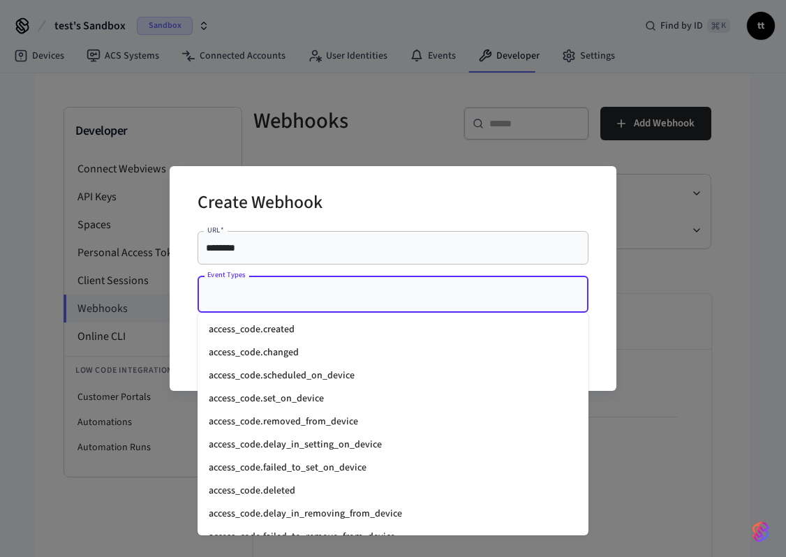
click at [263, 328] on li "access_code.created" at bounding box center [393, 329] width 391 height 23
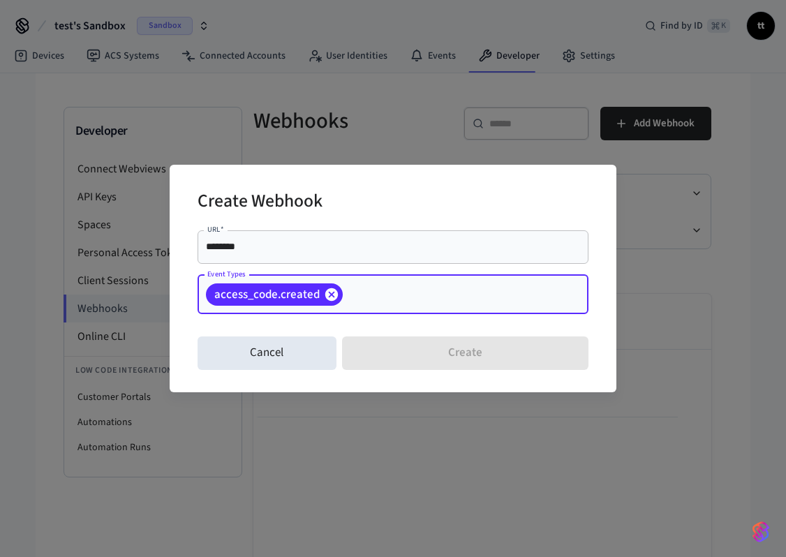
click at [330, 299] on icon at bounding box center [331, 294] width 13 height 13
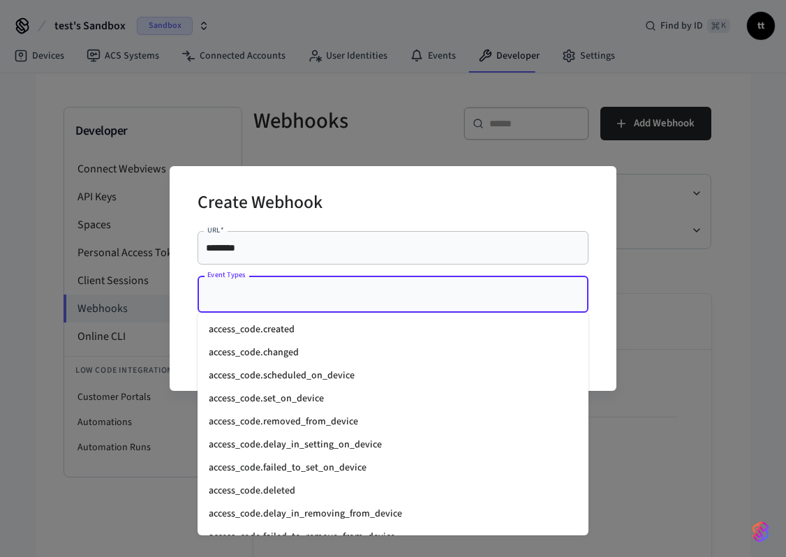
click at [369, 298] on input "Event Types" at bounding box center [383, 294] width 358 height 24
click at [347, 351] on li "access_code.changed" at bounding box center [393, 352] width 391 height 23
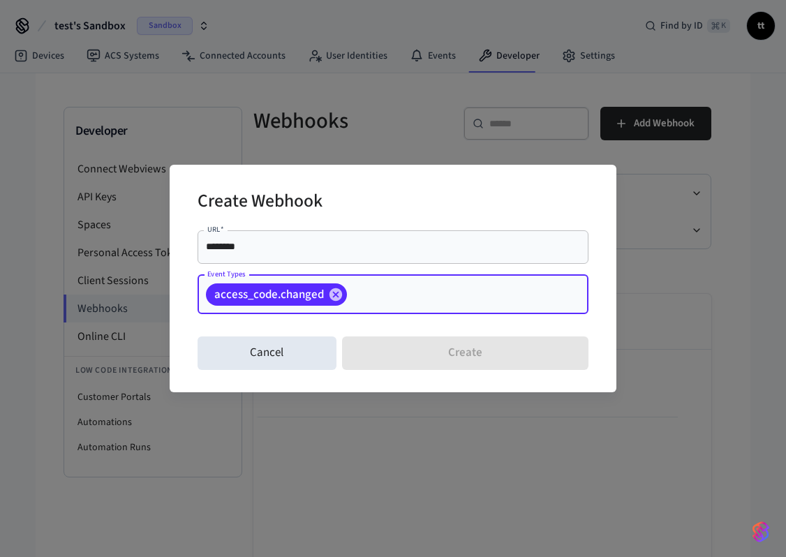
click at [385, 287] on input "Event Types" at bounding box center [446, 294] width 194 height 24
click at [335, 296] on icon at bounding box center [336, 294] width 13 height 13
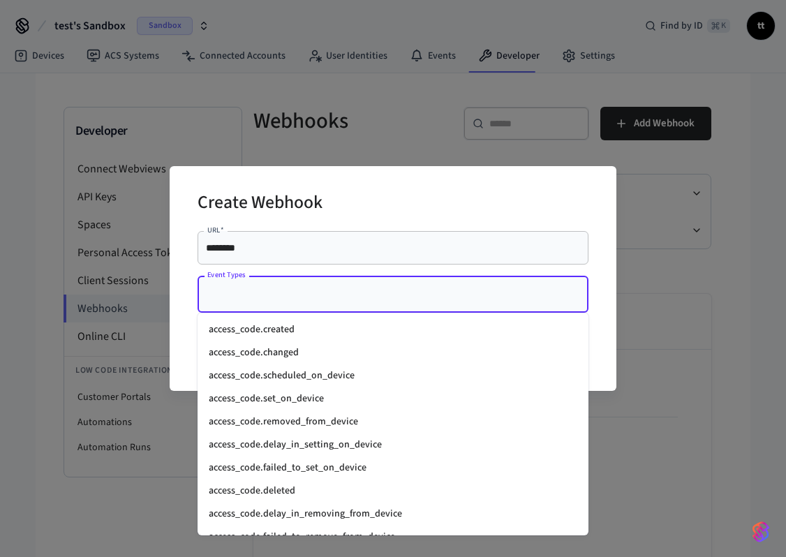
click at [335, 296] on input "Event Types" at bounding box center [383, 294] width 358 height 24
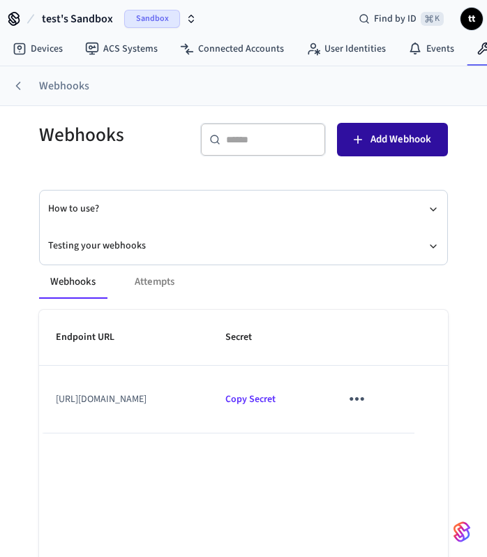
click at [371, 141] on span "Add Webhook" at bounding box center [401, 140] width 61 height 18
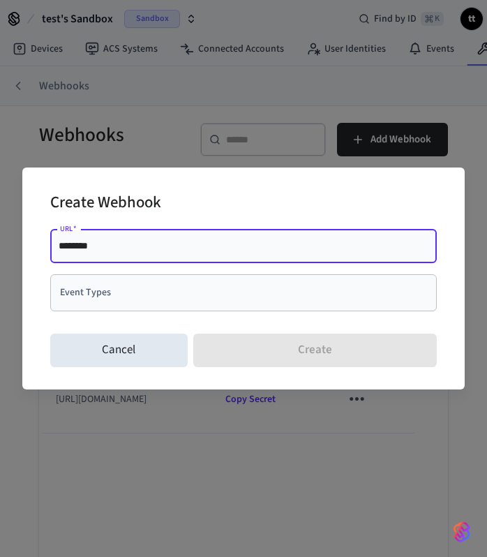
click at [110, 286] on input "Event Types" at bounding box center [233, 293] width 353 height 24
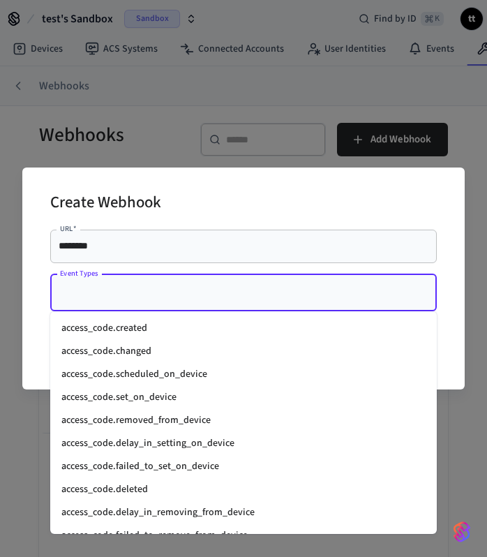
click at [101, 325] on li "access_code.created" at bounding box center [243, 328] width 387 height 23
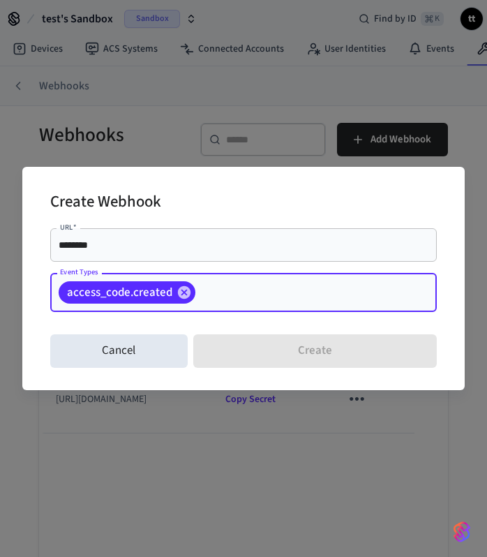
drag, startPoint x: 136, startPoint y: 293, endPoint x: 137, endPoint y: 314, distance: 21.0
click at [137, 314] on div "Event Types access_code.created Event Types" at bounding box center [243, 295] width 387 height 45
drag, startPoint x: 137, startPoint y: 317, endPoint x: 123, endPoint y: 287, distance: 33.1
click at [123, 283] on div "Event Types access_code.created Event Types" at bounding box center [243, 295] width 387 height 45
click at [123, 287] on span "access_code.created" at bounding box center [120, 293] width 122 height 14
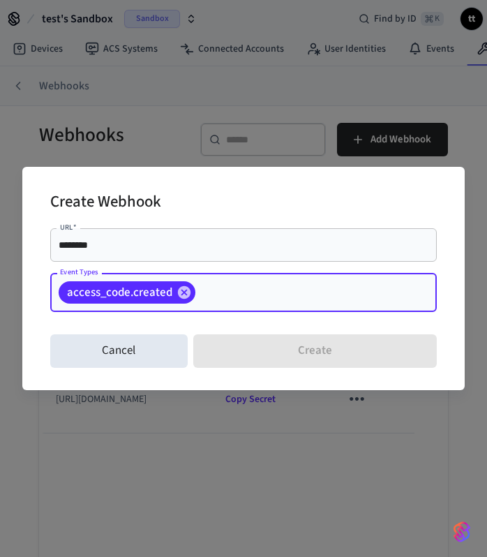
click at [123, 287] on span "access_code.created" at bounding box center [120, 293] width 122 height 14
click at [182, 293] on icon at bounding box center [184, 292] width 15 height 15
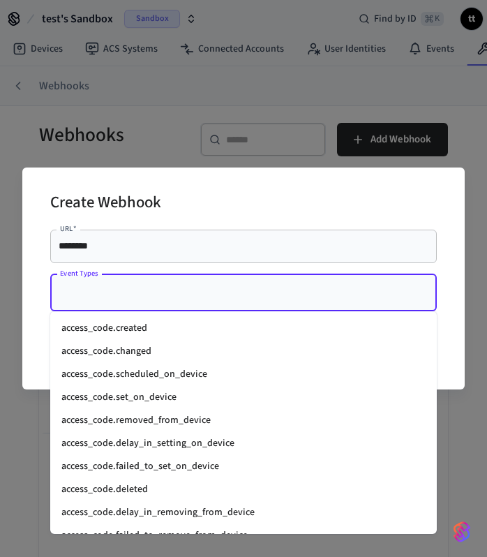
click at [182, 293] on input "Event Types" at bounding box center [233, 293] width 353 height 24
click at [157, 330] on li "access_code.created" at bounding box center [243, 328] width 387 height 23
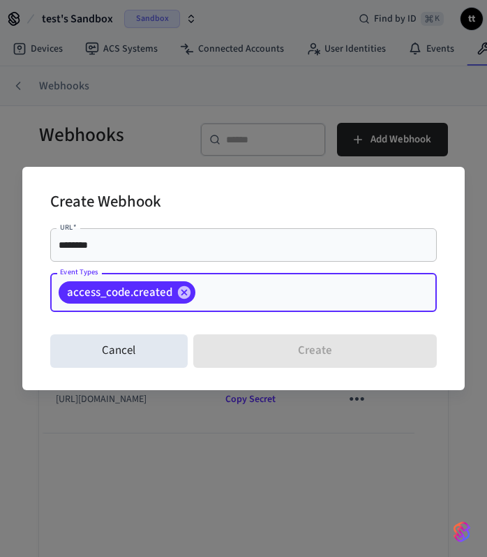
click at [191, 301] on div "access_code.created Event Types" at bounding box center [243, 292] width 387 height 39
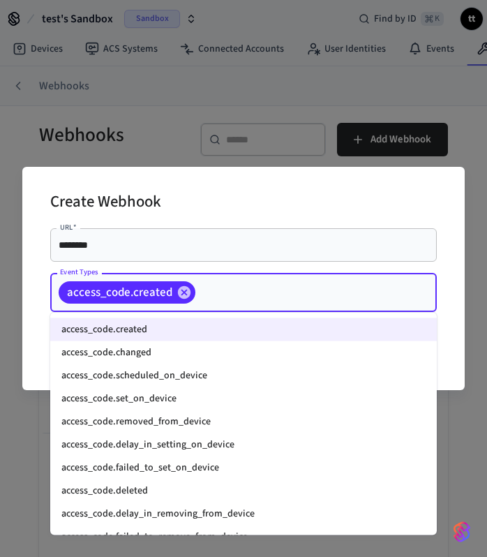
click at [184, 352] on li "access_code.changed" at bounding box center [243, 352] width 387 height 23
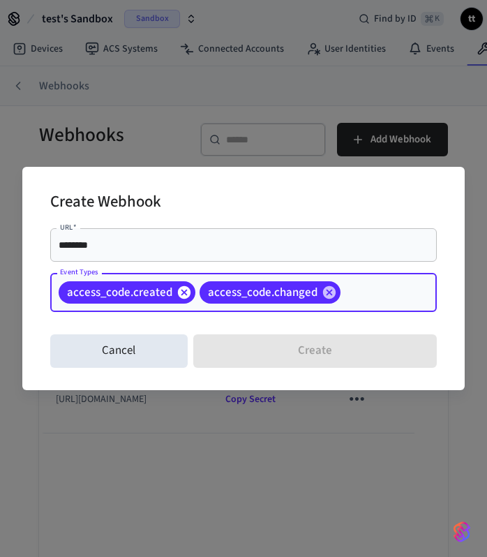
click at [184, 285] on icon at bounding box center [184, 292] width 15 height 15
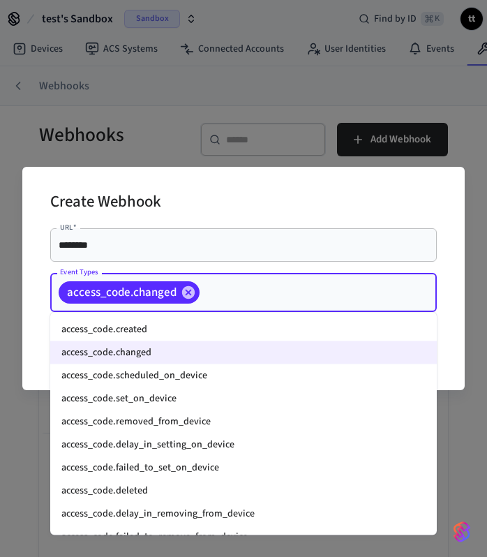
click at [209, 294] on input "Event Types" at bounding box center [297, 293] width 190 height 24
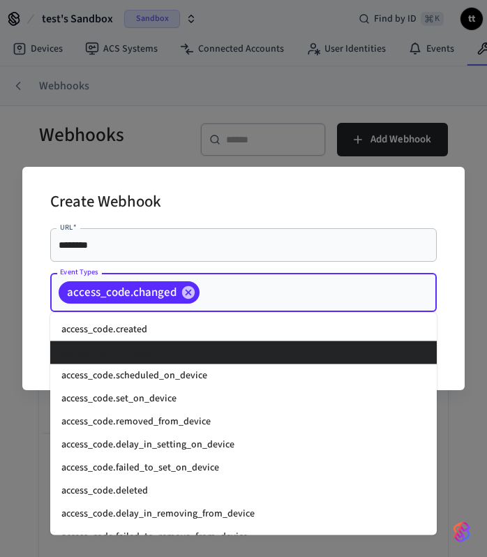
click at [144, 356] on li "access_code.changed" at bounding box center [243, 352] width 387 height 23
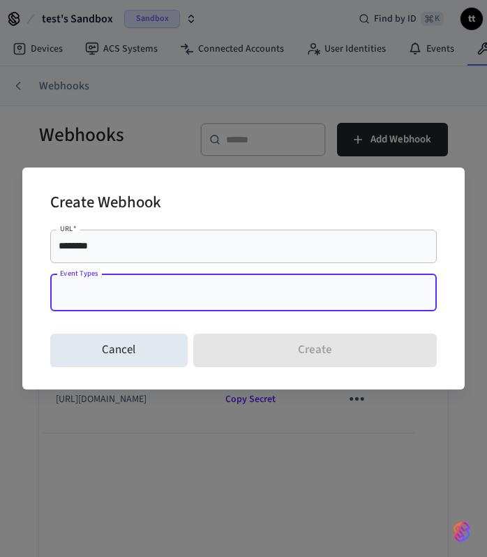
click at [213, 290] on input "Event Types" at bounding box center [233, 293] width 353 height 24
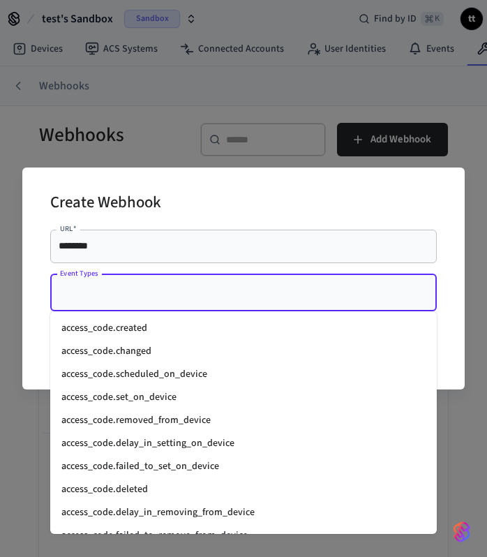
click at [169, 355] on li "access_code.changed" at bounding box center [243, 351] width 387 height 23
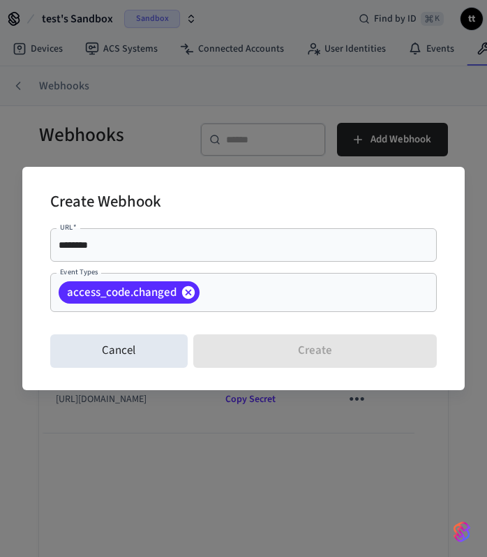
click at [186, 290] on icon at bounding box center [188, 292] width 15 height 15
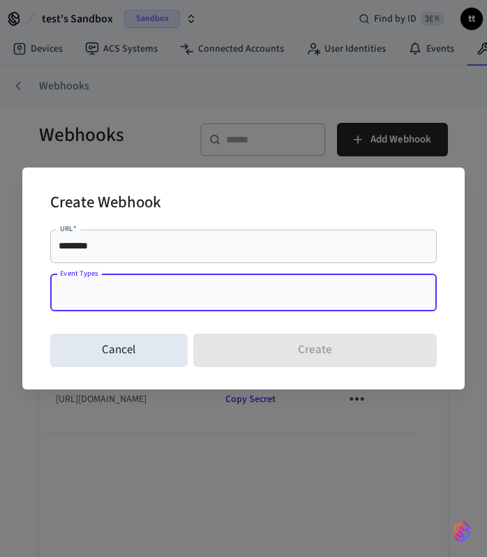
click at [194, 294] on input "Event Types" at bounding box center [233, 293] width 353 height 24
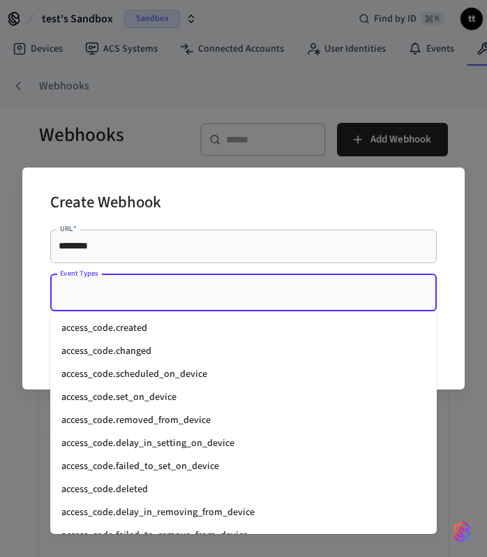
click at [216, 399] on li "access_code.set_on_device" at bounding box center [243, 397] width 387 height 23
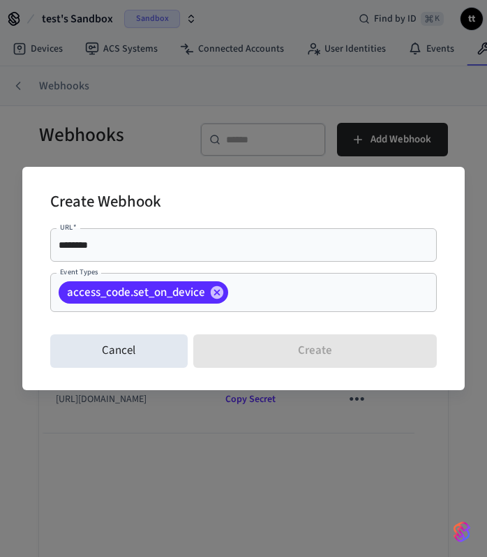
click at [214, 301] on div "access_code.set_on_device" at bounding box center [144, 292] width 170 height 22
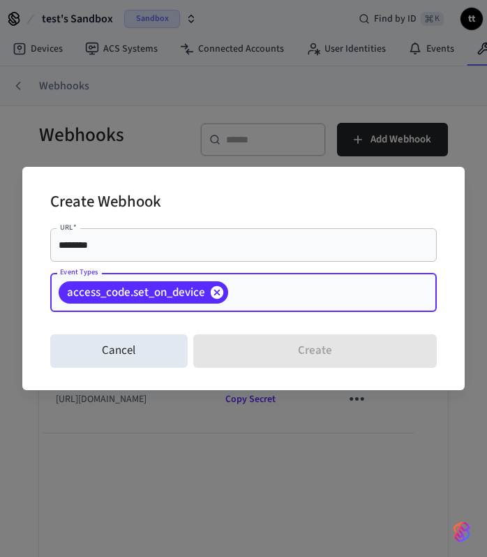
click at [211, 297] on icon at bounding box center [216, 292] width 15 height 15
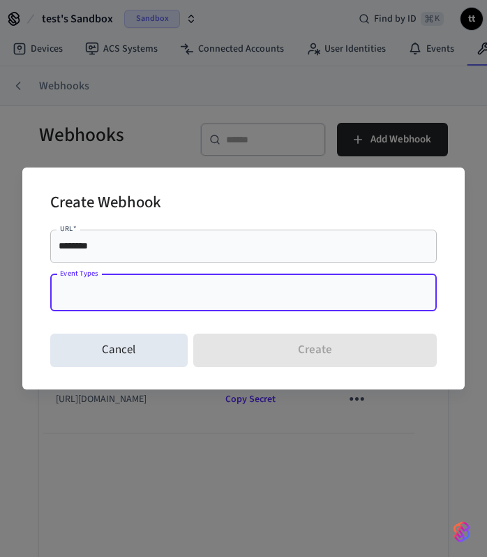
click at [211, 297] on input "Event Types" at bounding box center [233, 293] width 353 height 24
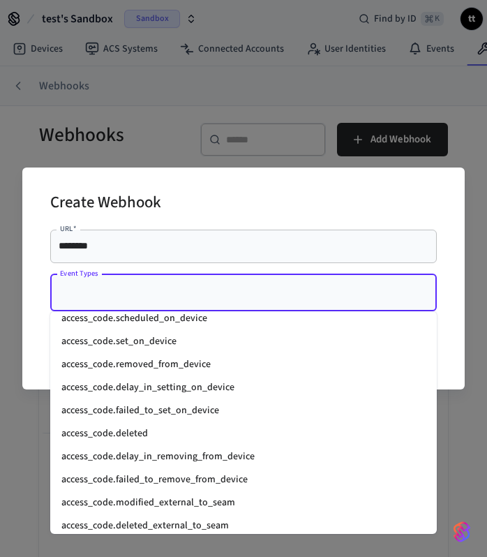
scroll to position [61, 0]
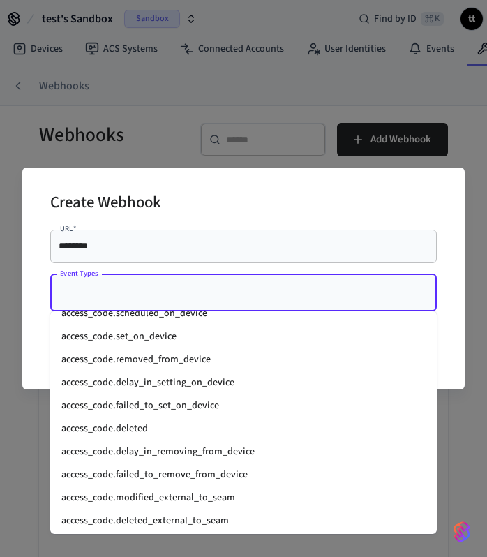
click at [168, 432] on li "access_code.deleted" at bounding box center [243, 429] width 387 height 23
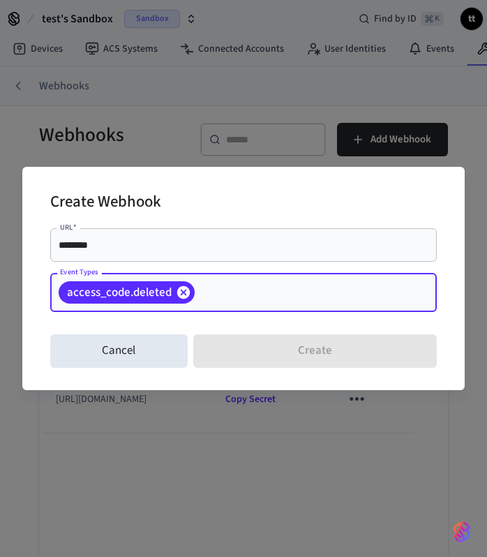
click at [187, 294] on icon at bounding box center [183, 292] width 13 height 13
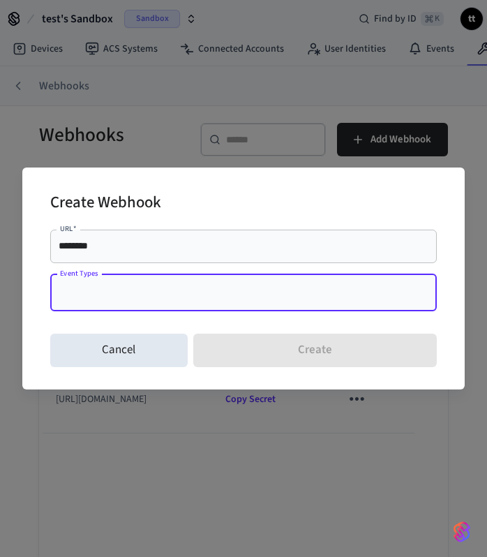
click at [187, 294] on input "Event Types" at bounding box center [233, 293] width 353 height 24
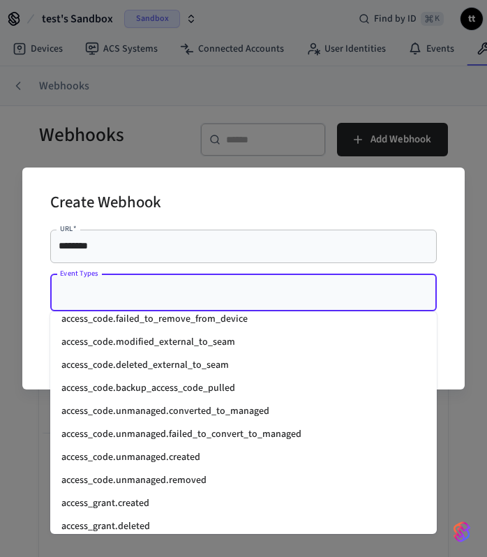
scroll to position [226, 0]
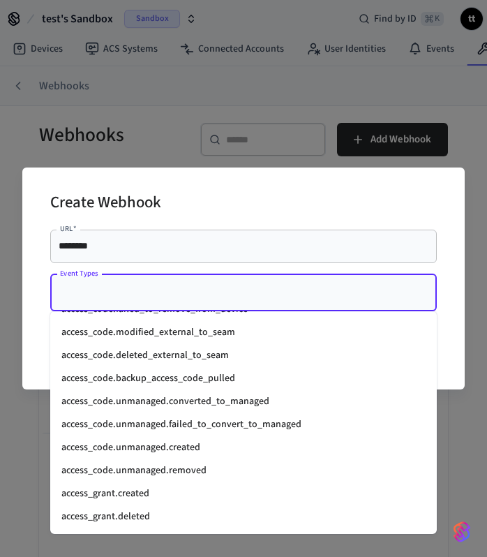
click at [196, 443] on li "access_code.unmanaged.created" at bounding box center [243, 447] width 387 height 23
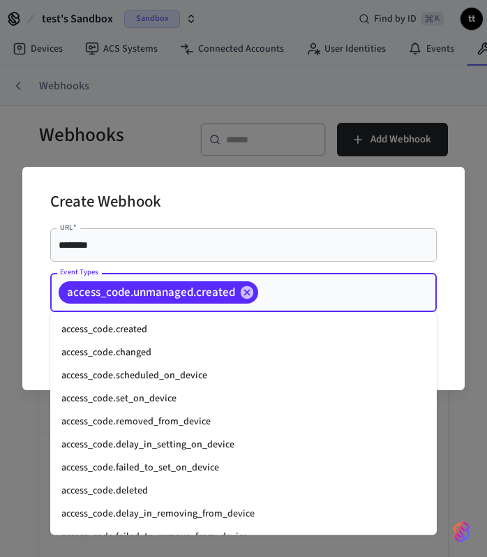
click at [275, 295] on input "Event Types" at bounding box center [325, 293] width 131 height 24
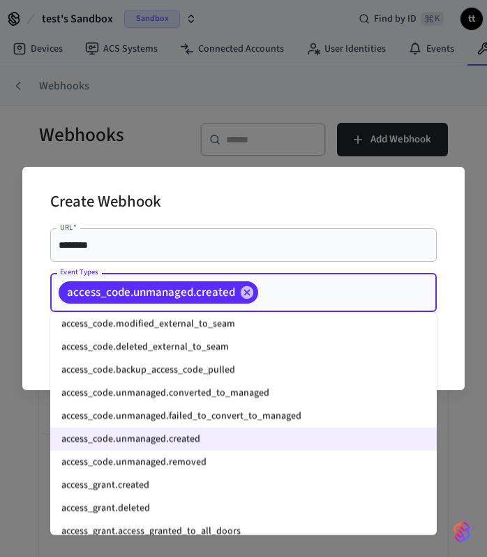
scroll to position [238, 0]
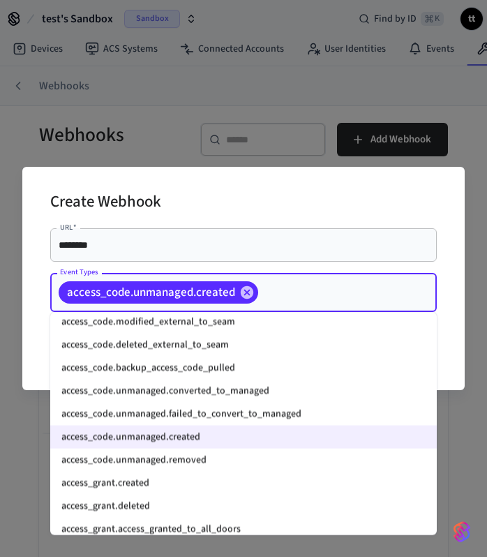
click at [153, 462] on li "access_code.unmanaged.removed" at bounding box center [243, 460] width 387 height 23
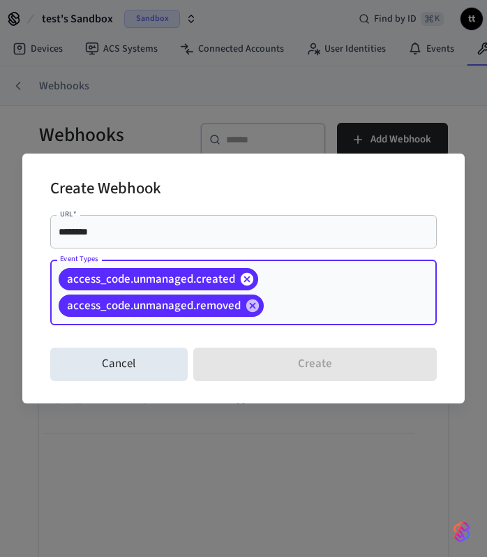
click at [244, 277] on icon at bounding box center [247, 279] width 13 height 13
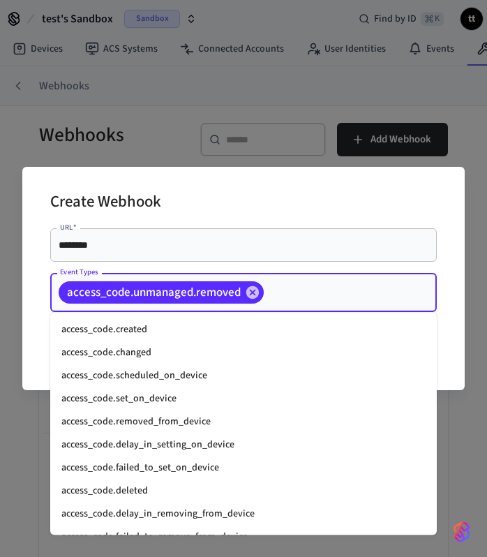
click at [303, 289] on input "Event Types" at bounding box center [329, 293] width 126 height 24
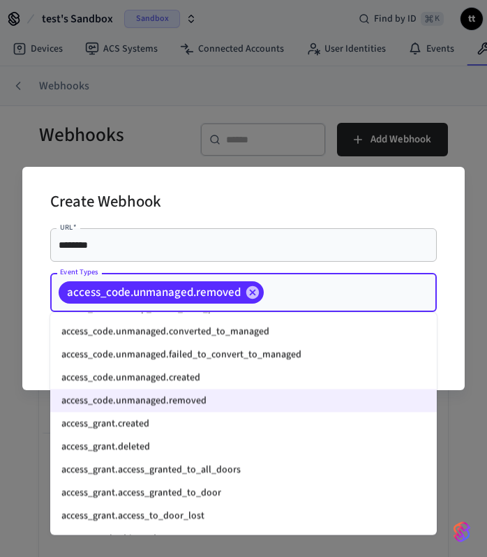
scroll to position [298, 0]
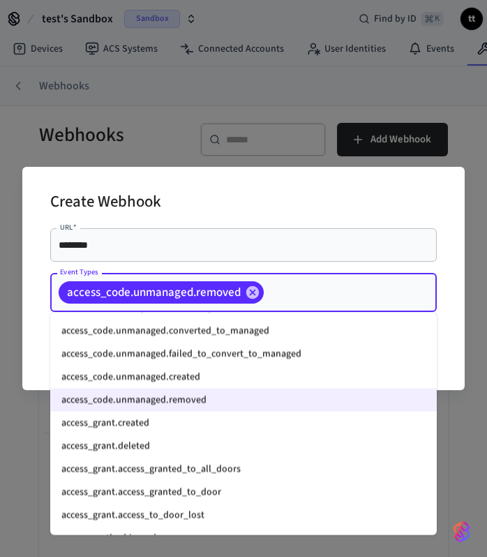
click at [153, 425] on li "access_grant.created" at bounding box center [243, 423] width 387 height 23
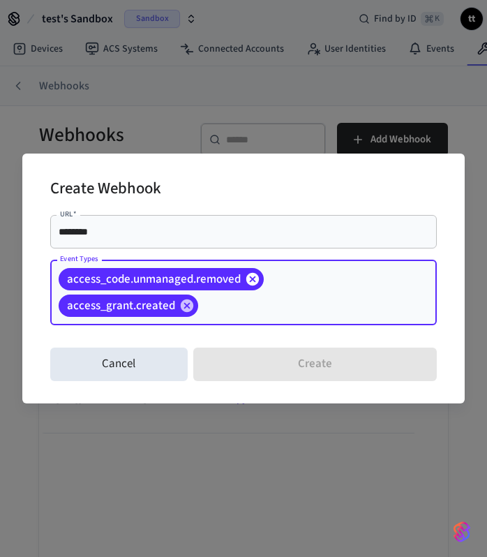
click at [253, 278] on icon at bounding box center [252, 279] width 15 height 15
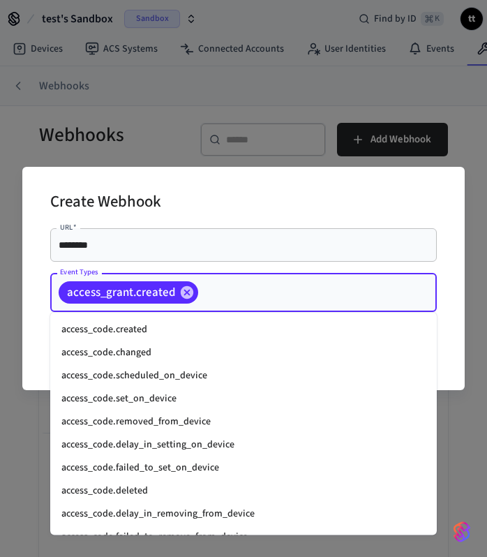
drag, startPoint x: 214, startPoint y: 293, endPoint x: 199, endPoint y: 351, distance: 59.3
click at [214, 293] on input "Event Types" at bounding box center [295, 293] width 191 height 24
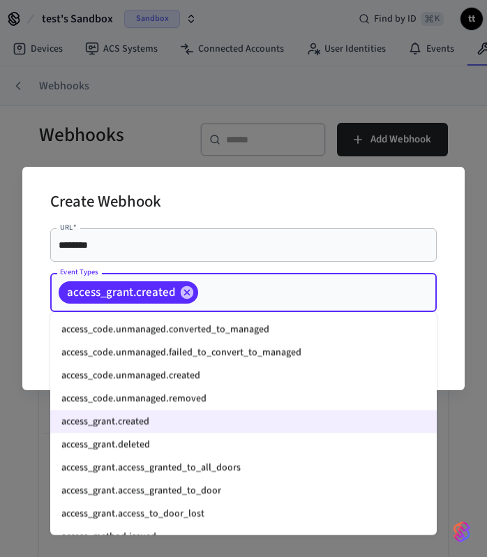
scroll to position [334, 0]
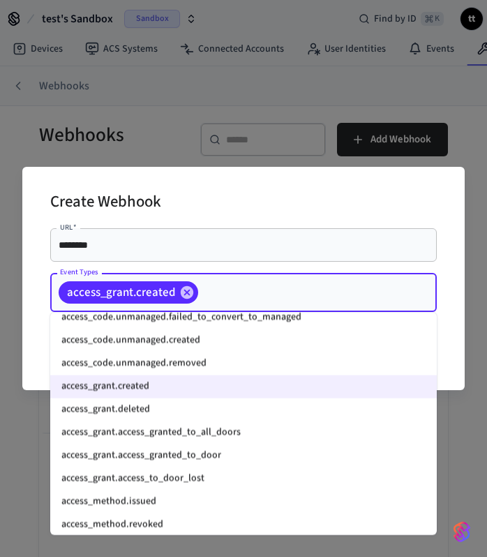
click at [150, 411] on li "access_grant.deleted" at bounding box center [243, 410] width 387 height 23
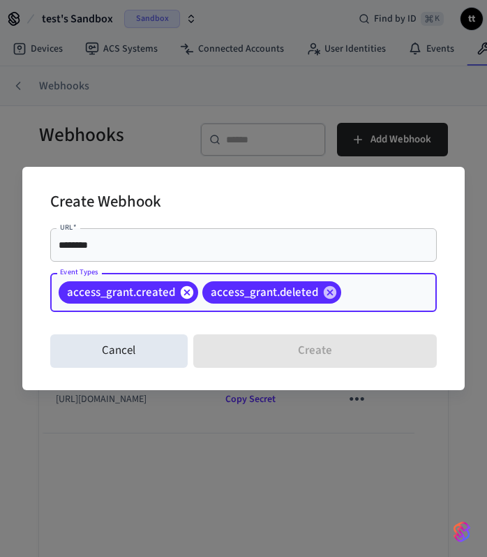
click at [185, 295] on icon at bounding box center [187, 292] width 13 height 13
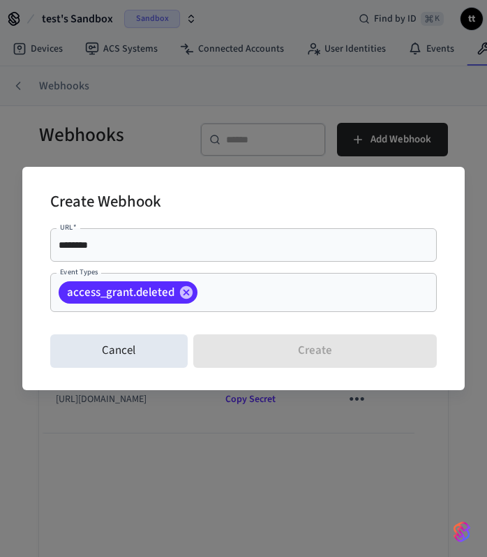
click at [215, 293] on input "Event Types" at bounding box center [296, 293] width 192 height 24
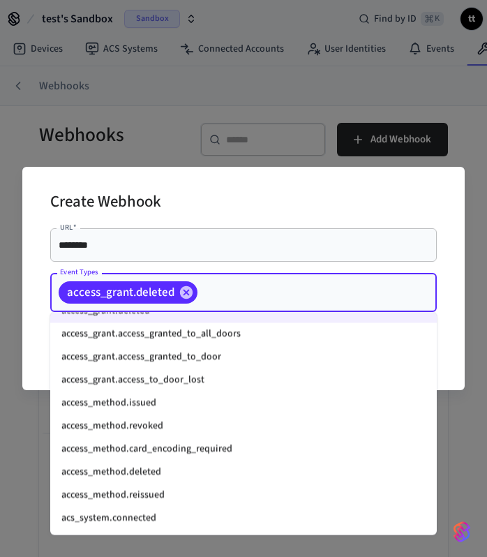
scroll to position [435, 0]
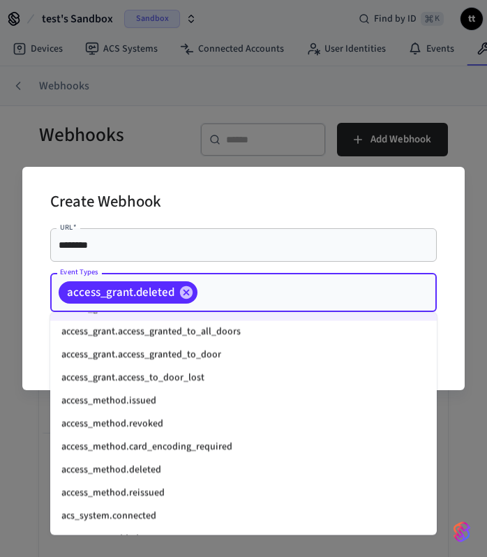
click at [159, 407] on li "access_method.issued" at bounding box center [243, 401] width 387 height 23
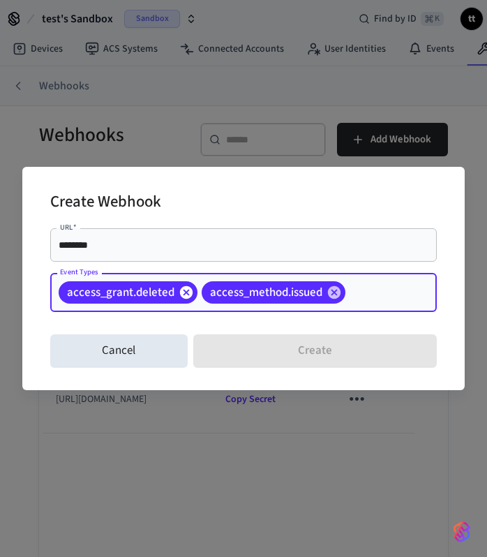
click at [184, 295] on icon at bounding box center [186, 292] width 13 height 13
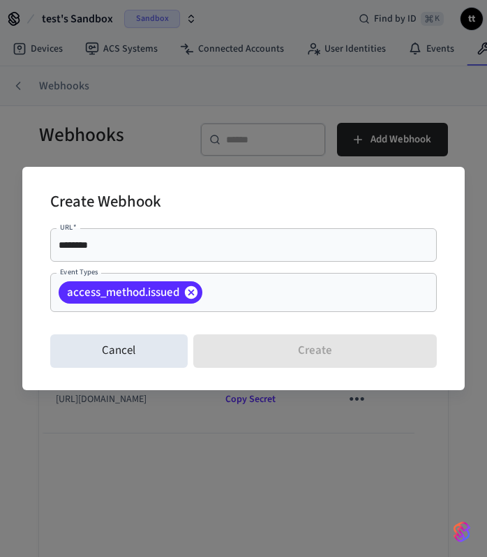
click at [198, 300] on icon at bounding box center [191, 292] width 15 height 15
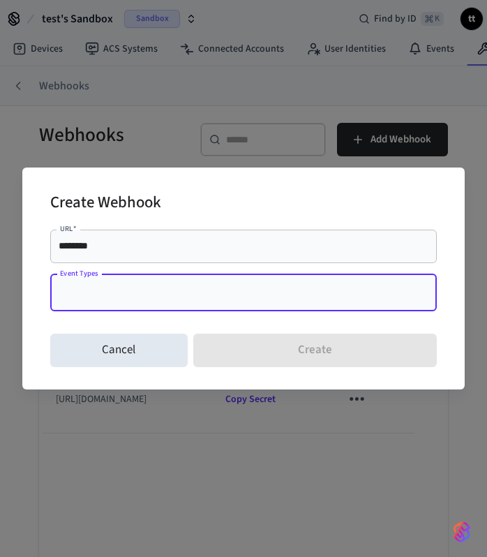
click at [198, 300] on input "Event Types" at bounding box center [233, 293] width 353 height 24
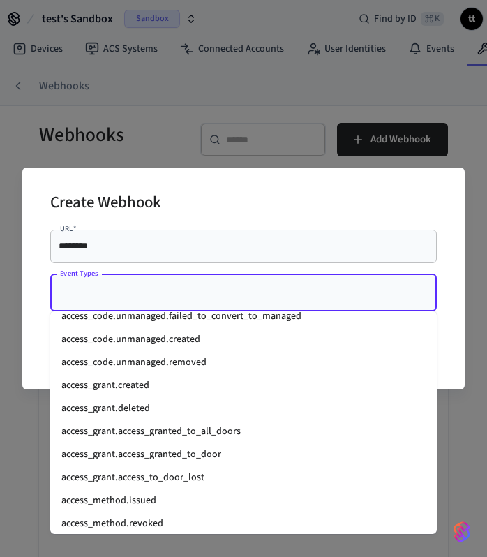
scroll to position [375, 0]
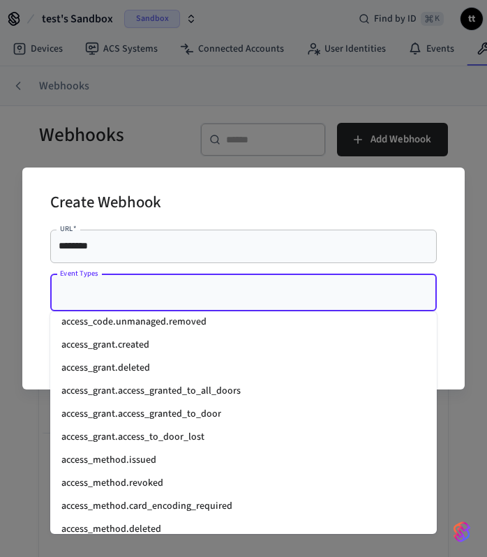
click at [148, 485] on li "access_method.revoked" at bounding box center [243, 483] width 387 height 23
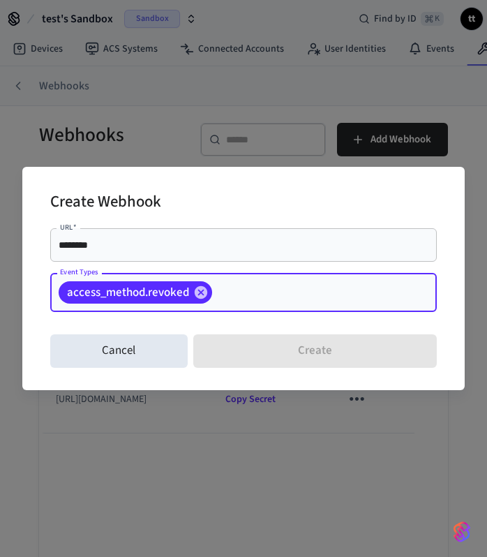
click at [260, 300] on input "Event Types" at bounding box center [302, 293] width 177 height 24
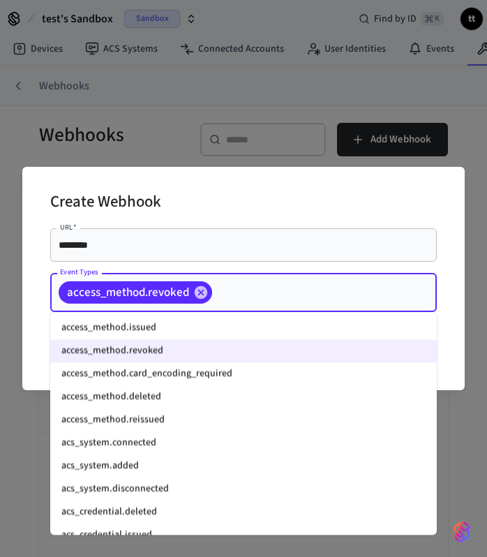
scroll to position [508, 0]
click at [185, 396] on li "access_method.deleted" at bounding box center [243, 398] width 387 height 23
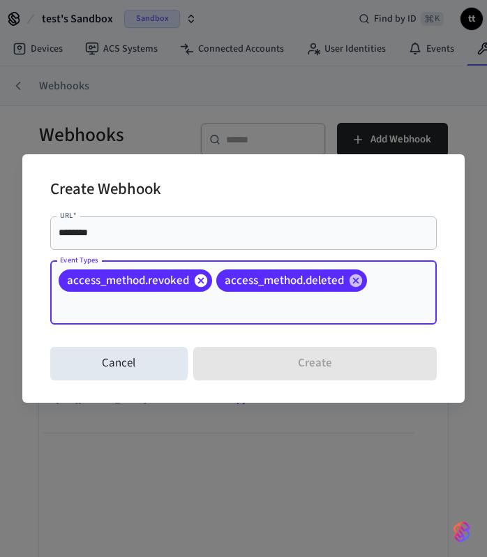
click at [200, 285] on icon at bounding box center [201, 280] width 13 height 13
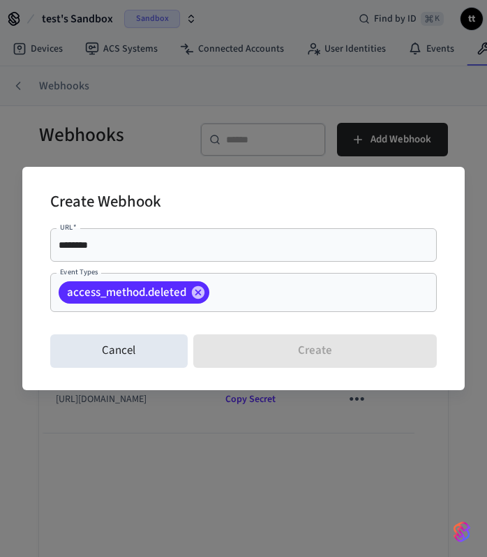
click at [247, 305] on div "access_method.deleted Event Types" at bounding box center [243, 292] width 387 height 39
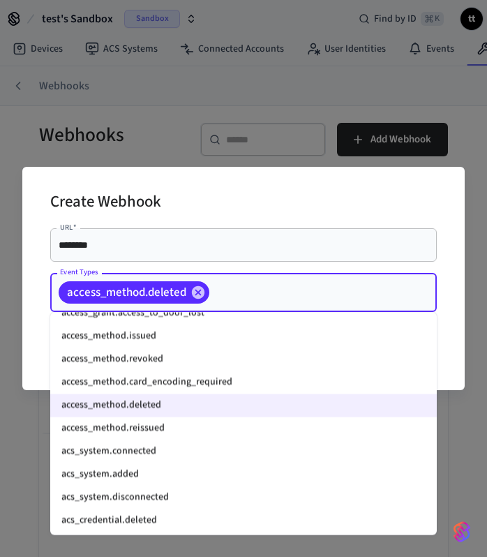
scroll to position [504, 0]
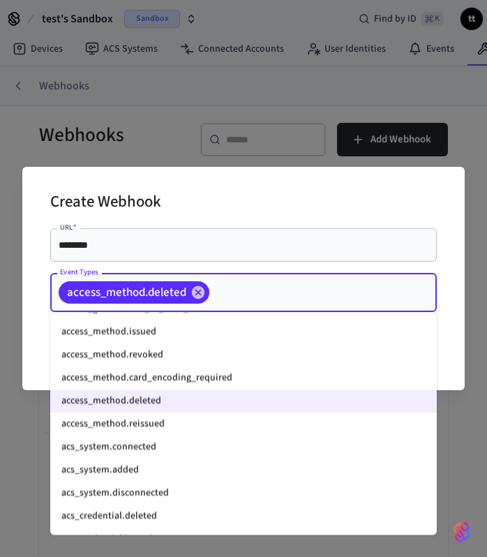
click at [165, 422] on li "access_method.reissued" at bounding box center [243, 424] width 387 height 23
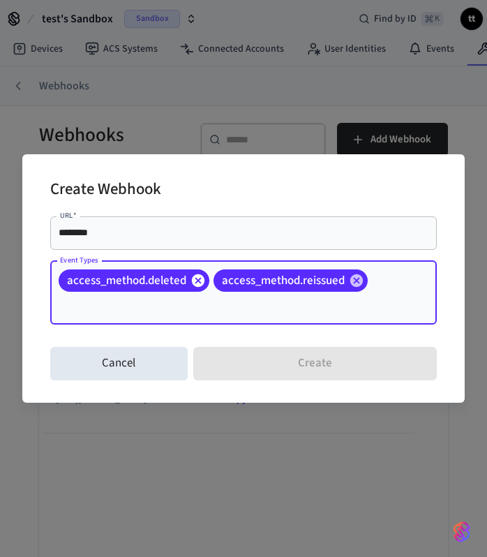
click at [201, 280] on icon at bounding box center [198, 280] width 13 height 13
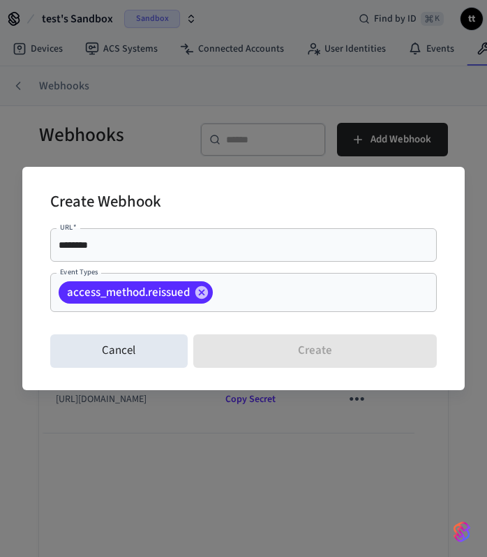
click at [269, 289] on input "Event Types" at bounding box center [303, 293] width 177 height 24
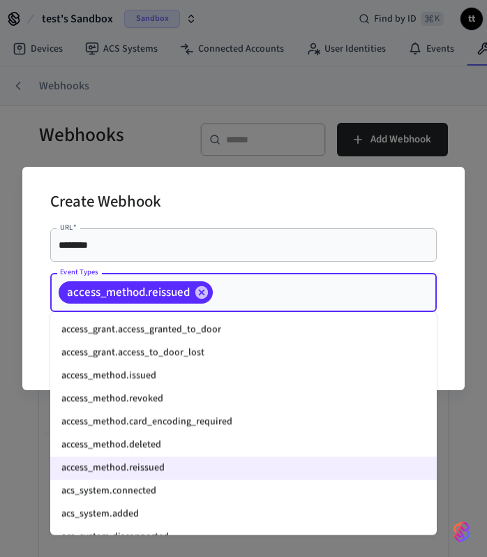
scroll to position [499, 0]
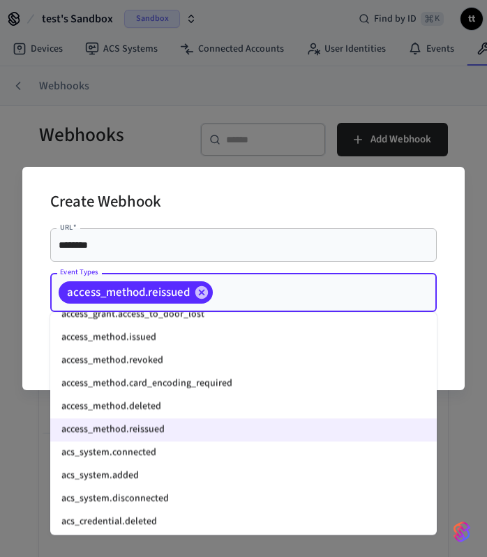
click at [176, 458] on li "acs_system.connected" at bounding box center [243, 453] width 387 height 23
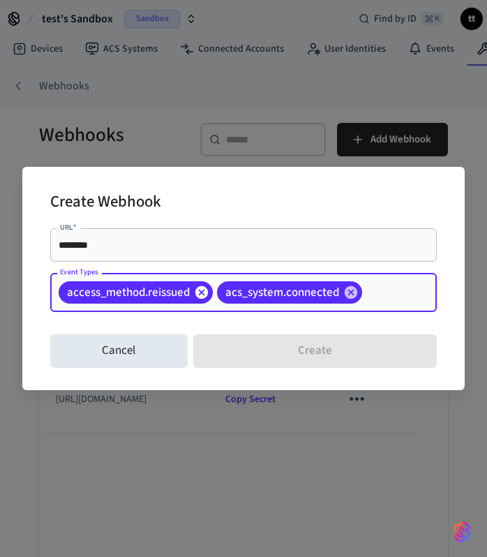
click at [200, 293] on icon at bounding box center [202, 292] width 13 height 13
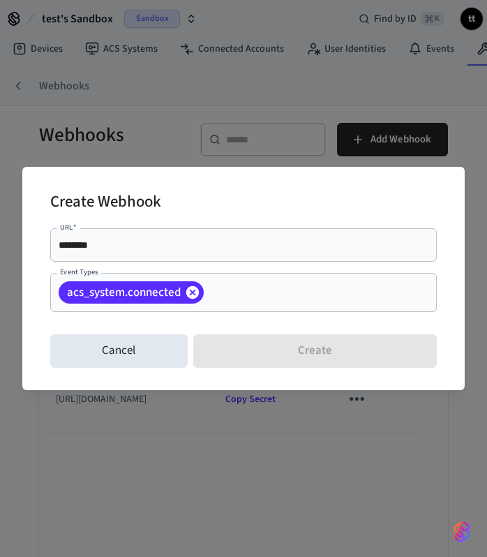
click at [194, 288] on icon at bounding box center [192, 292] width 13 height 13
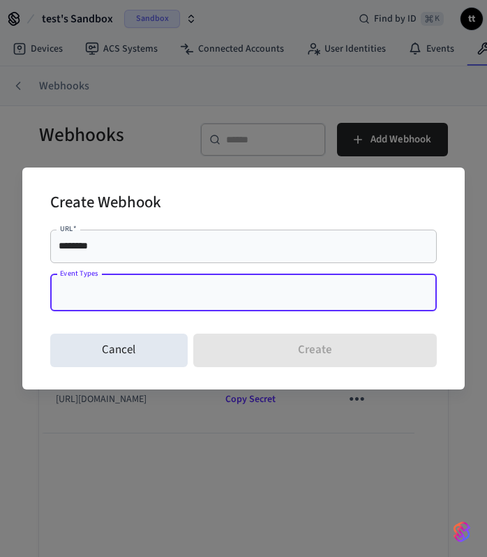
click at [196, 294] on input "Event Types" at bounding box center [233, 293] width 353 height 24
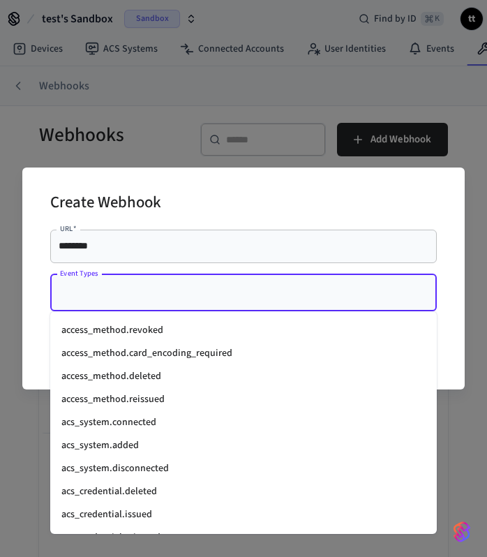
scroll to position [529, 0]
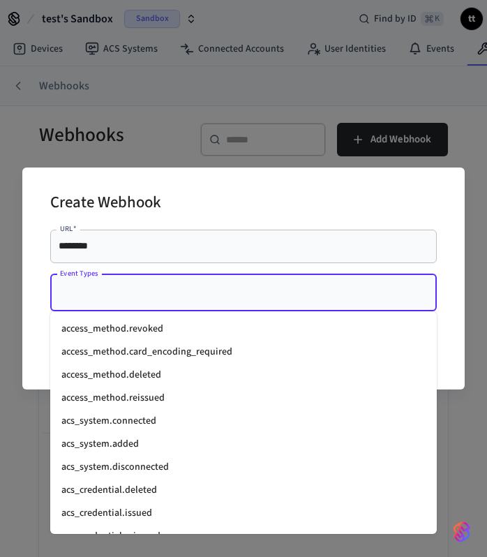
click at [131, 448] on li "acs_system.added" at bounding box center [243, 444] width 387 height 23
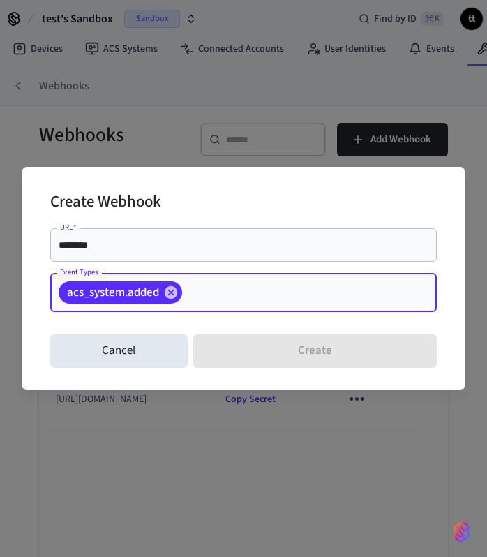
click at [264, 307] on div "acs_system.added Event Types" at bounding box center [243, 292] width 387 height 39
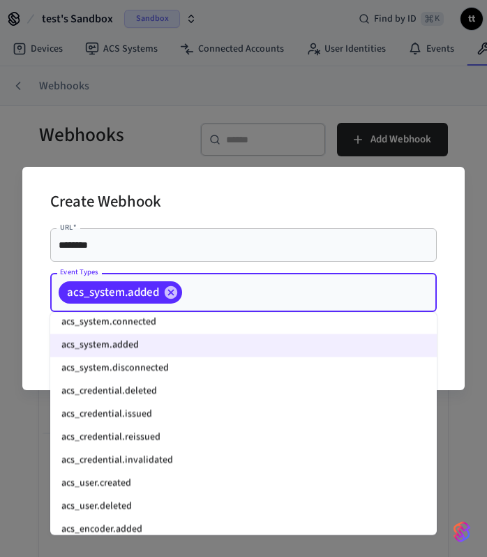
scroll to position [624, 0]
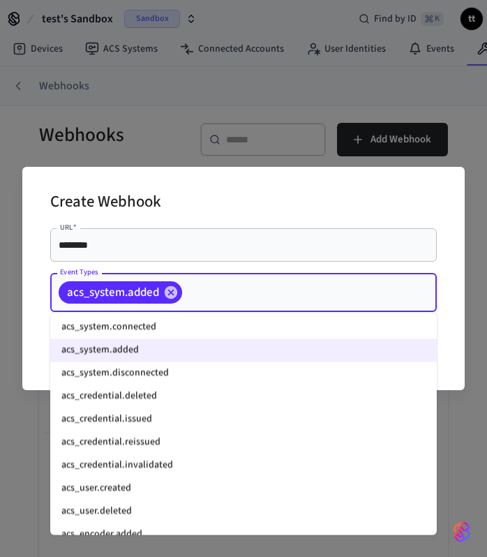
click at [168, 371] on li "acs_system.disconnected" at bounding box center [243, 373] width 387 height 23
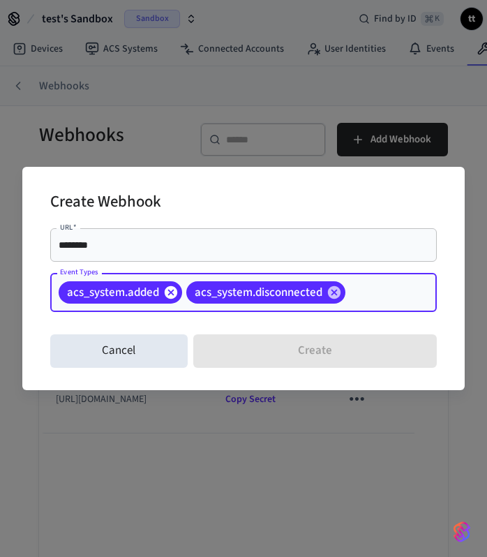
click at [168, 291] on icon at bounding box center [171, 292] width 13 height 13
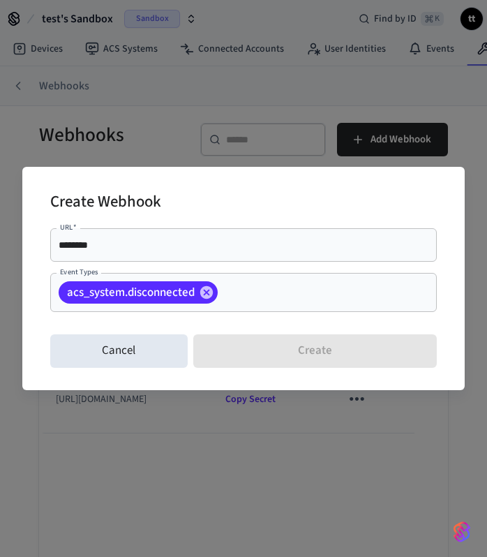
click at [266, 298] on input "Event Types" at bounding box center [306, 293] width 172 height 24
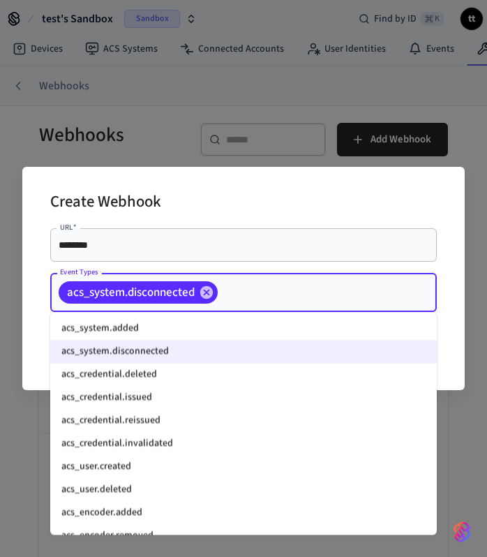
scroll to position [645, 0]
click at [161, 381] on li "acs_credential.deleted" at bounding box center [243, 376] width 387 height 23
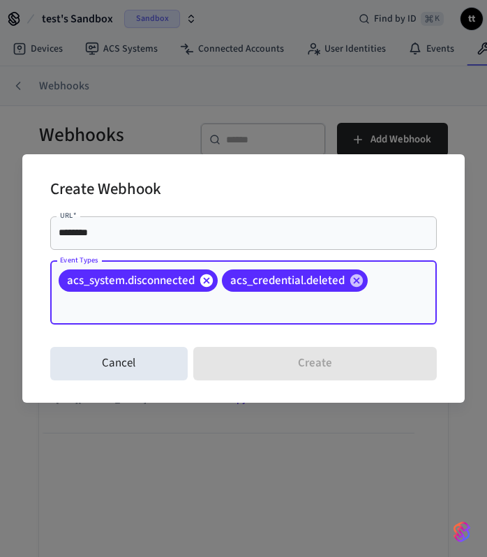
click at [207, 284] on icon at bounding box center [206, 280] width 13 height 13
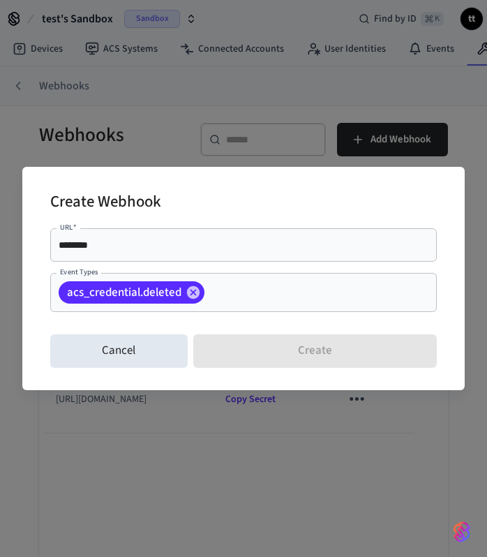
click at [310, 306] on div "acs_credential.deleted Event Types" at bounding box center [243, 292] width 387 height 39
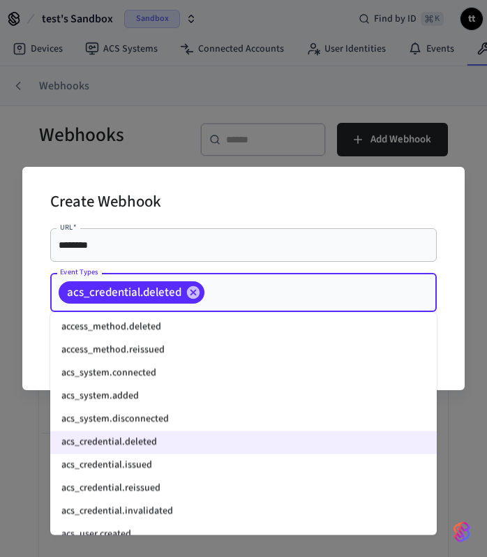
scroll to position [582, 0]
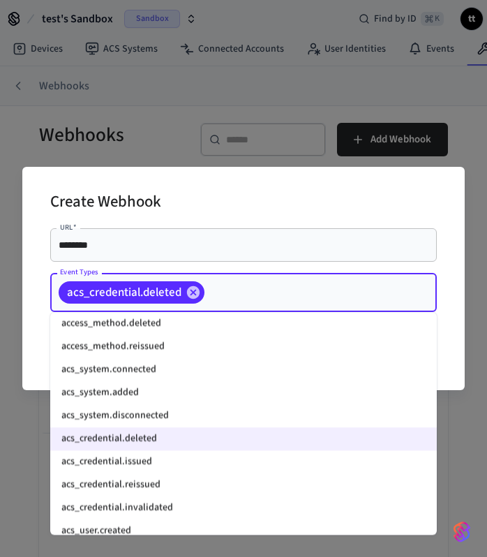
click at [149, 466] on li "acs_credential.issued" at bounding box center [243, 462] width 387 height 23
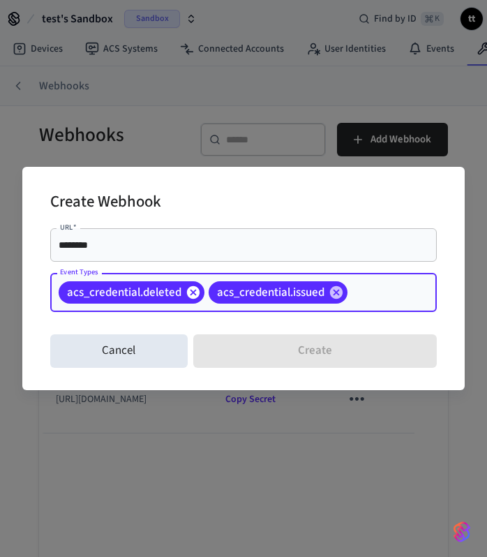
click at [192, 290] on icon at bounding box center [193, 292] width 13 height 13
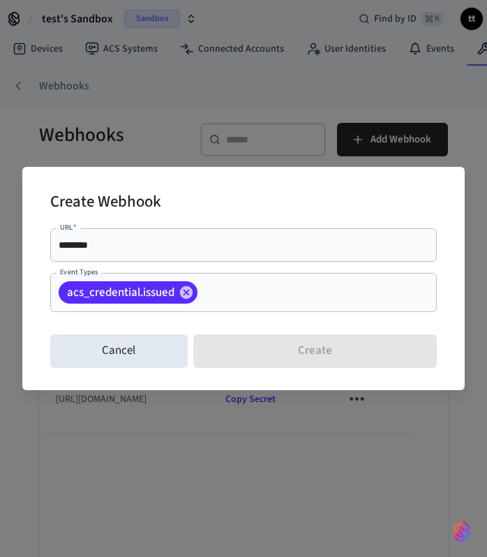
click at [281, 295] on input "Event Types" at bounding box center [296, 293] width 192 height 24
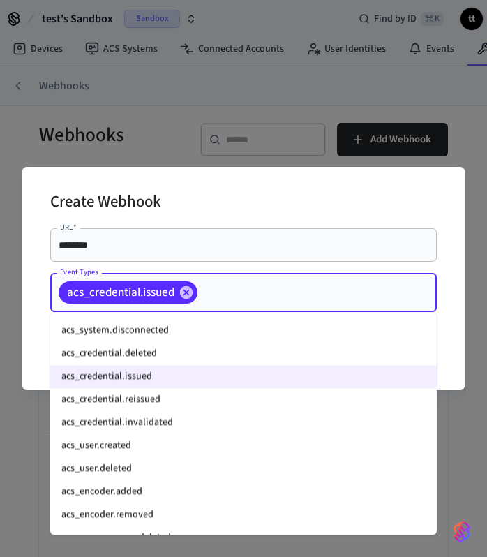
scroll to position [668, 0]
click at [174, 404] on li "acs_credential.reissued" at bounding box center [243, 399] width 387 height 23
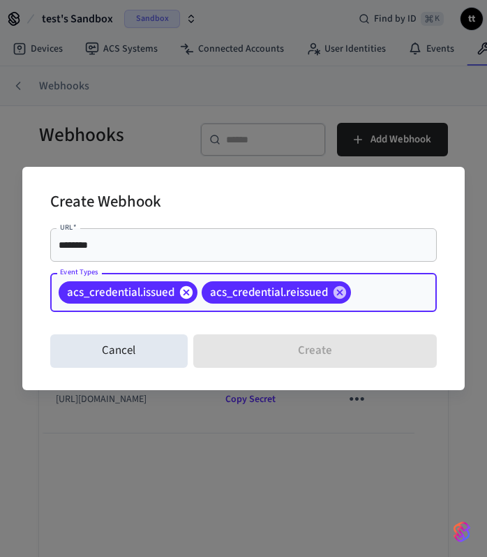
click at [182, 293] on icon at bounding box center [186, 292] width 13 height 13
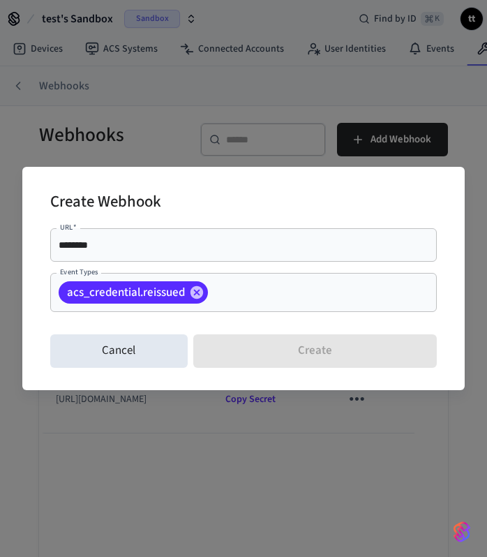
click at [278, 292] on input "Event Types" at bounding box center [301, 293] width 182 height 24
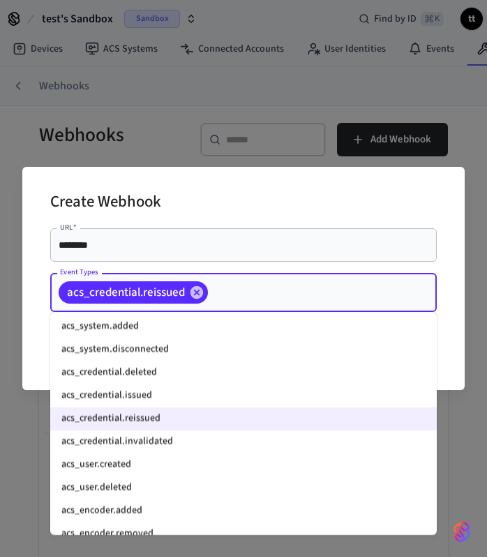
scroll to position [649, 0]
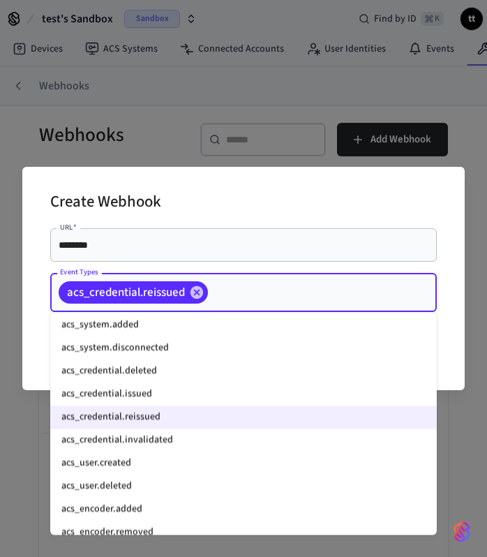
click at [193, 440] on li "acs_credential.invalidated" at bounding box center [243, 440] width 387 height 23
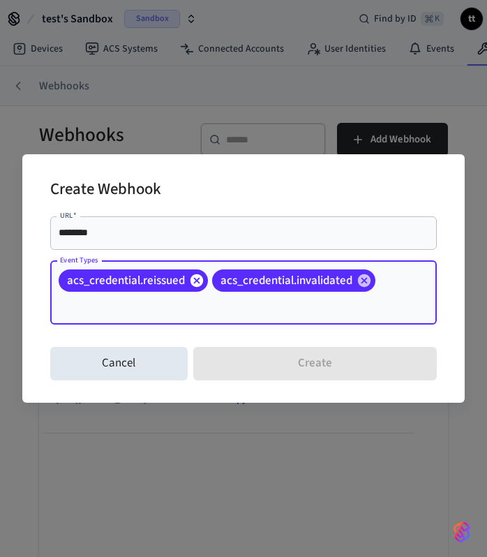
click at [197, 276] on icon at bounding box center [197, 280] width 13 height 13
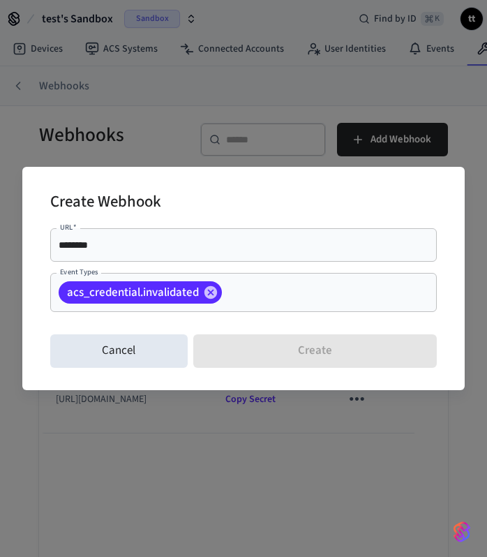
click at [339, 296] on input "Event Types" at bounding box center [308, 293] width 168 height 24
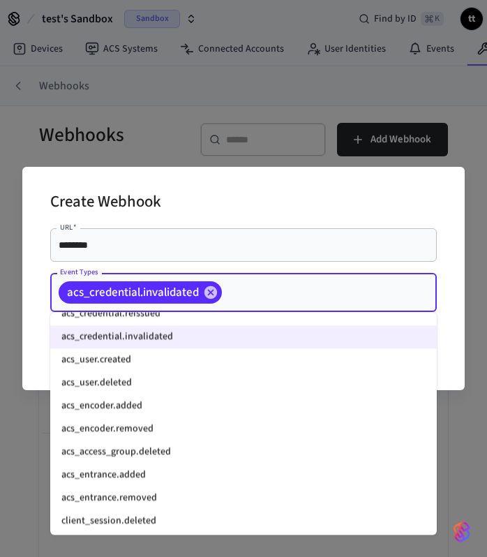
scroll to position [751, 0]
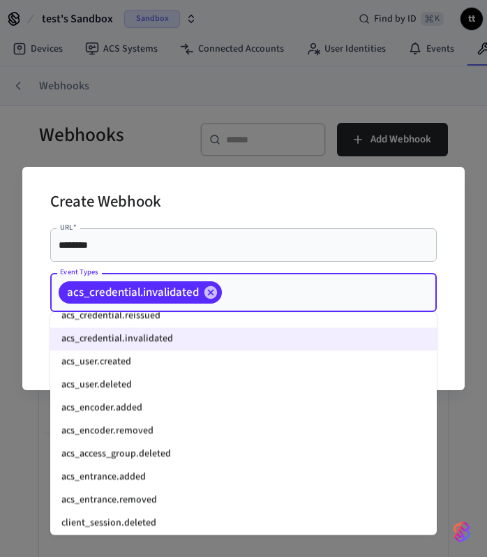
click at [156, 371] on li "acs_user.created" at bounding box center [243, 362] width 387 height 23
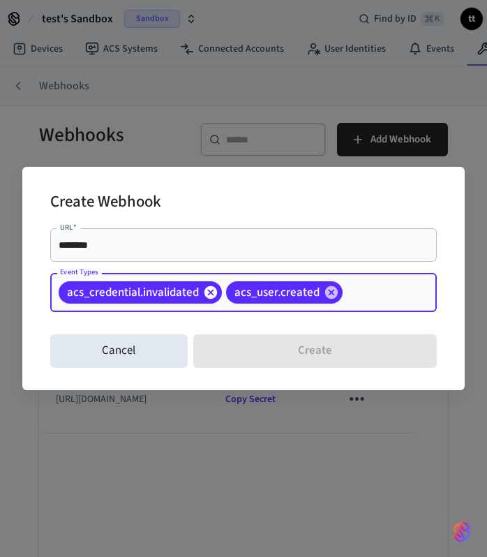
click at [209, 285] on icon at bounding box center [210, 292] width 15 height 15
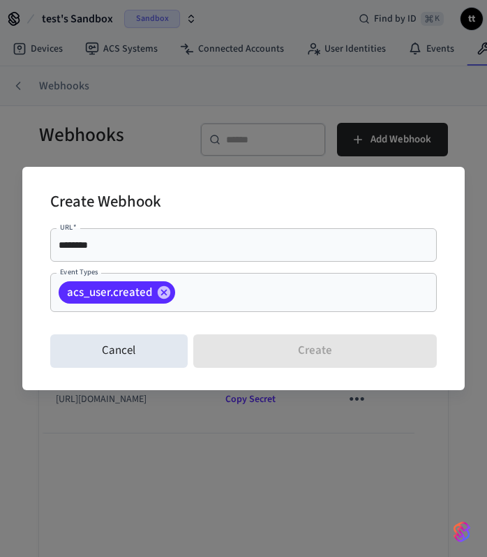
click at [277, 300] on input "Event Types" at bounding box center [284, 293] width 214 height 24
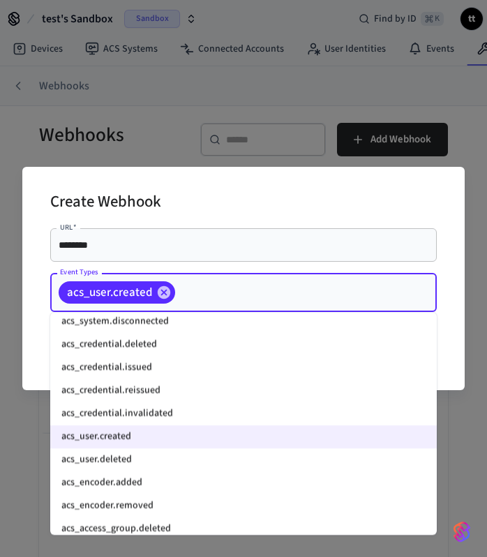
scroll to position [681, 0]
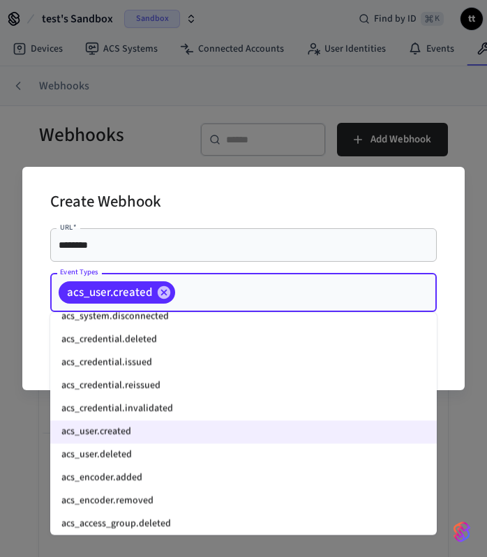
click at [134, 464] on li "acs_user.deleted" at bounding box center [243, 455] width 387 height 23
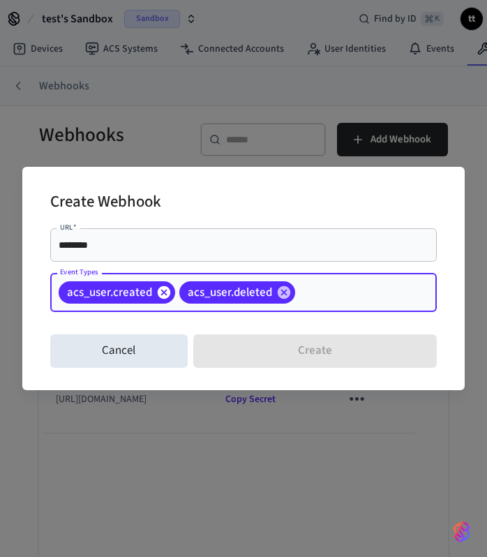
click at [165, 291] on icon at bounding box center [164, 292] width 13 height 13
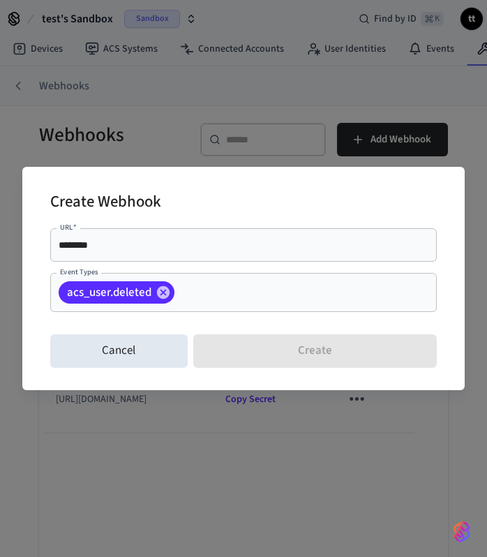
click at [236, 315] on div "Event Types acs_user.deleted Event Types" at bounding box center [243, 295] width 387 height 45
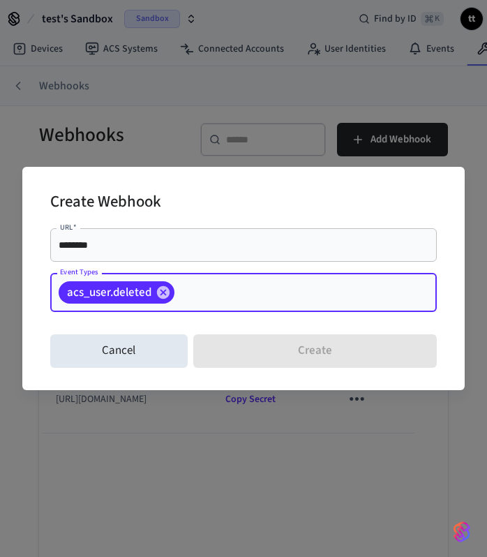
click at [226, 288] on input "Event Types" at bounding box center [284, 293] width 215 height 24
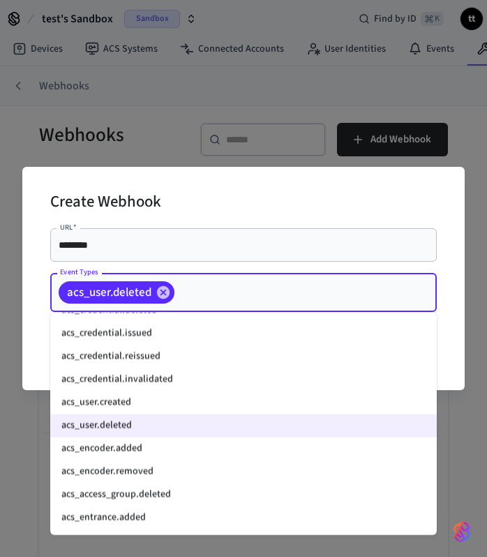
scroll to position [712, 0]
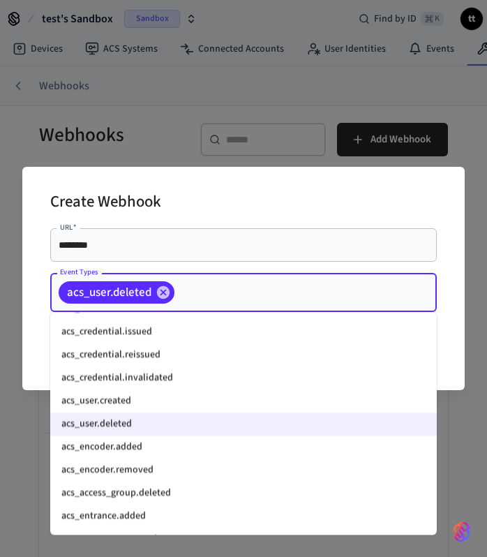
click at [139, 445] on li "acs_encoder.added" at bounding box center [243, 447] width 387 height 23
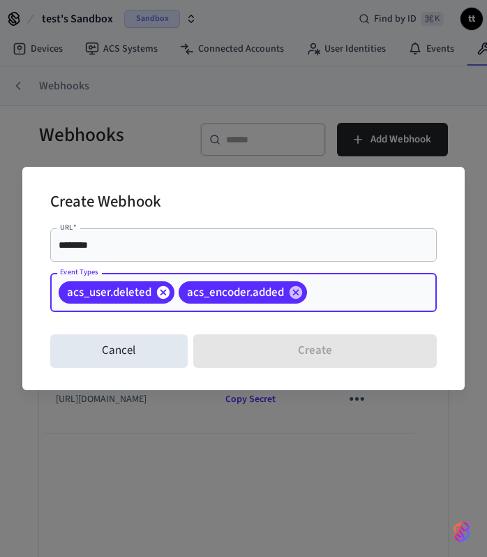
click at [165, 290] on icon at bounding box center [163, 292] width 15 height 15
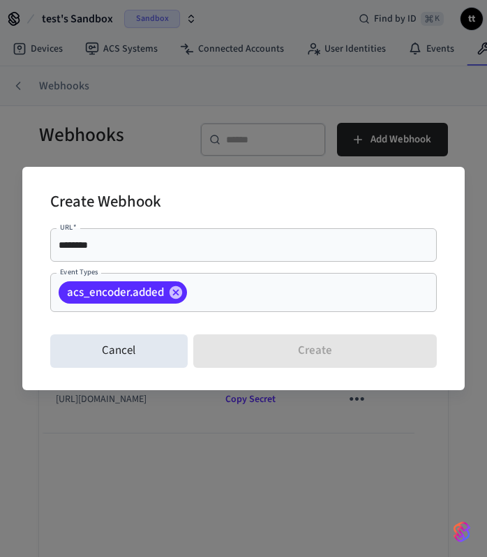
click at [201, 293] on input "Event Types" at bounding box center [290, 293] width 203 height 24
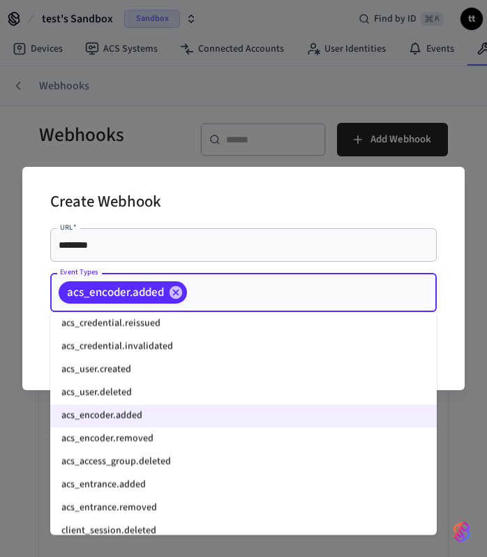
scroll to position [744, 0]
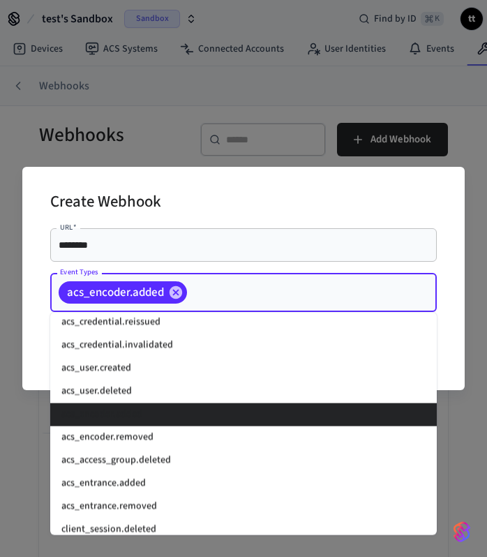
click at [156, 431] on li "acs_encoder.removed" at bounding box center [243, 438] width 387 height 23
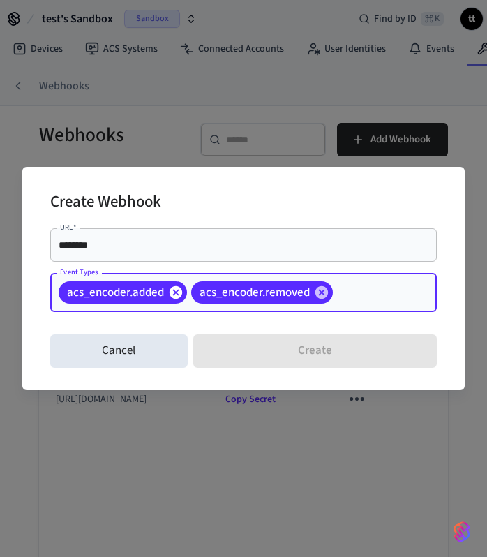
click at [177, 296] on icon at bounding box center [176, 292] width 13 height 13
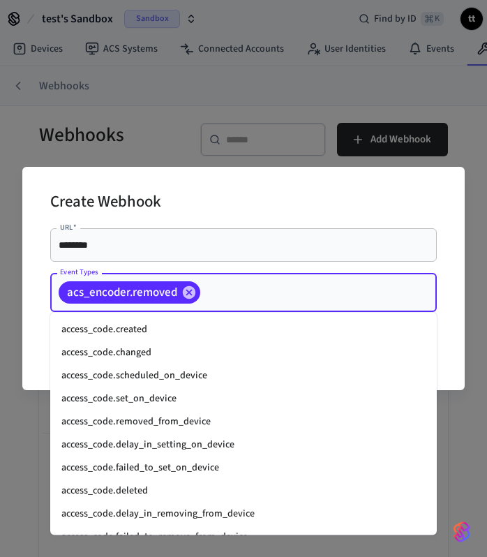
click at [253, 296] on input "Event Types" at bounding box center [297, 293] width 189 height 24
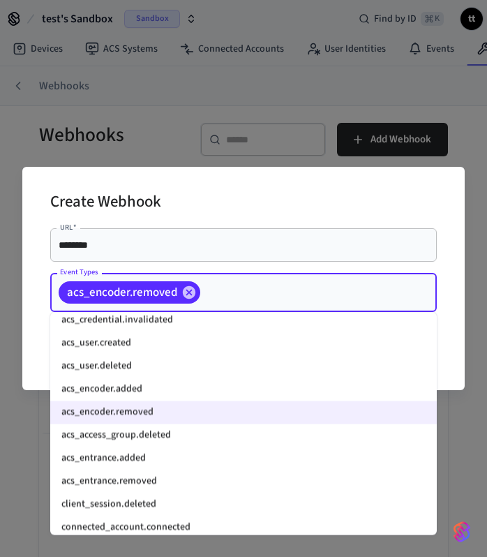
scroll to position [771, 0]
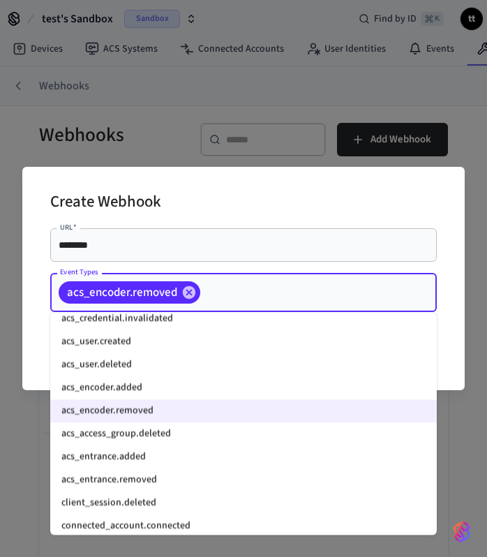
click at [168, 438] on li "acs_access_group.deleted" at bounding box center [243, 434] width 387 height 23
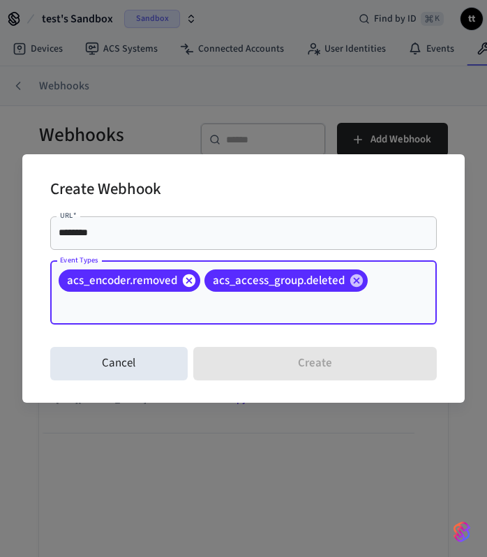
click at [182, 279] on icon at bounding box center [189, 280] width 15 height 15
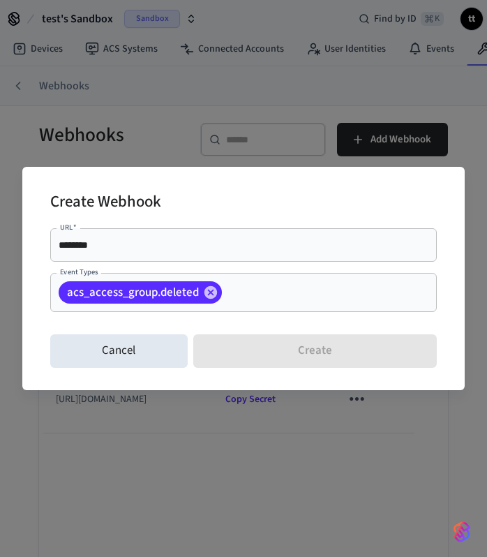
click at [284, 290] on input "Event Types" at bounding box center [308, 293] width 168 height 24
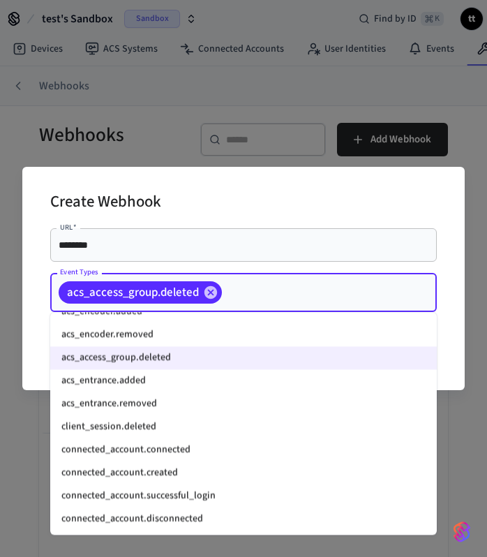
scroll to position [844, 0]
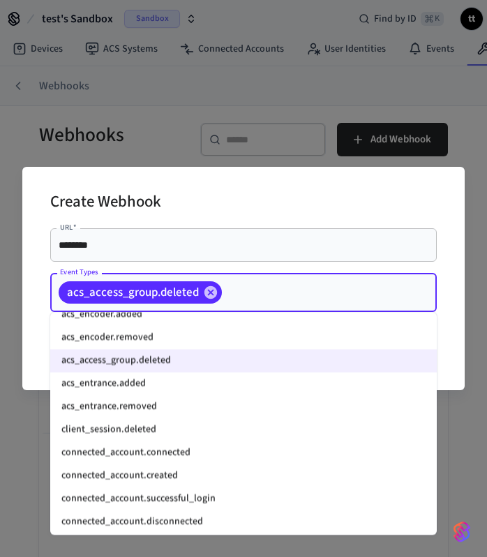
click at [147, 391] on li "acs_entrance.added" at bounding box center [243, 384] width 387 height 23
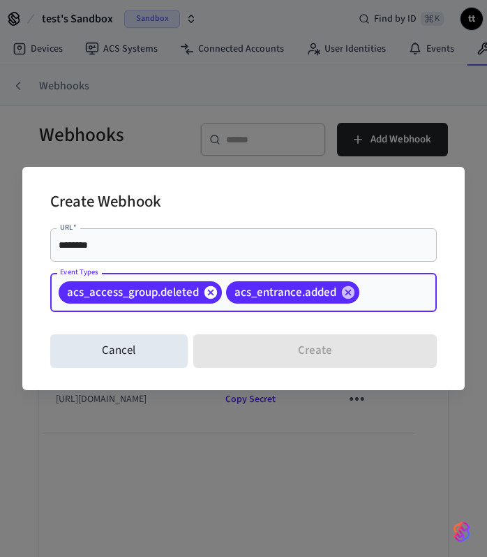
click at [212, 292] on icon at bounding box center [210, 292] width 15 height 15
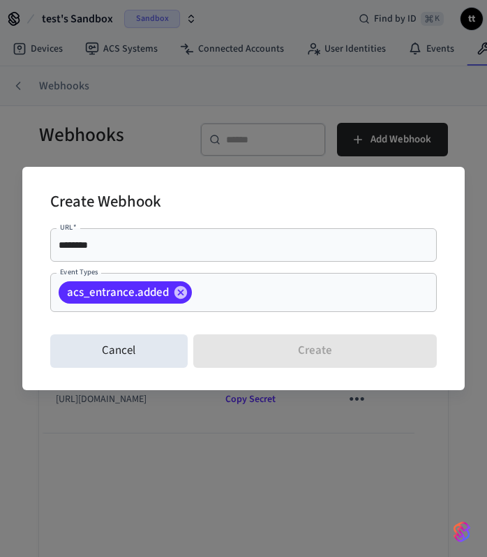
click at [277, 297] on input "Event Types" at bounding box center [293, 293] width 198 height 24
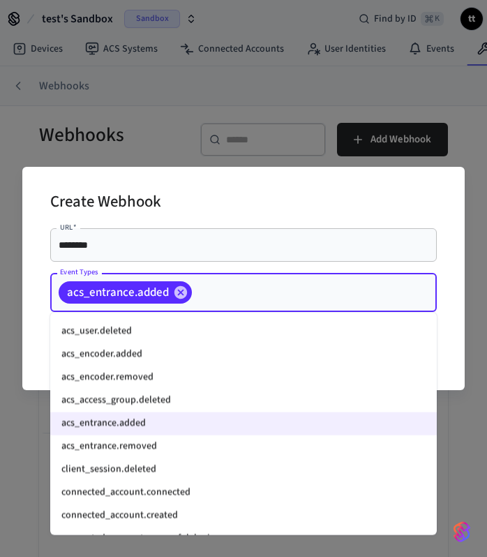
scroll to position [805, 0]
click at [177, 446] on li "acs_entrance.removed" at bounding box center [243, 446] width 387 height 23
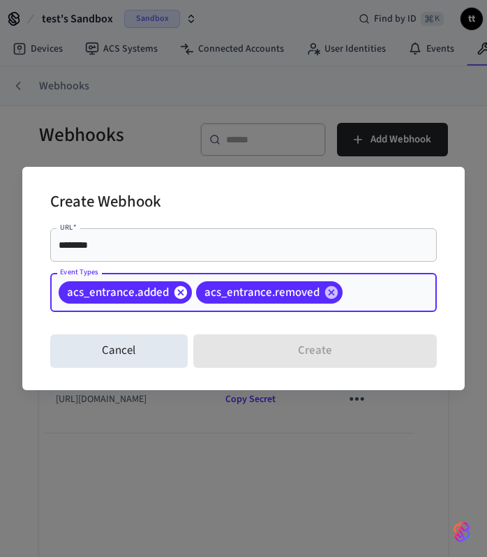
click at [182, 286] on icon at bounding box center [180, 292] width 15 height 15
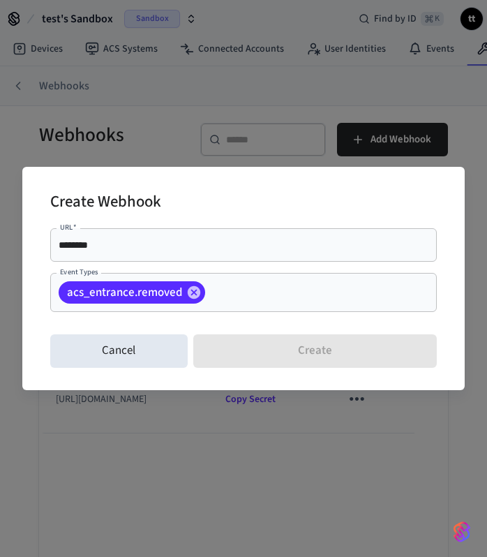
click at [267, 307] on div "acs_entrance.removed Event Types" at bounding box center [243, 292] width 387 height 39
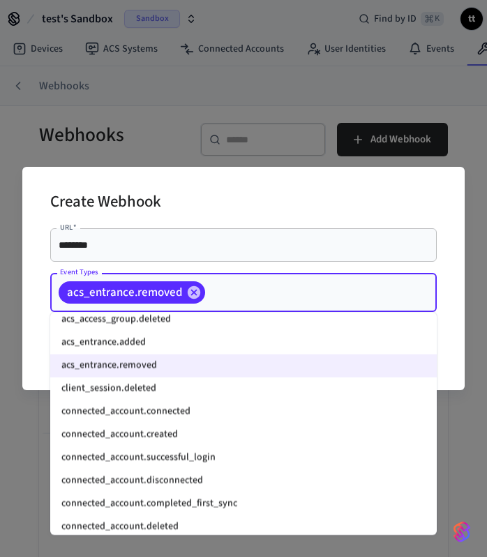
scroll to position [883, 0]
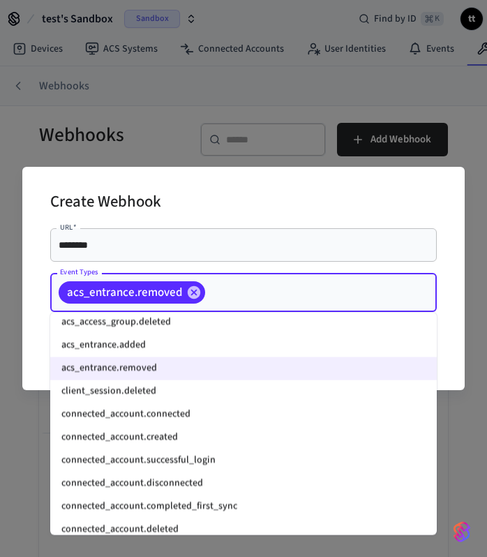
click at [156, 401] on li "client_session.deleted" at bounding box center [243, 392] width 387 height 23
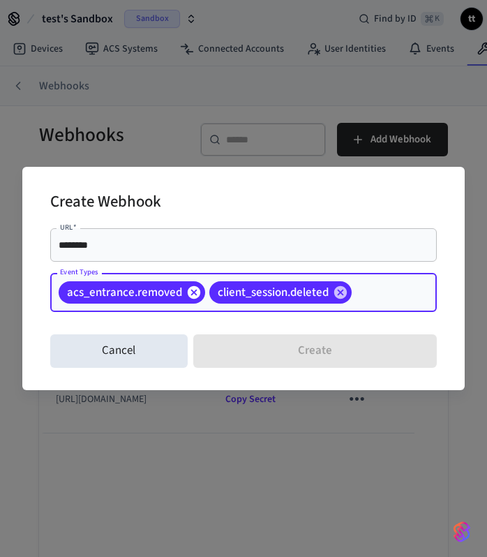
click at [197, 295] on icon at bounding box center [194, 292] width 13 height 13
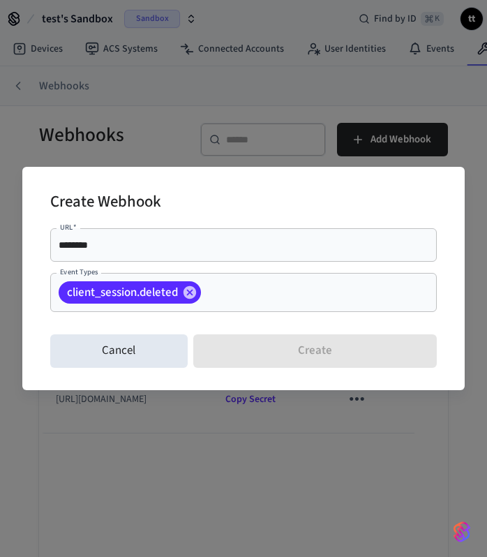
click at [237, 300] on input "Event Types" at bounding box center [297, 293] width 189 height 24
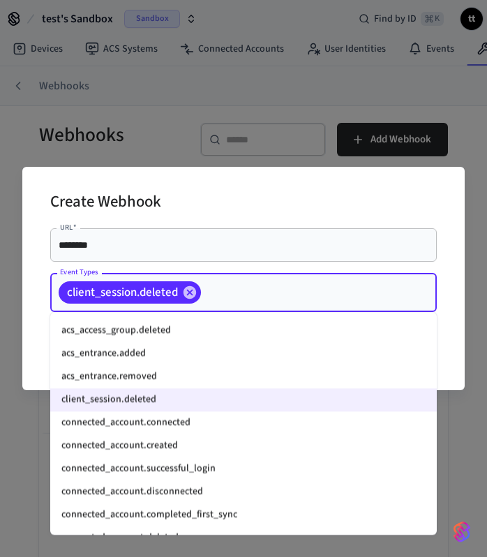
scroll to position [869, 0]
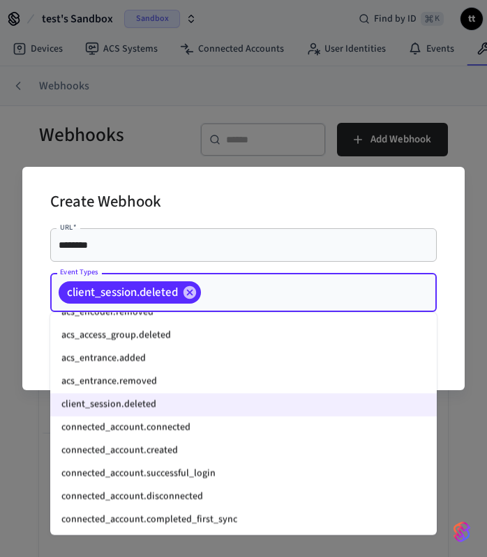
click at [172, 433] on li "connected_account.connected" at bounding box center [243, 428] width 387 height 23
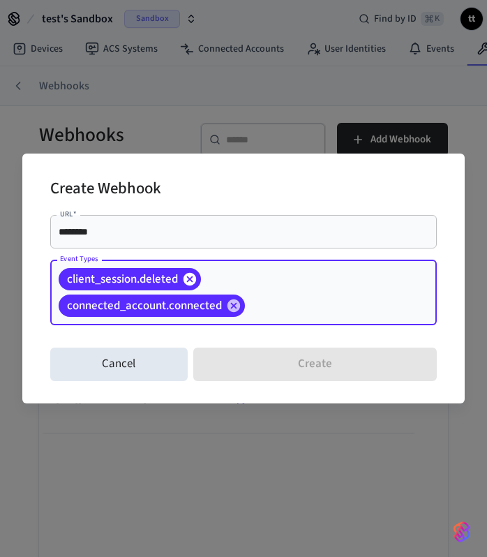
click at [194, 281] on icon at bounding box center [190, 279] width 13 height 13
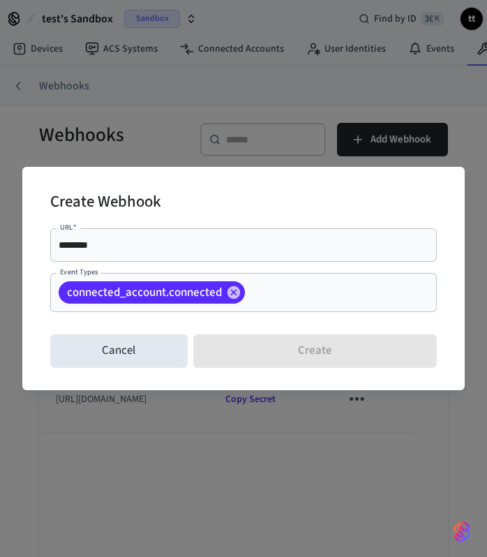
click at [290, 302] on input "Event Types" at bounding box center [319, 293] width 145 height 24
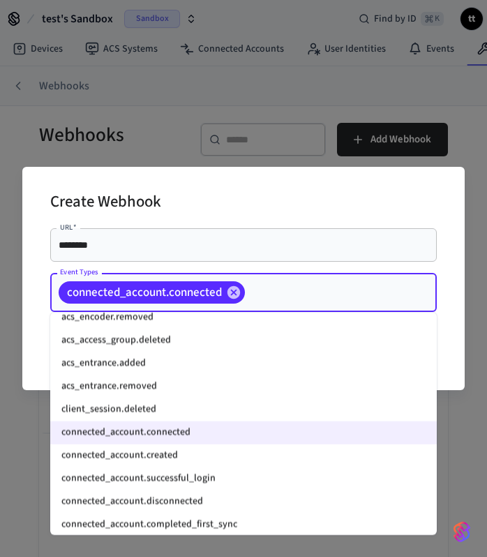
scroll to position [865, 0]
click at [169, 452] on li "connected_account.created" at bounding box center [243, 455] width 387 height 23
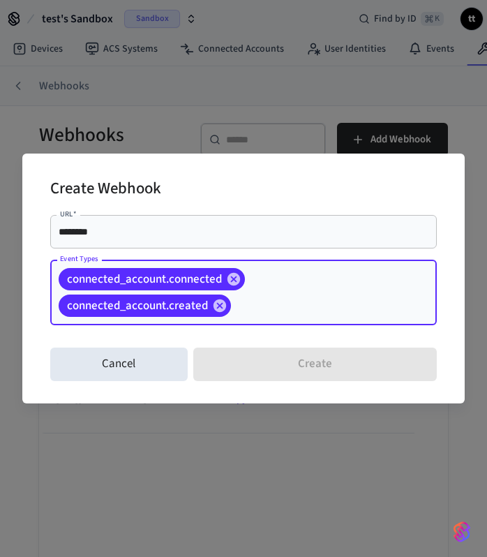
click at [233, 288] on div "connected_account.connected" at bounding box center [152, 279] width 186 height 22
click at [235, 279] on icon at bounding box center [234, 279] width 13 height 13
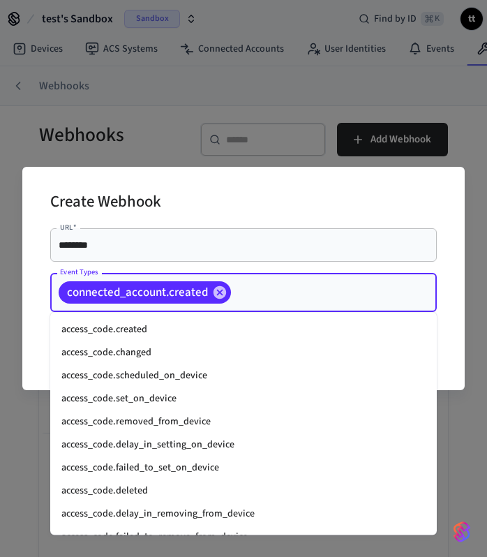
click at [271, 286] on input "Event Types" at bounding box center [312, 293] width 159 height 24
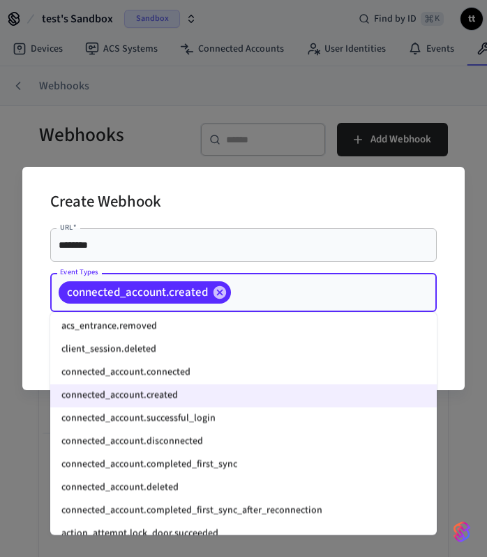
scroll to position [928, 0]
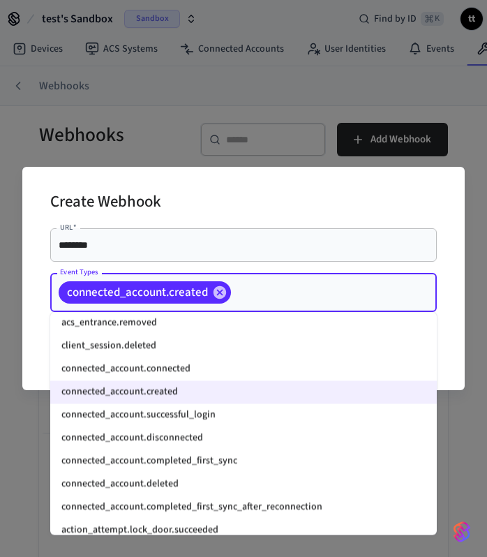
click at [189, 418] on li "connected_account.successful_login" at bounding box center [243, 415] width 387 height 23
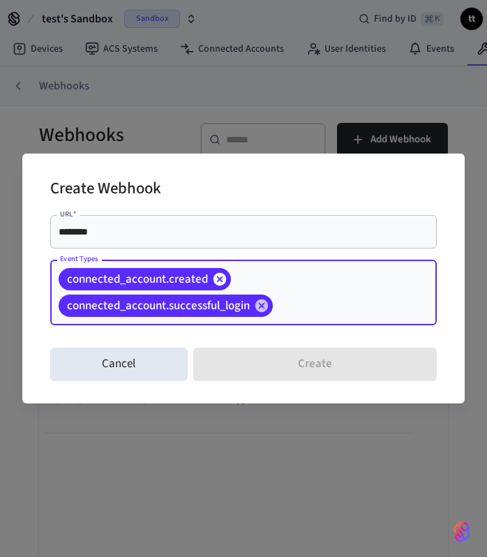
click at [217, 276] on icon at bounding box center [220, 279] width 13 height 13
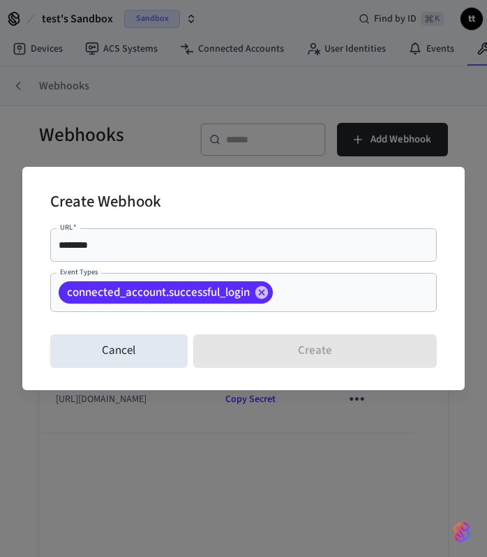
click at [307, 293] on input "Event Types" at bounding box center [333, 293] width 117 height 24
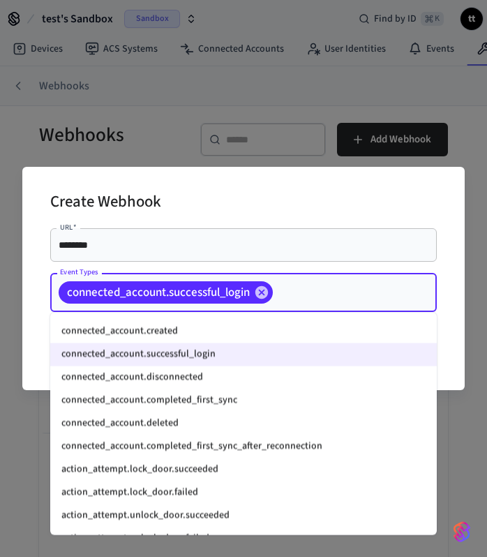
scroll to position [990, 0]
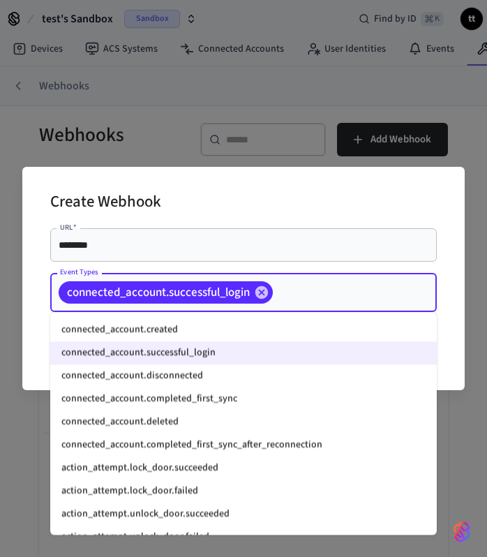
click at [147, 379] on li "connected_account.disconnected" at bounding box center [243, 376] width 387 height 23
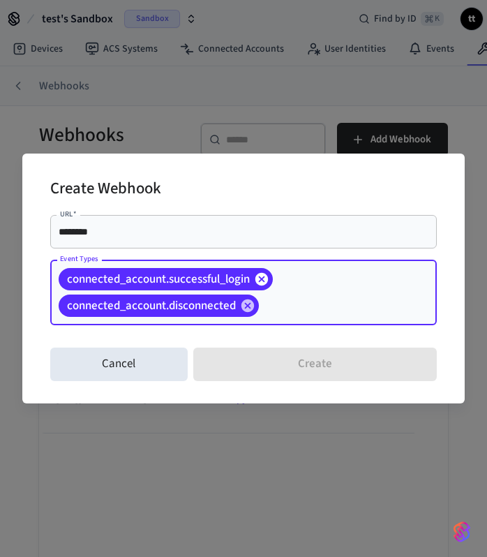
click at [267, 279] on icon at bounding box center [262, 279] width 13 height 13
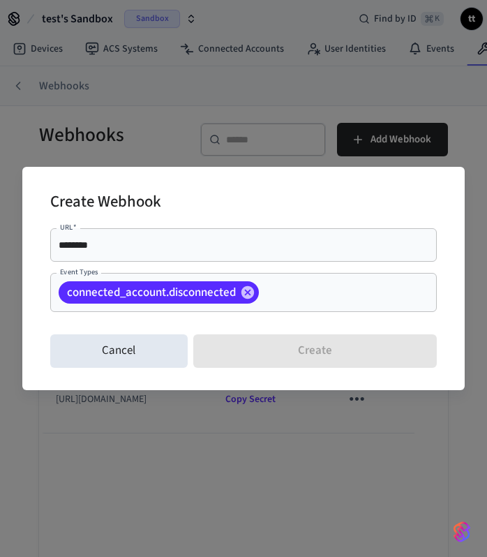
click at [320, 290] on input "Event Types" at bounding box center [326, 293] width 131 height 24
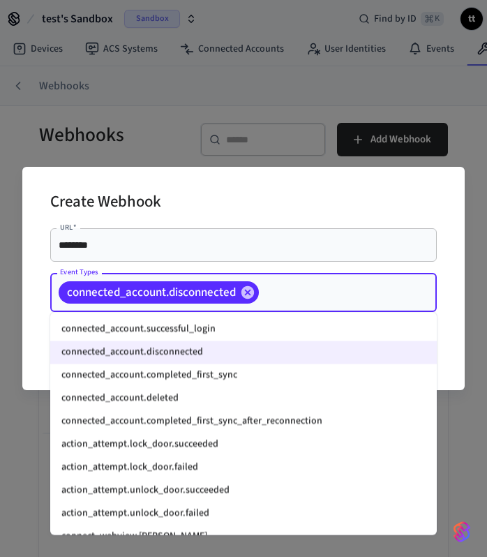
scroll to position [1020, 0]
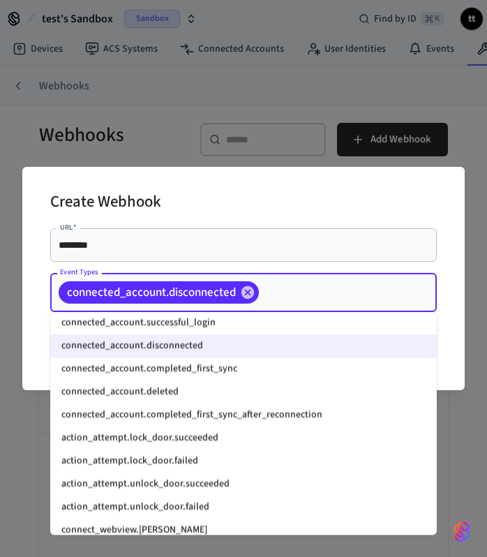
click at [146, 397] on li "connected_account.deleted" at bounding box center [243, 392] width 387 height 23
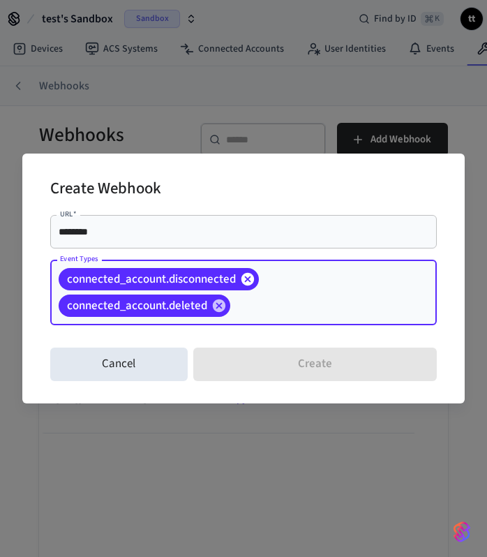
click at [249, 279] on icon at bounding box center [248, 279] width 13 height 13
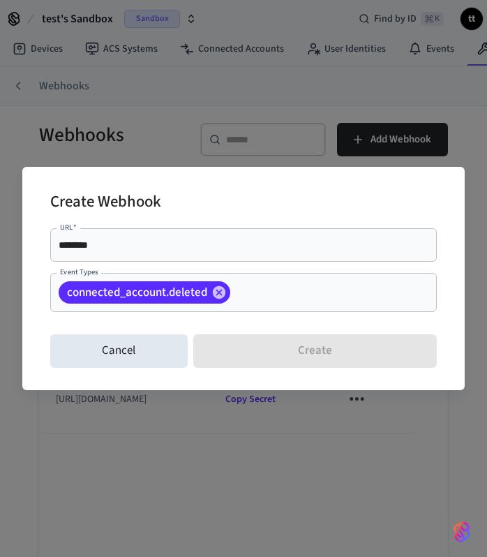
click at [281, 288] on input "Event Types" at bounding box center [312, 293] width 159 height 24
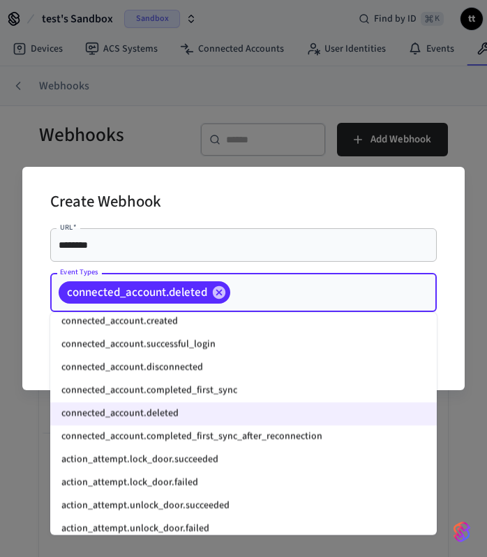
scroll to position [999, 0]
click at [200, 463] on li "action_attempt.lock_door.succeeded" at bounding box center [243, 459] width 387 height 23
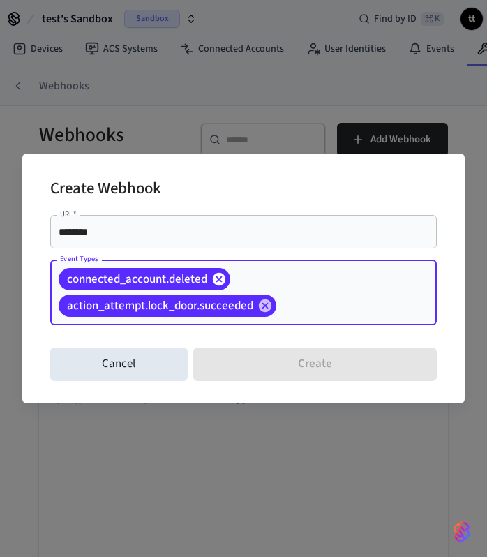
click at [219, 282] on icon at bounding box center [219, 279] width 13 height 13
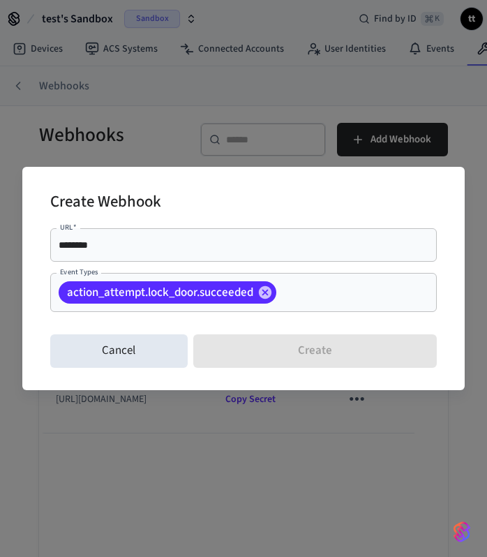
click at [314, 293] on input "Event Types" at bounding box center [335, 293] width 113 height 24
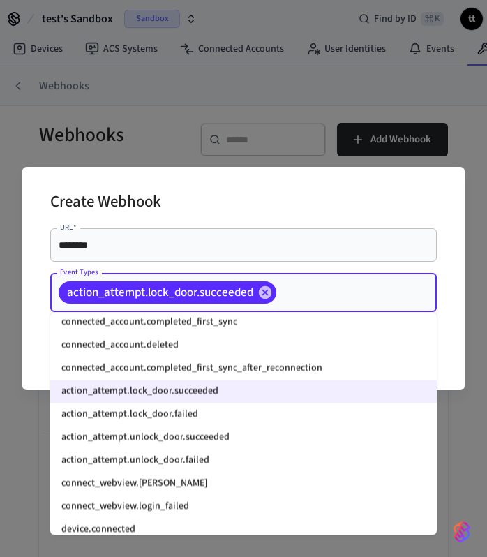
scroll to position [1108, 0]
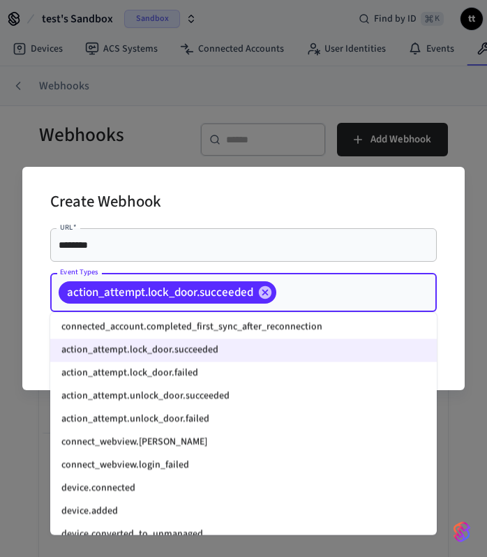
click at [176, 373] on li "action_attempt.lock_door.failed" at bounding box center [243, 373] width 387 height 23
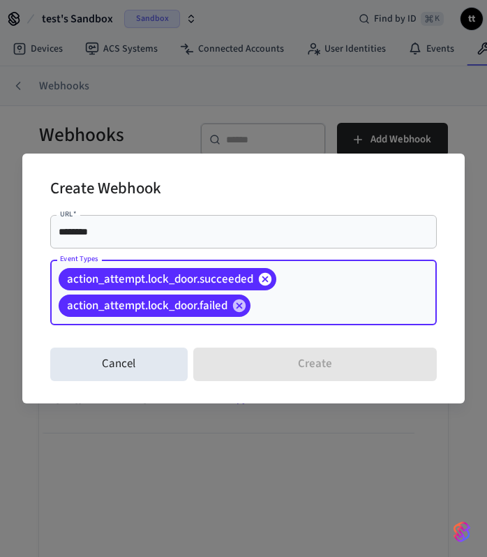
click at [267, 280] on icon at bounding box center [265, 279] width 15 height 15
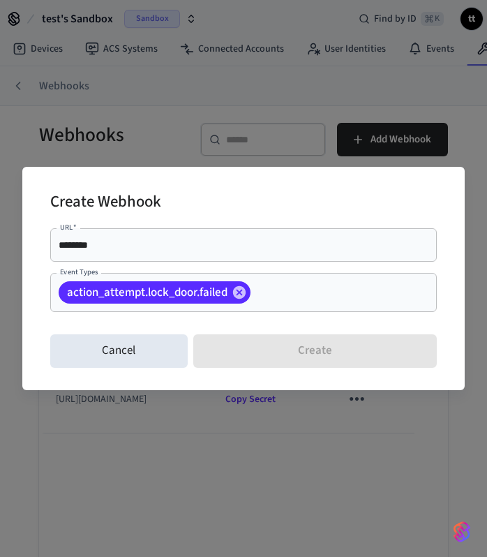
click at [343, 292] on input "Event Types" at bounding box center [322, 293] width 139 height 24
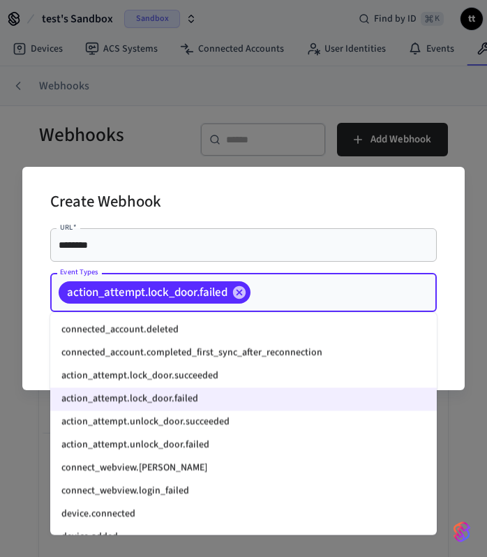
scroll to position [1087, 0]
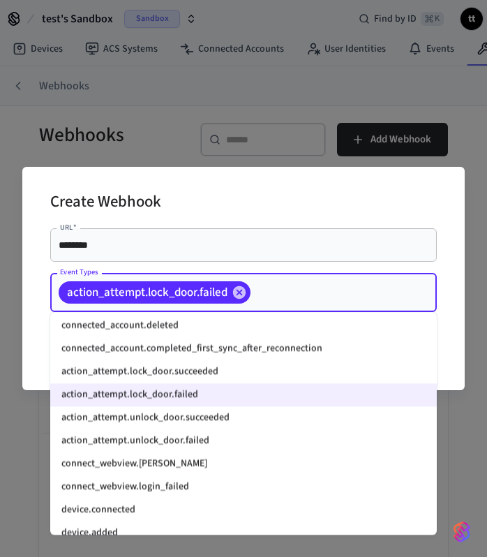
click at [170, 420] on li "action_attempt.unlock_door.succeeded" at bounding box center [243, 418] width 387 height 23
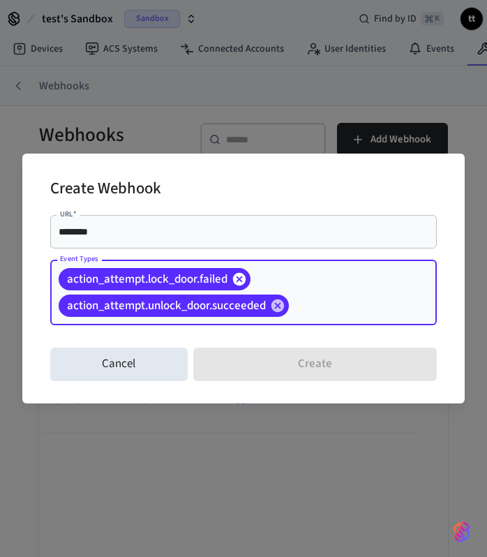
click at [244, 279] on icon at bounding box center [239, 279] width 13 height 13
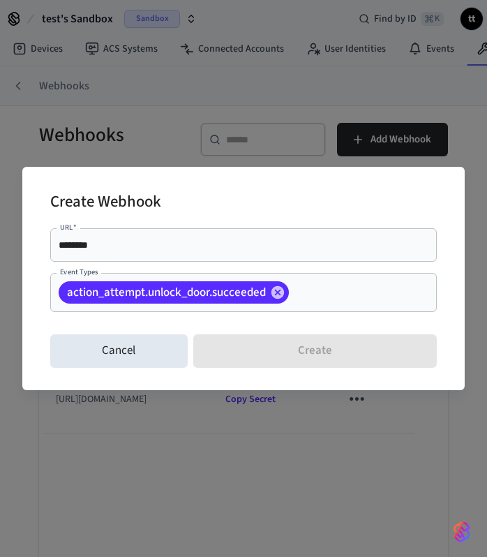
click at [342, 286] on input "Event Types" at bounding box center [341, 293] width 101 height 24
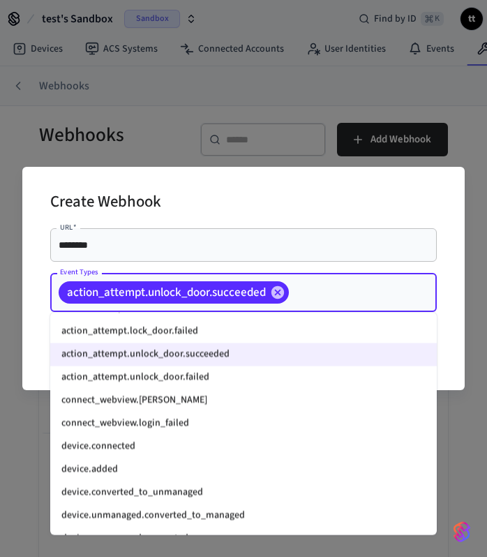
scroll to position [1148, 0]
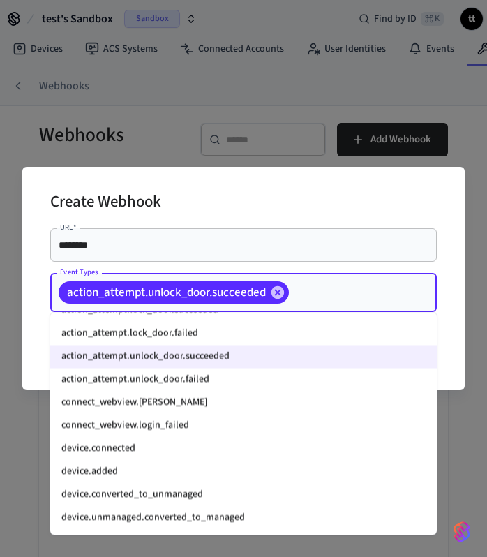
click at [191, 383] on li "action_attempt.unlock_door.failed" at bounding box center [243, 380] width 387 height 23
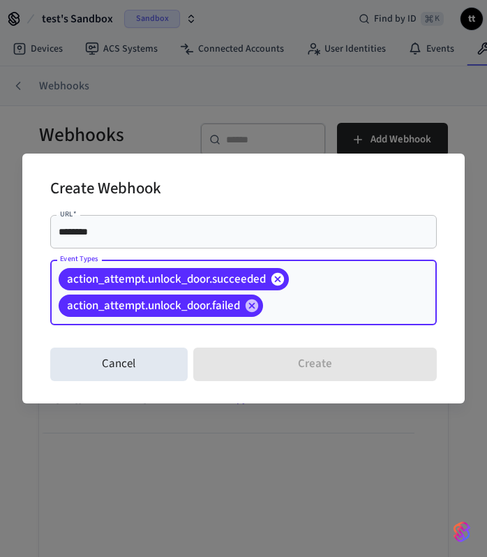
click at [286, 282] on icon at bounding box center [277, 279] width 15 height 15
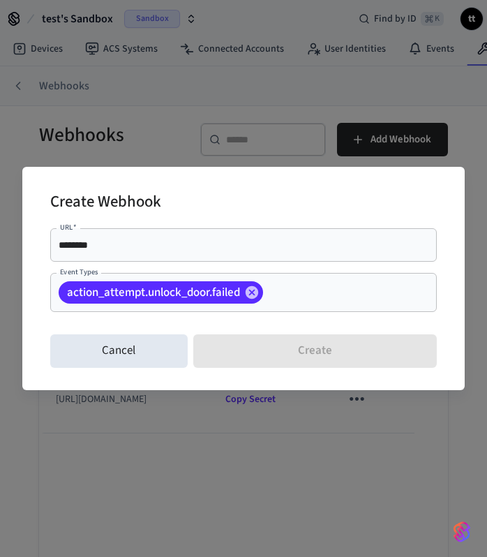
click at [286, 293] on input "Event Types" at bounding box center [328, 293] width 126 height 24
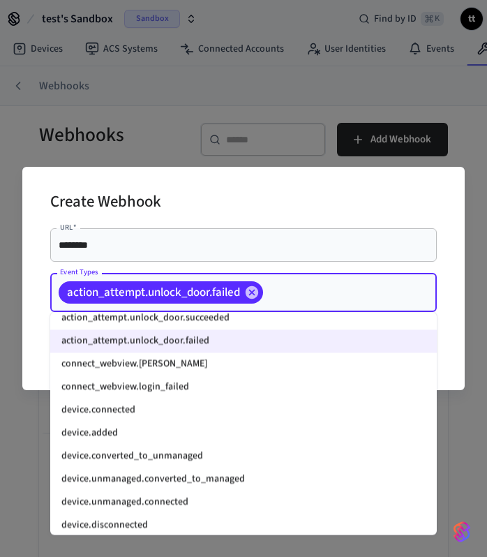
scroll to position [1182, 0]
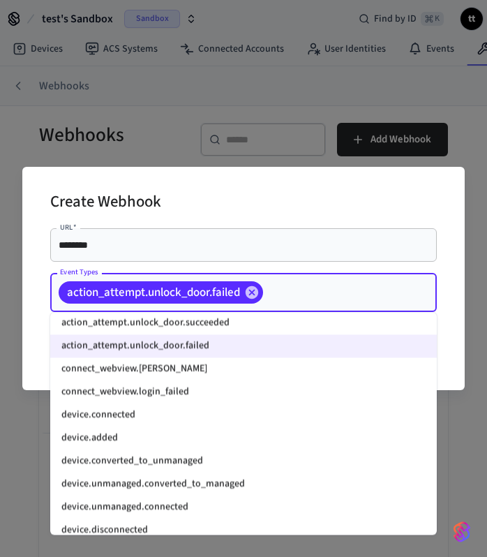
click at [183, 363] on li "connect_webview.login_succeeded" at bounding box center [243, 369] width 387 height 23
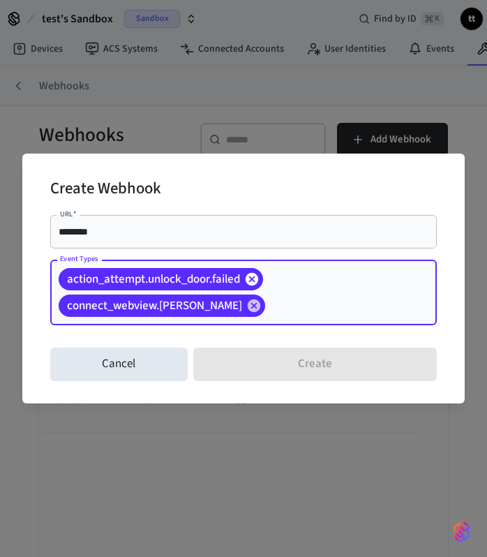
click at [256, 279] on icon at bounding box center [252, 279] width 13 height 13
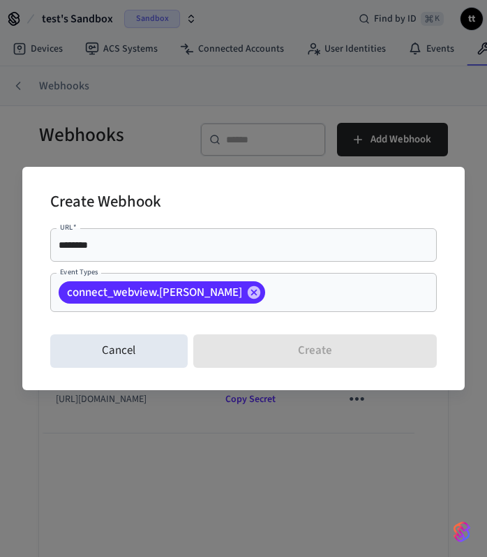
click at [309, 307] on div "connect_webview.login_succeeded Event Types" at bounding box center [243, 292] width 387 height 39
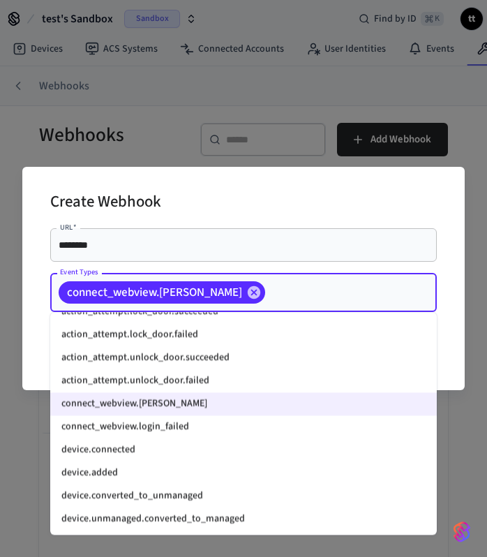
scroll to position [1172, 0]
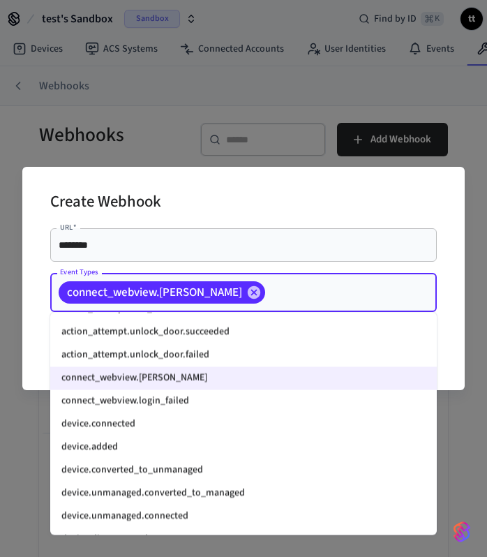
click at [161, 402] on li "connect_webview.login_failed" at bounding box center [243, 401] width 387 height 23
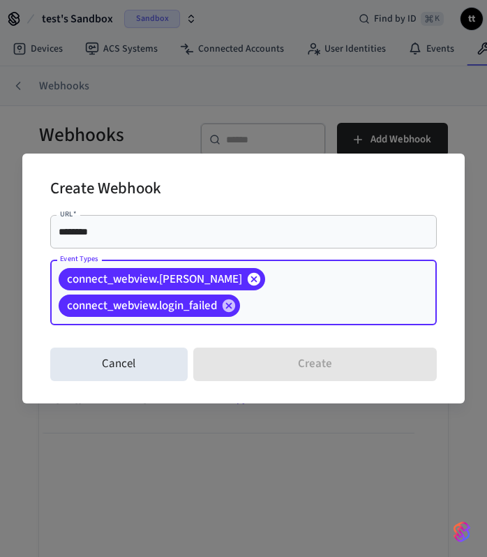
click at [260, 278] on icon at bounding box center [254, 279] width 13 height 13
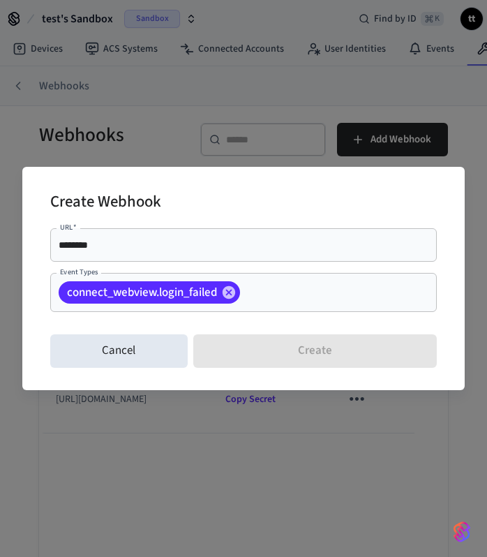
click at [289, 295] on input "Event Types" at bounding box center [316, 293] width 149 height 24
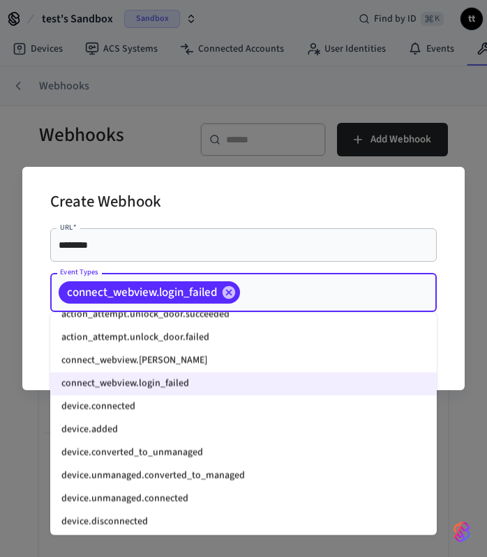
scroll to position [1226, 0]
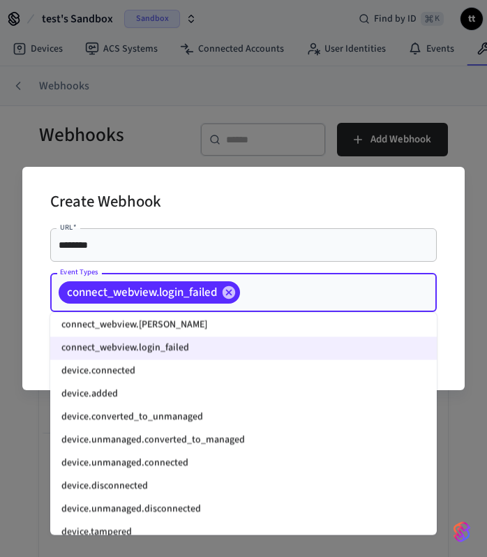
click at [124, 371] on li "device.connected" at bounding box center [243, 371] width 387 height 23
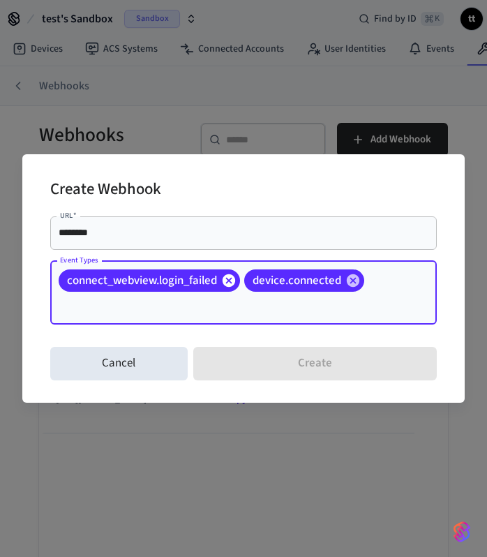
click at [230, 281] on icon at bounding box center [228, 280] width 15 height 15
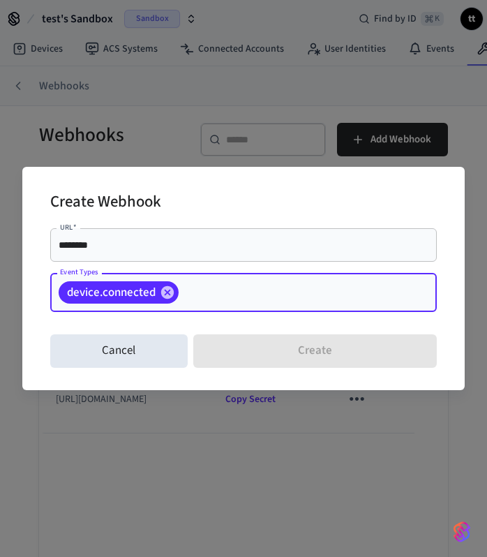
click at [278, 290] on input "Event Types" at bounding box center [286, 293] width 211 height 24
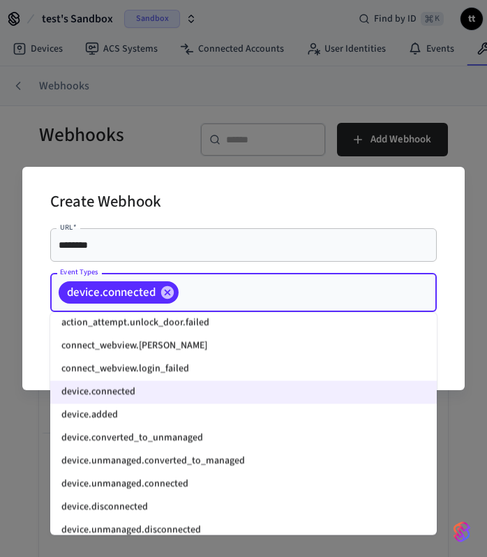
scroll to position [1205, 0]
click at [124, 411] on li "device.added" at bounding box center [243, 415] width 387 height 23
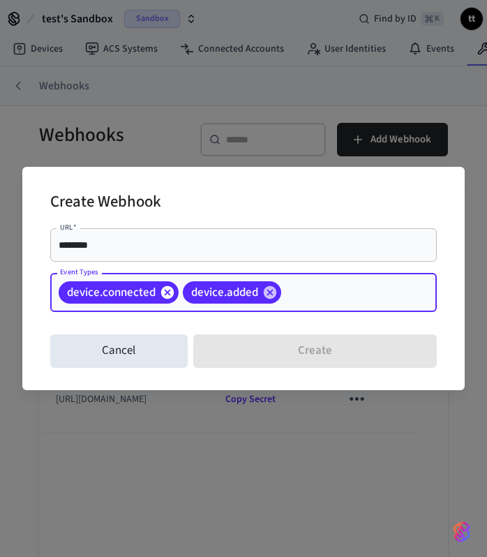
click at [165, 293] on icon at bounding box center [167, 292] width 13 height 13
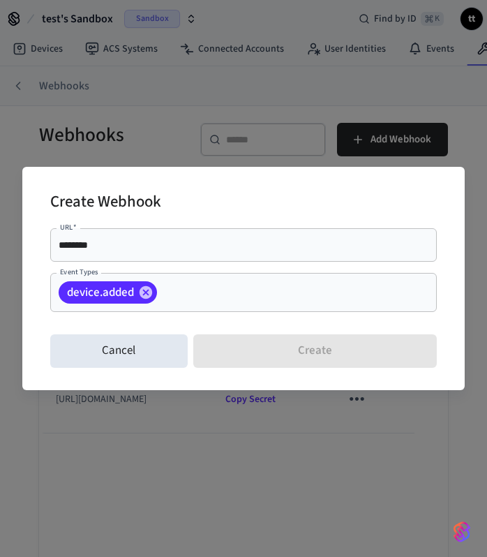
click at [227, 306] on div "device.added Event Types" at bounding box center [243, 292] width 387 height 39
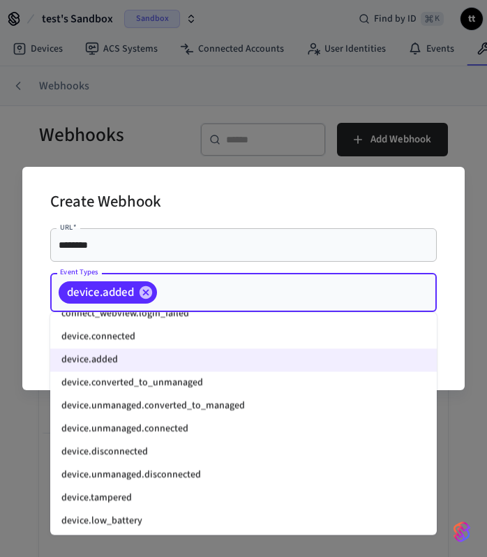
scroll to position [1260, 0]
click at [170, 430] on li "device.unmanaged.connected" at bounding box center [243, 429] width 387 height 23
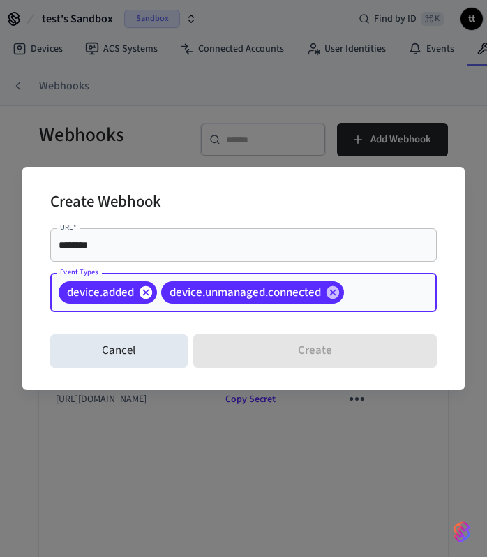
click at [148, 295] on icon at bounding box center [146, 292] width 13 height 13
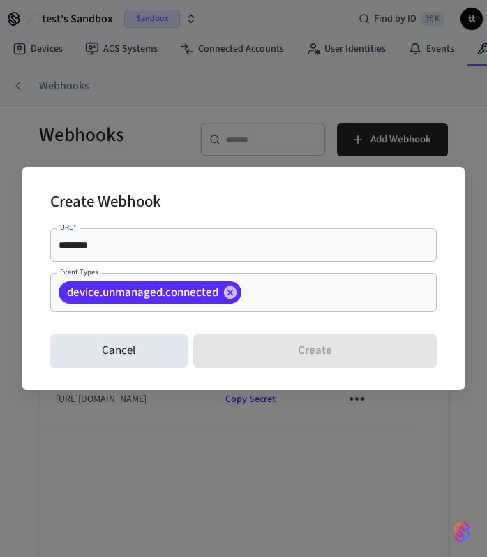
click at [325, 292] on input "Event Types" at bounding box center [318, 293] width 148 height 24
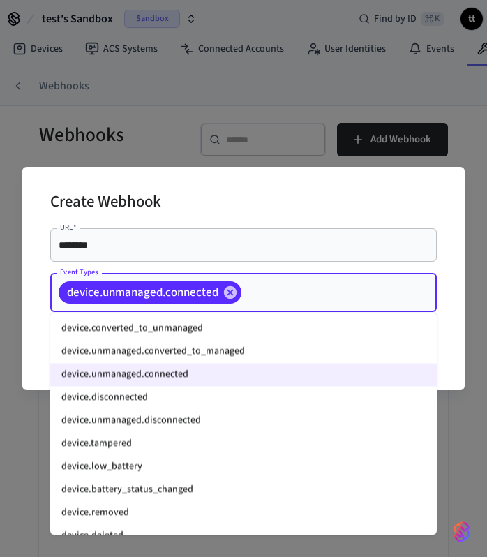
scroll to position [1315, 0]
click at [145, 401] on li "device.disconnected" at bounding box center [243, 397] width 387 height 23
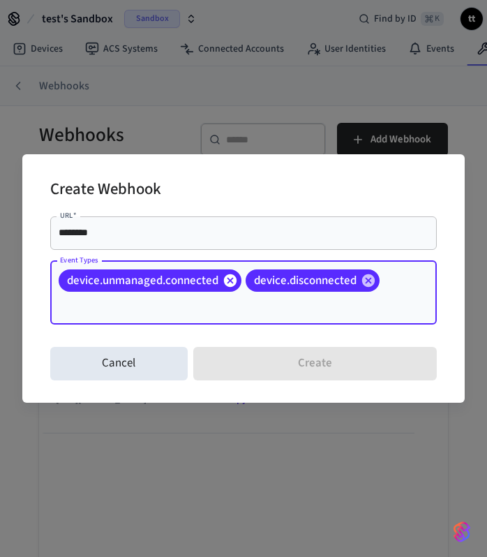
click at [235, 281] on icon at bounding box center [230, 280] width 13 height 13
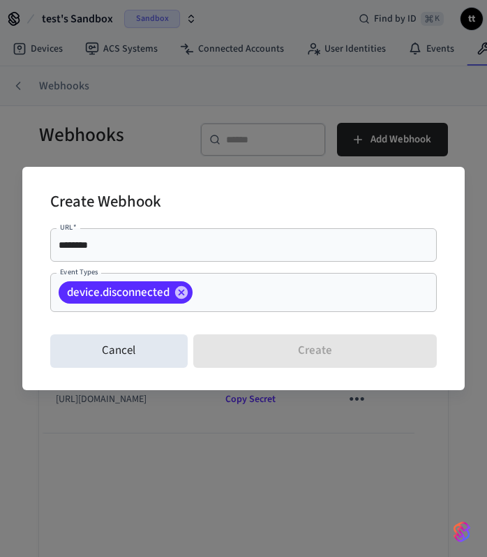
click at [247, 293] on input "Event Types" at bounding box center [293, 293] width 197 height 24
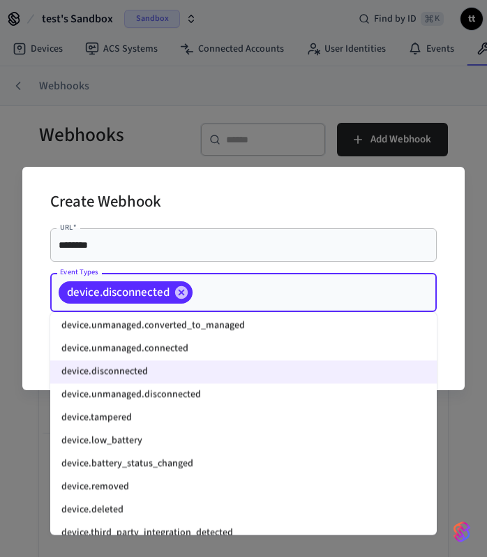
scroll to position [1339, 0]
click at [138, 397] on li "device.unmanaged.disconnected" at bounding box center [243, 396] width 387 height 23
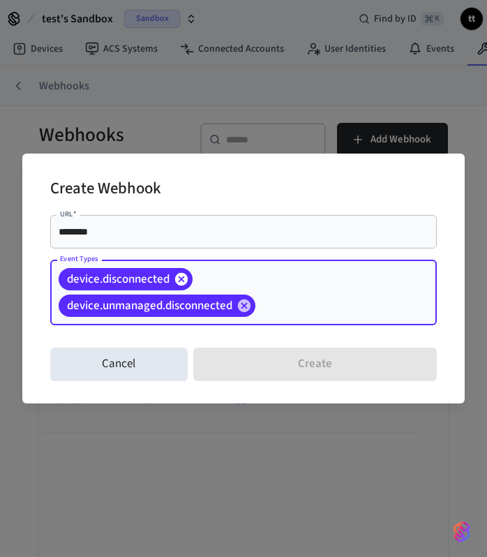
click at [185, 274] on icon at bounding box center [181, 279] width 13 height 13
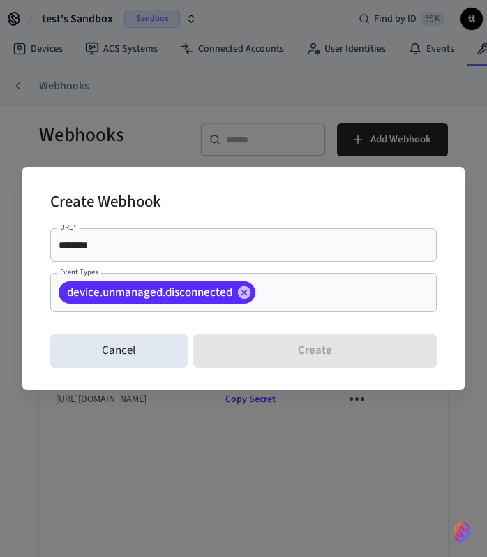
click at [282, 288] on input "Event Types" at bounding box center [325, 293] width 134 height 24
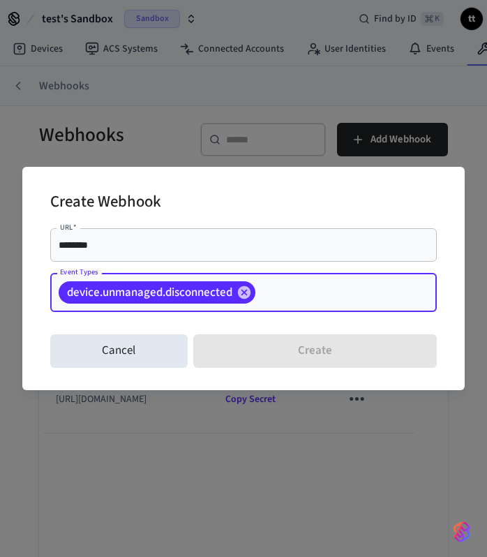
click at [282, 288] on input "Event Types" at bounding box center [325, 293] width 134 height 24
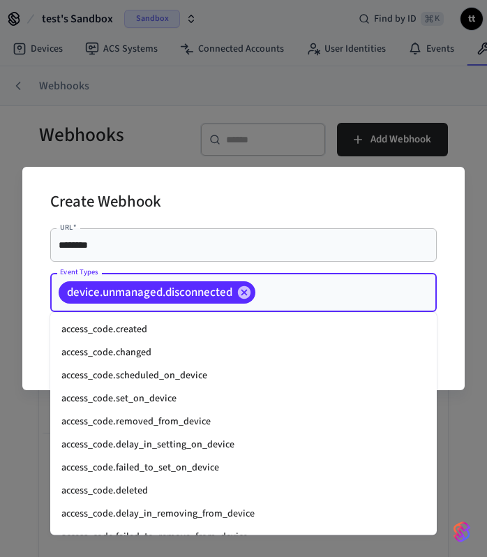
click at [289, 290] on input "Event Types" at bounding box center [325, 293] width 134 height 24
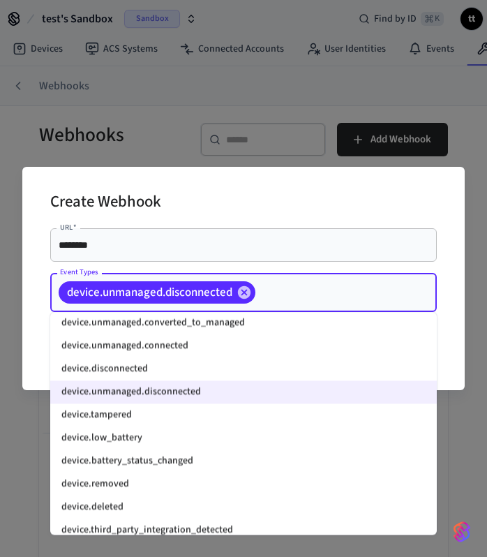
scroll to position [1344, 0]
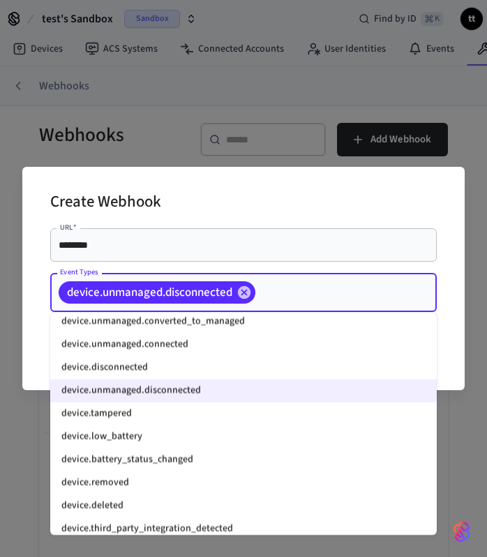
click at [118, 415] on li "device.tampered" at bounding box center [243, 414] width 387 height 23
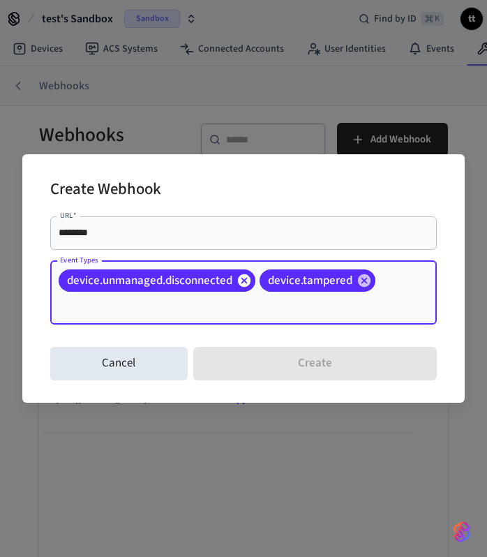
click at [246, 283] on icon at bounding box center [244, 280] width 13 height 13
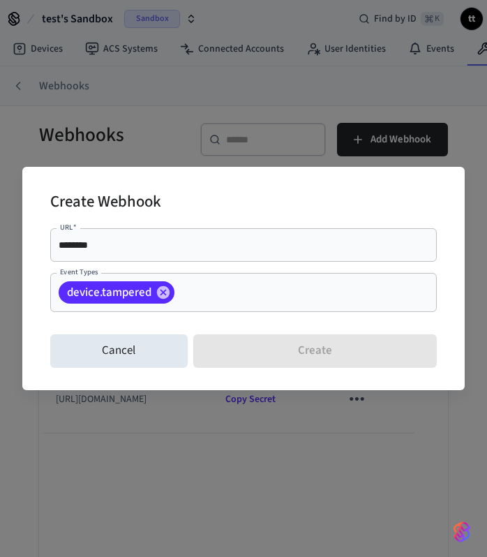
click at [262, 295] on input "Event Types" at bounding box center [284, 293] width 215 height 24
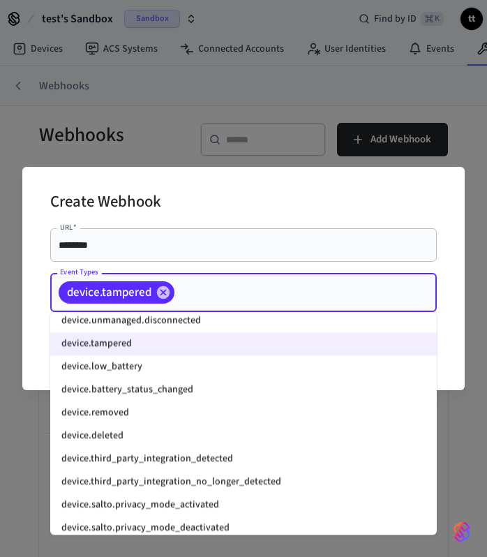
scroll to position [1410, 0]
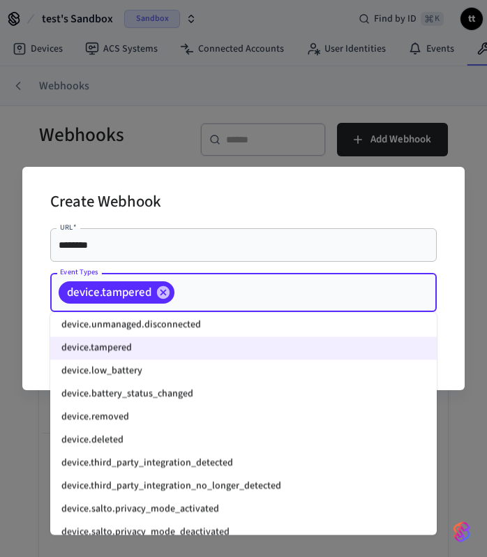
click at [131, 365] on li "device.low_battery" at bounding box center [243, 371] width 387 height 23
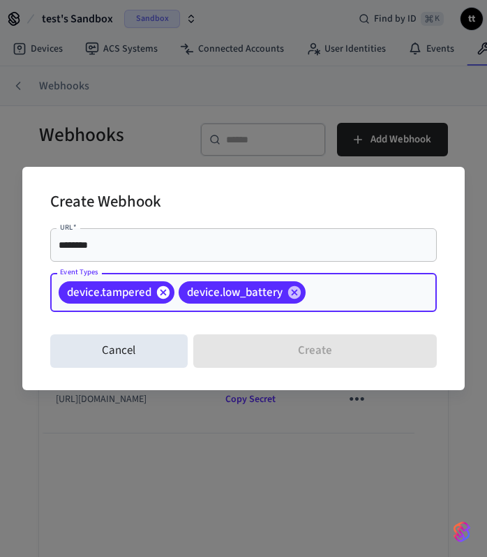
click at [164, 289] on icon at bounding box center [163, 292] width 13 height 13
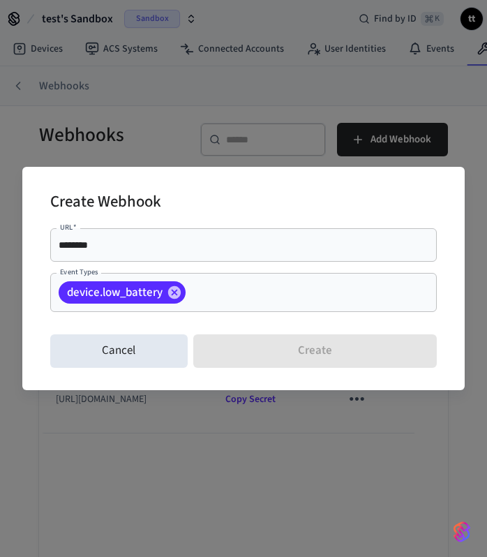
click at [249, 295] on input "Event Types" at bounding box center [290, 293] width 204 height 24
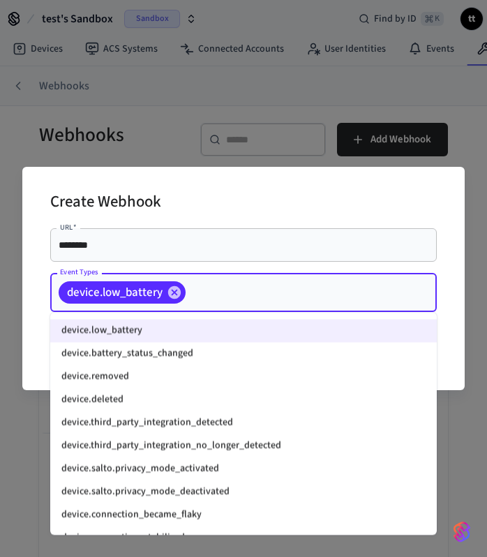
scroll to position [1447, 0]
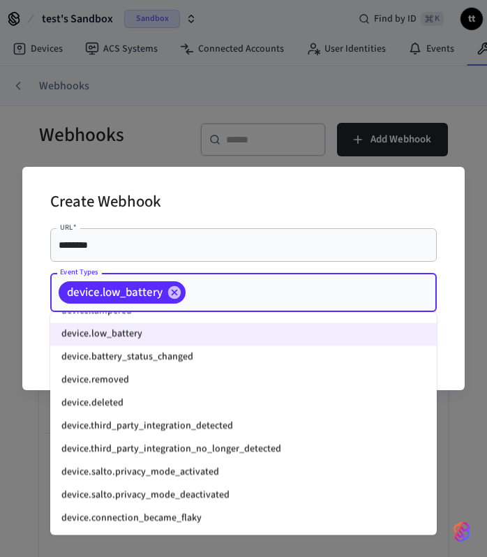
click at [164, 353] on li "device.battery_status_changed" at bounding box center [243, 357] width 387 height 23
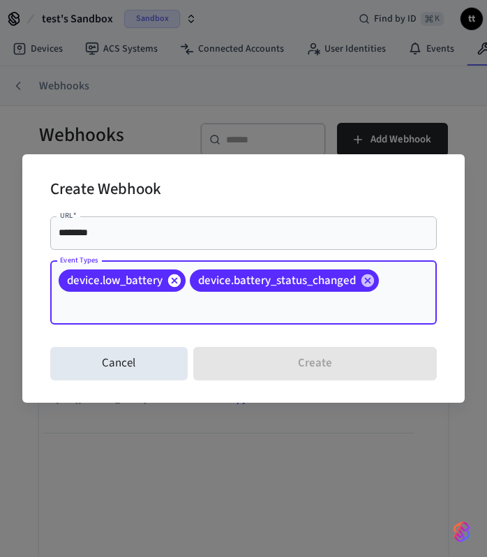
click at [175, 288] on icon at bounding box center [174, 280] width 15 height 15
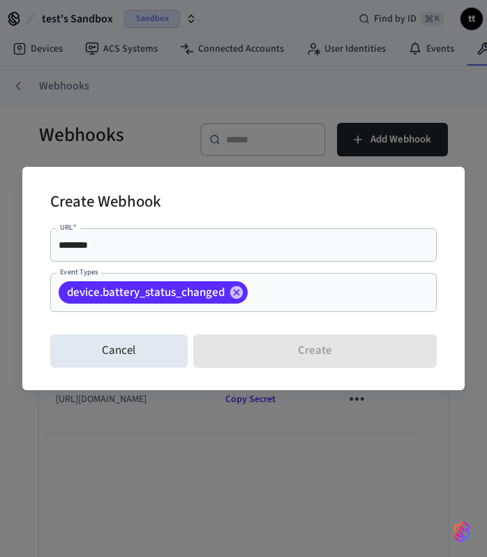
click at [344, 295] on input "Event Types" at bounding box center [321, 293] width 142 height 24
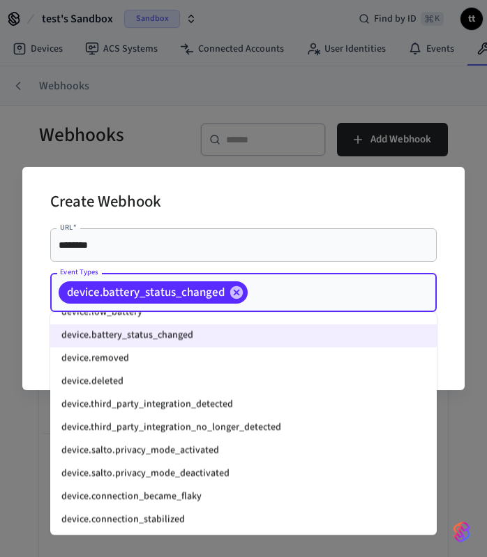
scroll to position [1423, 0]
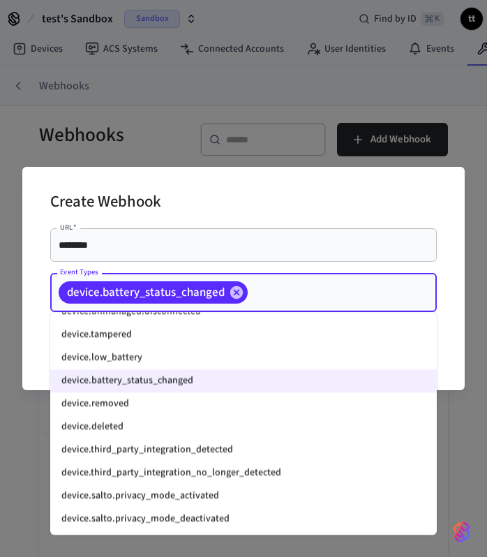
click at [116, 404] on li "device.removed" at bounding box center [243, 404] width 387 height 23
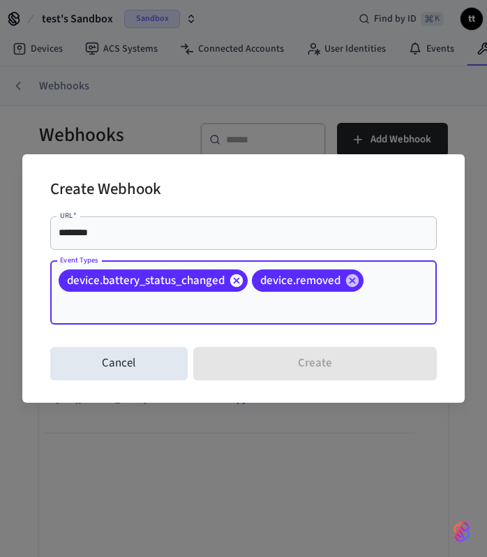
click at [240, 284] on icon at bounding box center [236, 280] width 13 height 13
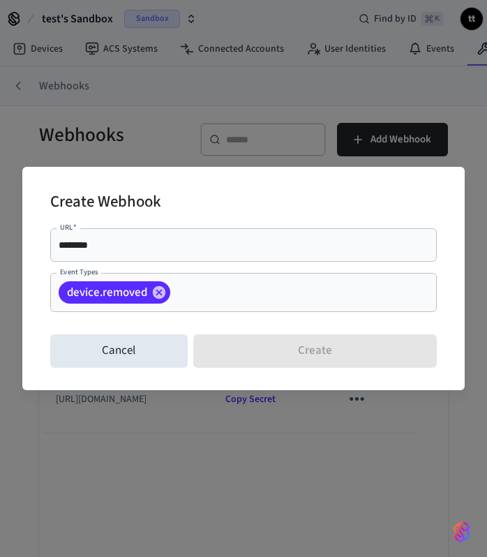
click at [239, 294] on input "Event Types" at bounding box center [281, 293] width 219 height 24
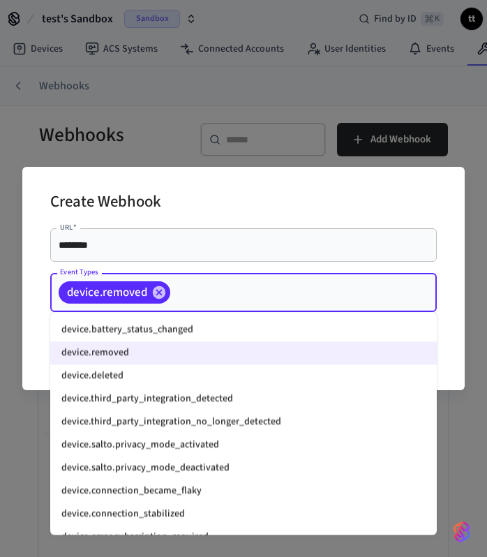
scroll to position [1458, 0]
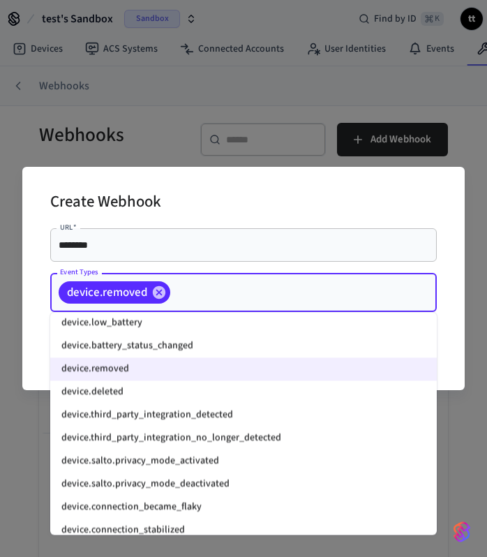
click at [134, 385] on li "device.deleted" at bounding box center [243, 392] width 387 height 23
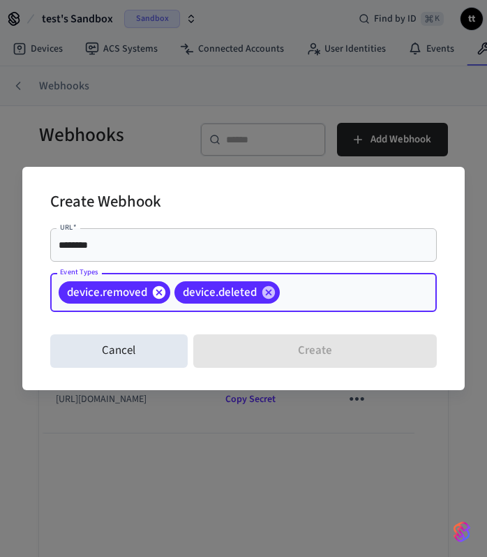
click at [159, 288] on icon at bounding box center [159, 292] width 13 height 13
click at [110, 287] on span "device.deleted" at bounding box center [104, 293] width 91 height 14
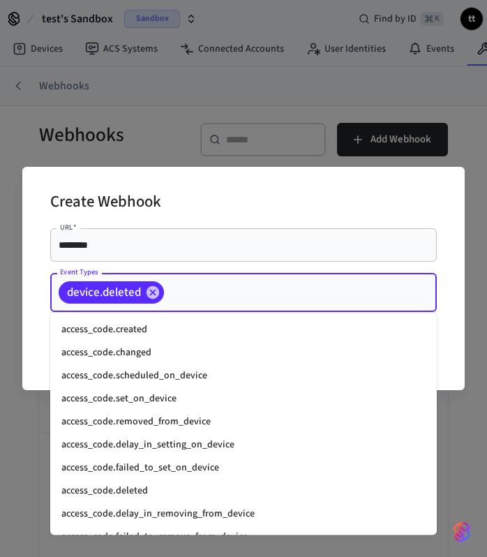
click at [209, 292] on input "Event Types" at bounding box center [279, 293] width 226 height 24
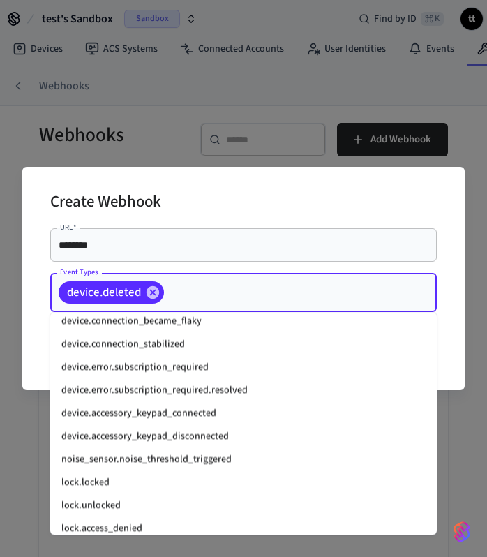
scroll to position [1648, 0]
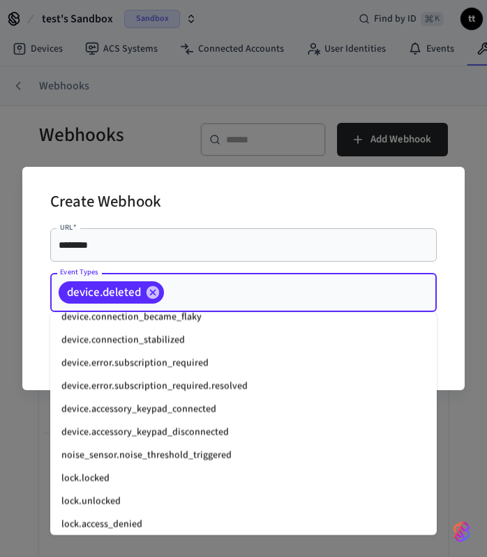
click at [113, 477] on li "lock.locked" at bounding box center [243, 479] width 387 height 23
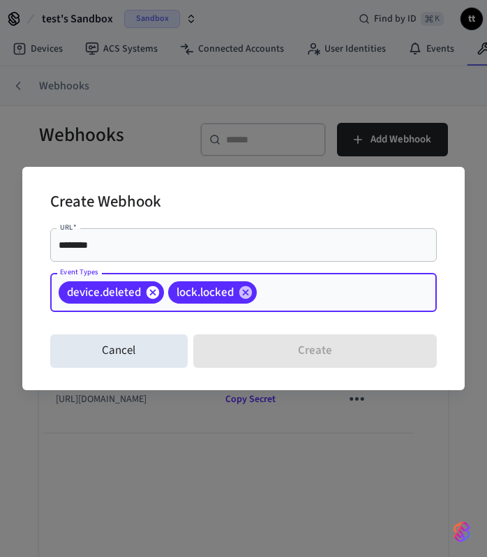
click at [151, 293] on icon at bounding box center [152, 292] width 15 height 15
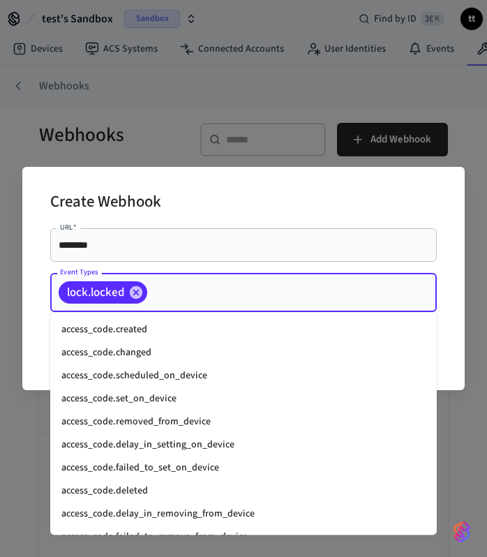
click at [217, 295] on input "Event Types" at bounding box center [270, 293] width 242 height 24
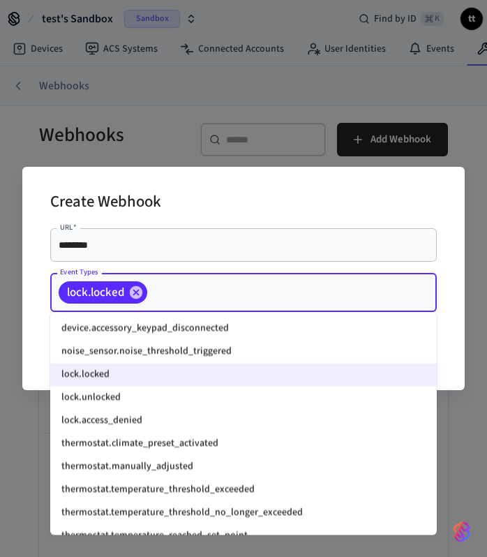
scroll to position [1754, 0]
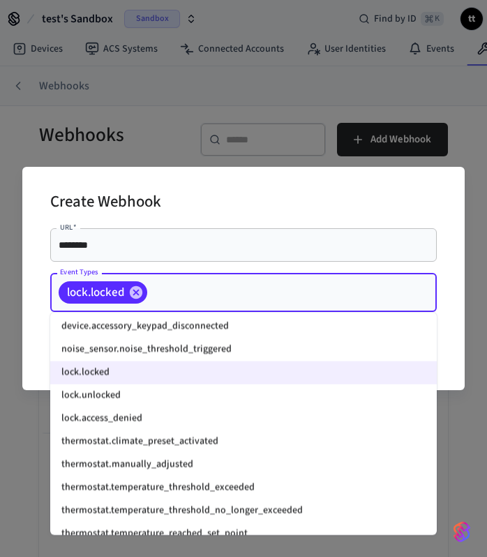
click at [124, 395] on li "lock.unlocked" at bounding box center [243, 396] width 387 height 23
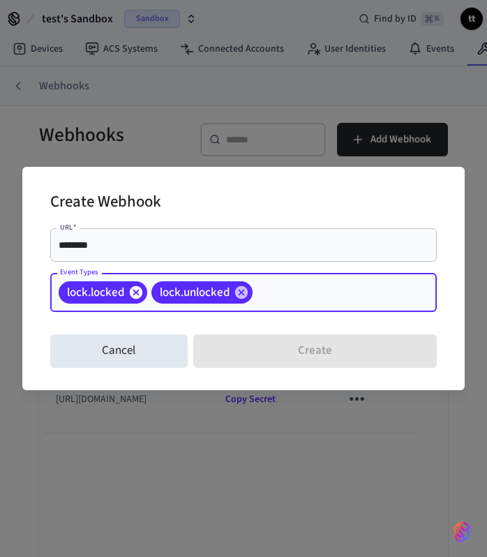
click at [133, 298] on icon at bounding box center [136, 292] width 13 height 13
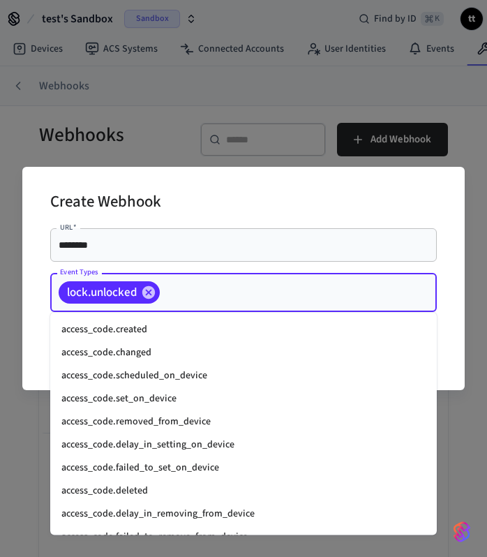
click at [288, 297] on input "Event Types" at bounding box center [277, 293] width 230 height 24
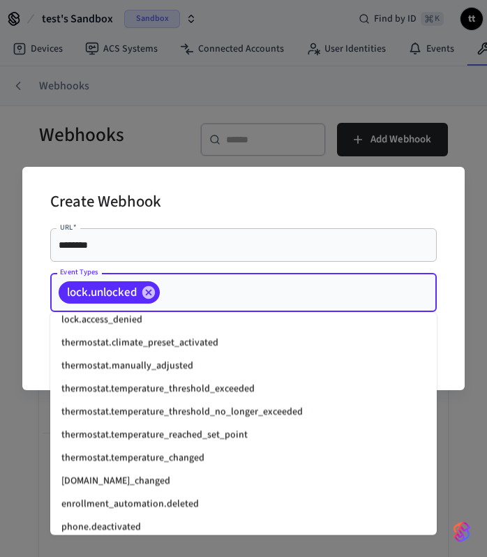
scroll to position [1862, 0]
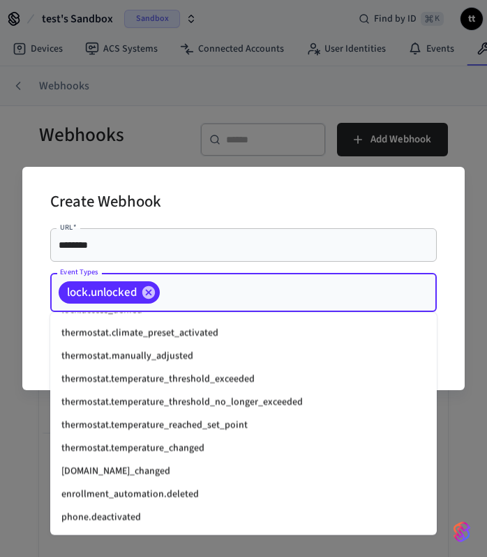
click at [149, 469] on li "device.name_changed" at bounding box center [243, 472] width 387 height 23
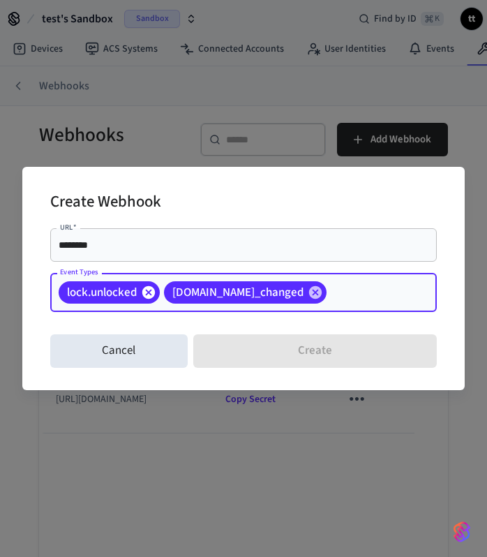
click at [149, 291] on icon at bounding box center [148, 292] width 13 height 13
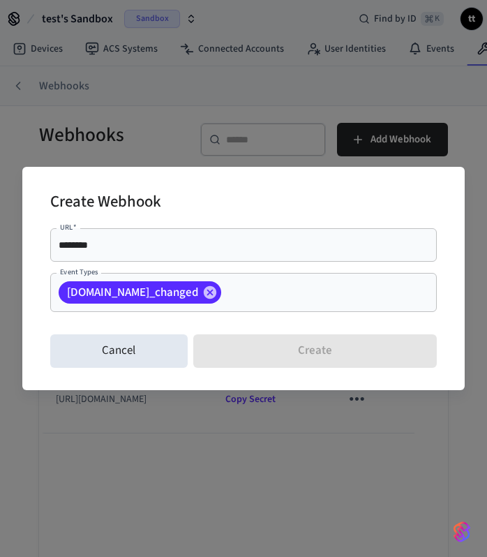
click at [260, 298] on input "Event Types" at bounding box center [307, 293] width 168 height 24
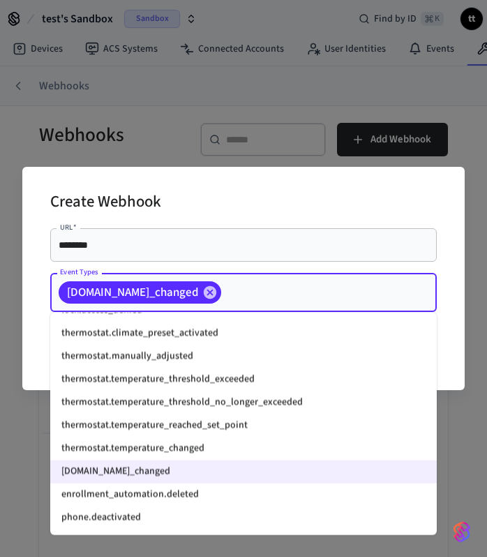
click at [200, 495] on li "enrollment_automation.deleted" at bounding box center [243, 495] width 387 height 23
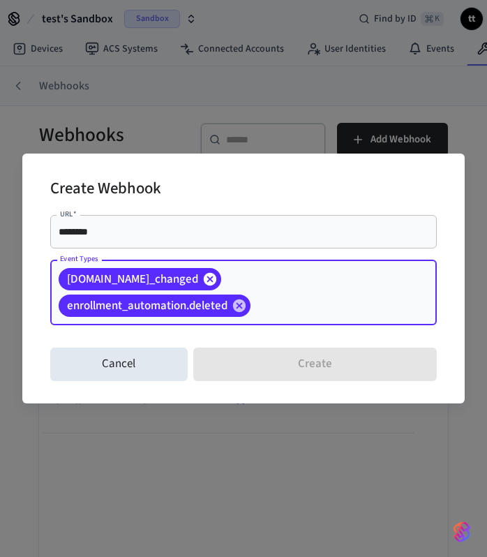
click at [204, 279] on icon at bounding box center [210, 279] width 13 height 13
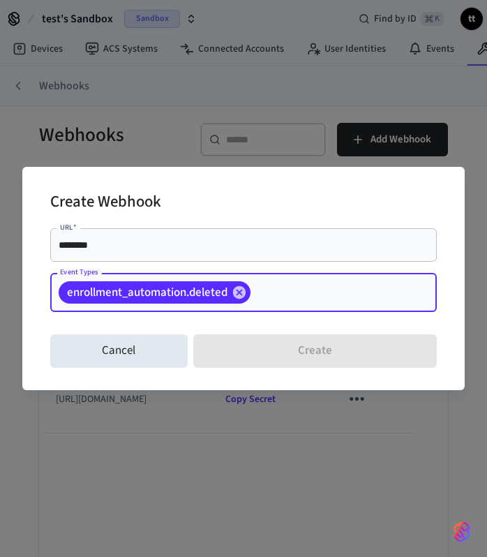
click at [247, 301] on div "enrollment_automation.deleted" at bounding box center [155, 292] width 192 height 22
